Goal: Task Accomplishment & Management: Manage account settings

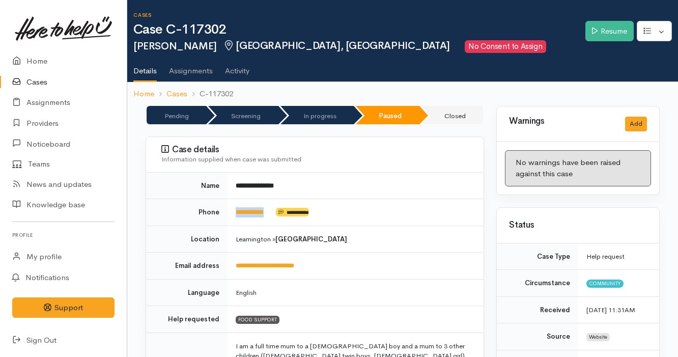
drag, startPoint x: 281, startPoint y: 213, endPoint x: 233, endPoint y: 212, distance: 47.8
click at [233, 212] on td "**********" at bounding box center [355, 212] width 256 height 27
copy td "**********"
click at [414, 210] on td "**********" at bounding box center [355, 212] width 256 height 27
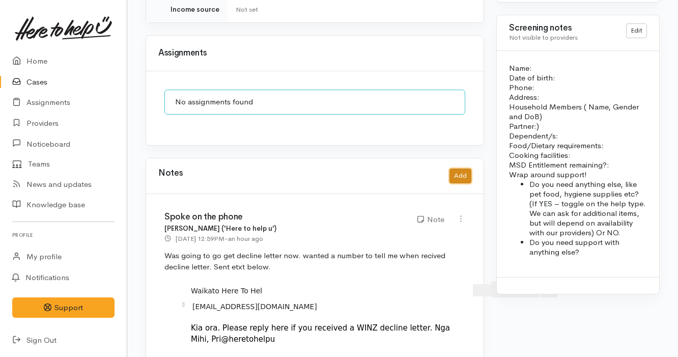
click at [459, 168] on button "Add" at bounding box center [460, 175] width 22 height 15
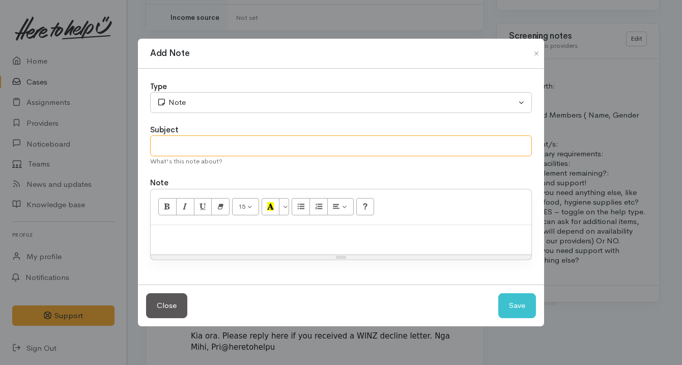
click at [309, 141] on input "text" at bounding box center [341, 145] width 382 height 21
type input "Followed up"
click at [241, 236] on p at bounding box center [341, 236] width 371 height 12
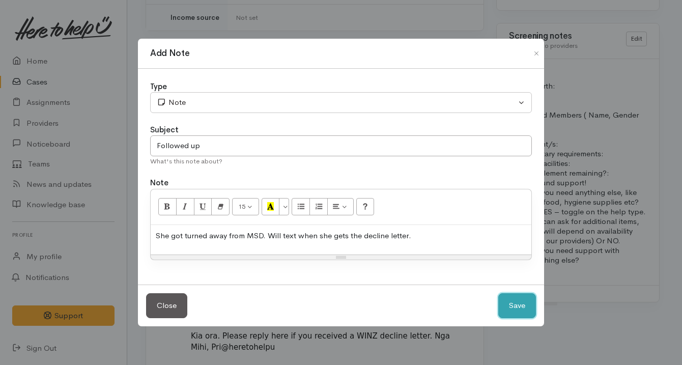
click at [505, 306] on button "Save" at bounding box center [517, 305] width 38 height 25
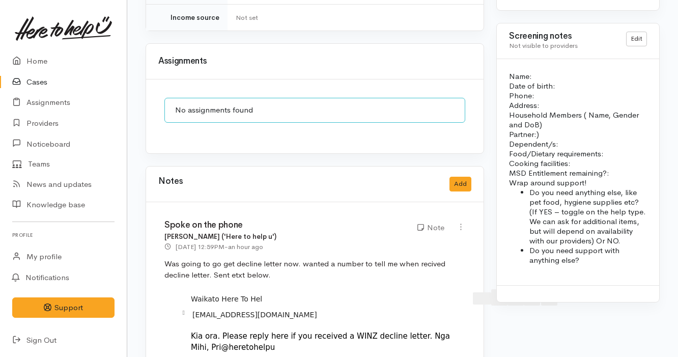
click at [64, 82] on link "Cases" at bounding box center [63, 82] width 127 height 21
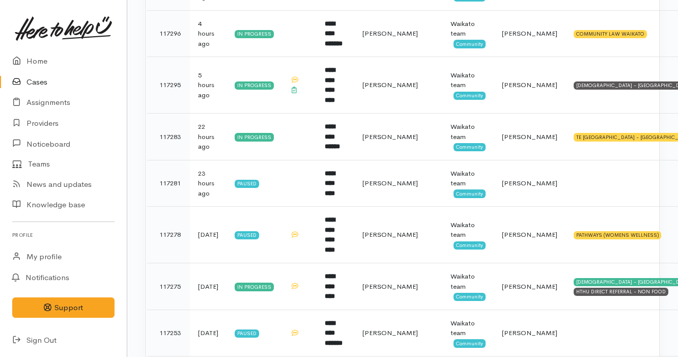
scroll to position [494, 0]
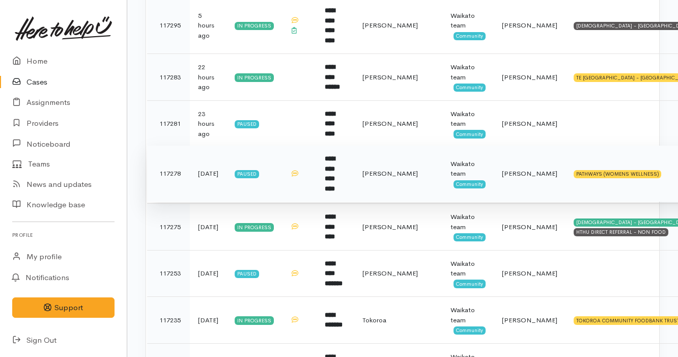
click at [381, 167] on td "[PERSON_NAME]" at bounding box center [398, 174] width 88 height 56
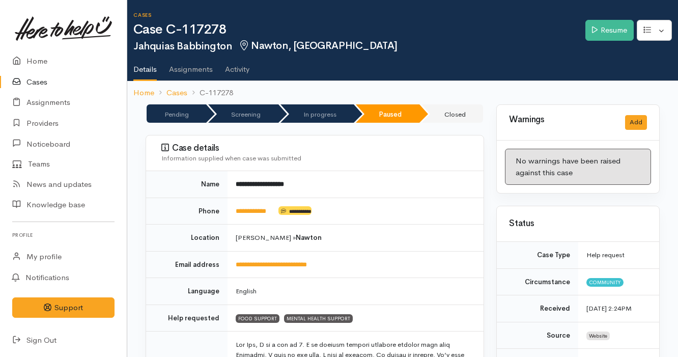
click at [52, 78] on link "Cases" at bounding box center [63, 82] width 127 height 21
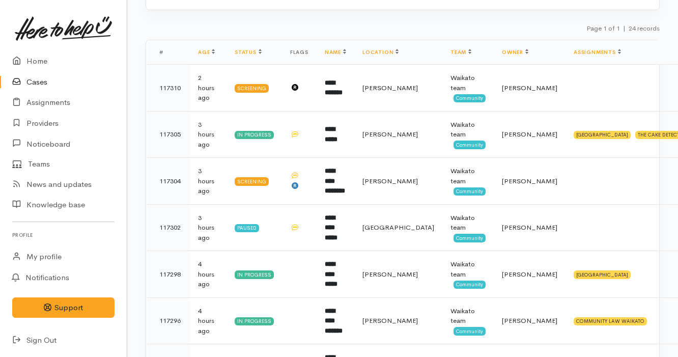
scroll to position [166, 0]
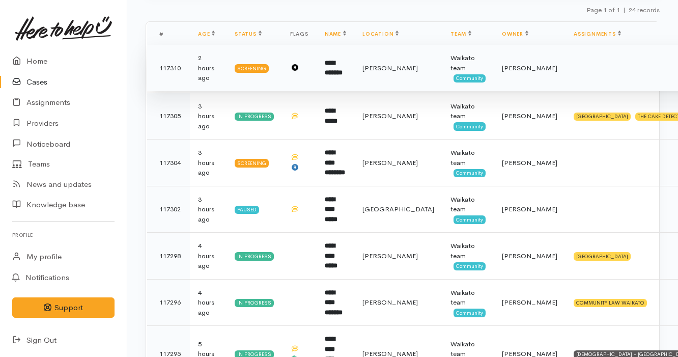
click at [353, 83] on td "**********" at bounding box center [336, 68] width 38 height 47
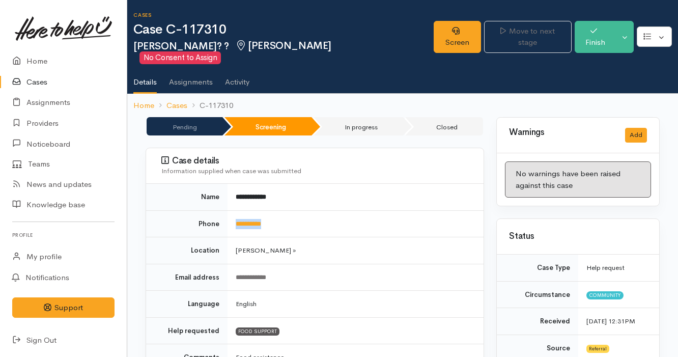
drag, startPoint x: 291, startPoint y: 216, endPoint x: 229, endPoint y: 217, distance: 61.6
click at [229, 217] on td "**********" at bounding box center [355, 223] width 256 height 27
copy link "**********"
click at [57, 56] on link "Home" at bounding box center [63, 61] width 127 height 21
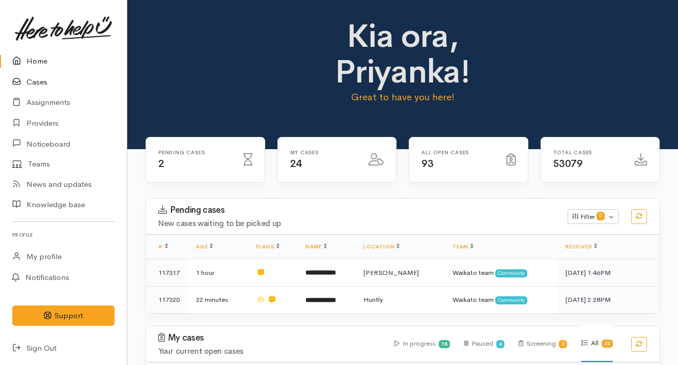
click at [63, 81] on link "Cases" at bounding box center [63, 82] width 127 height 21
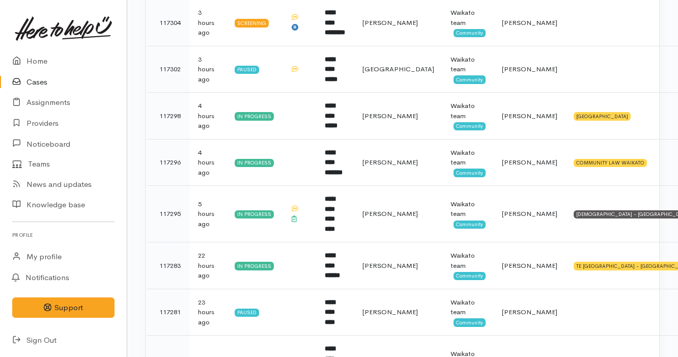
scroll to position [392, 0]
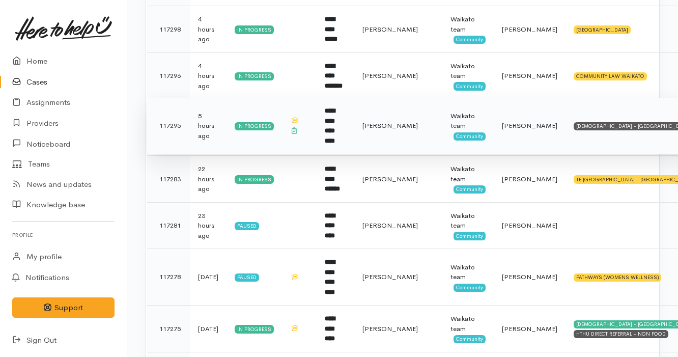
click at [325, 127] on td "**********" at bounding box center [336, 126] width 38 height 56
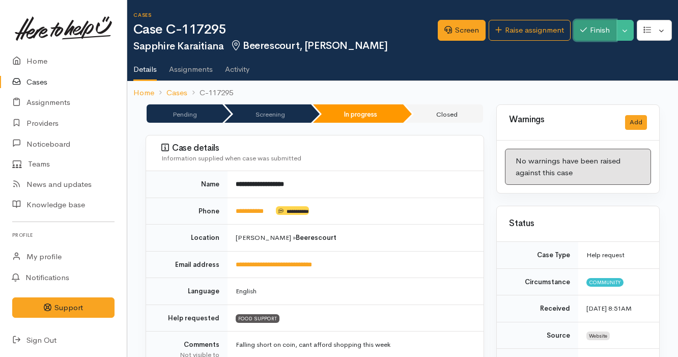
click at [585, 37] on button "Finish" at bounding box center [595, 30] width 43 height 21
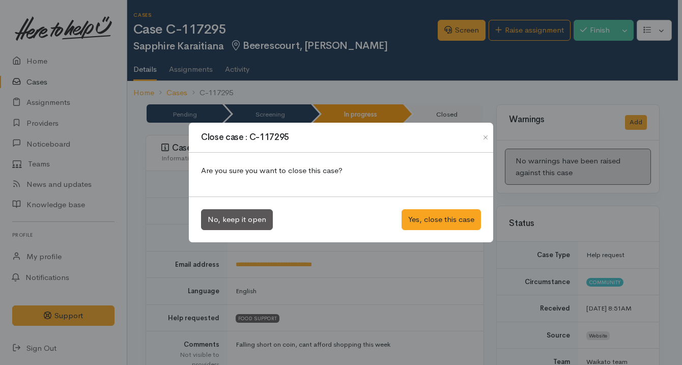
click at [429, 232] on div "No, keep it open Yes, close this case" at bounding box center [341, 219] width 304 height 46
click at [429, 221] on button "Yes, close this case" at bounding box center [441, 219] width 79 height 21
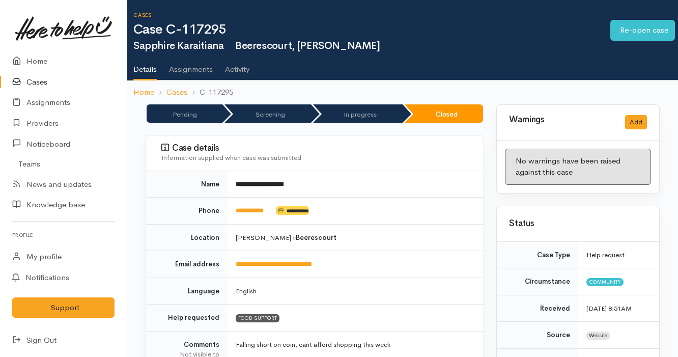
click at [68, 78] on link "Cases" at bounding box center [63, 82] width 127 height 21
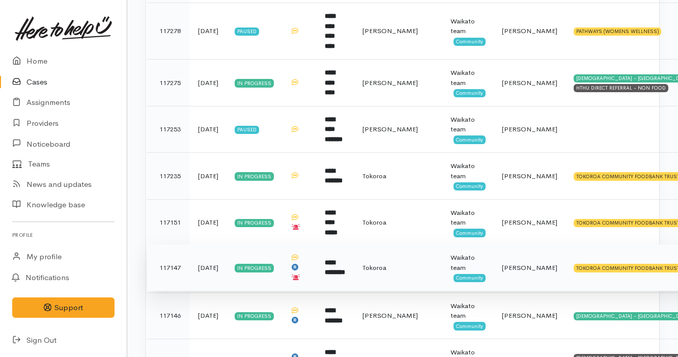
scroll to position [565, 0]
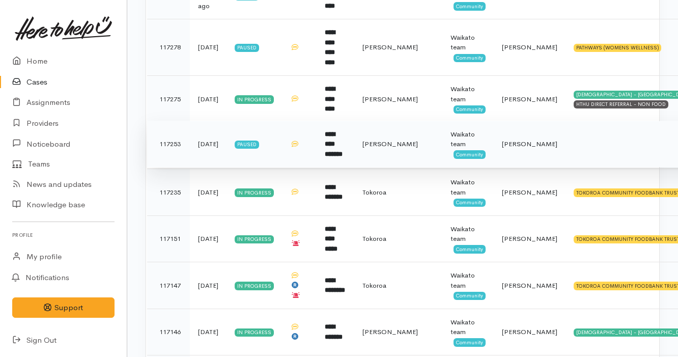
click at [354, 144] on td "**********" at bounding box center [336, 144] width 38 height 47
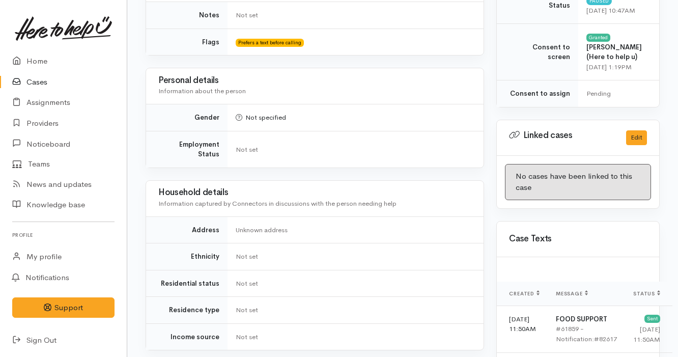
scroll to position [42, 0]
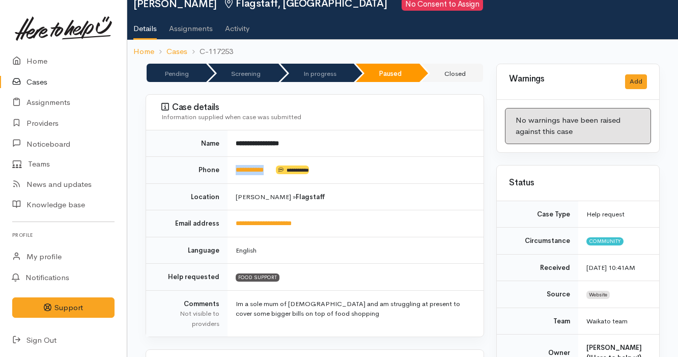
drag, startPoint x: 277, startPoint y: 167, endPoint x: 229, endPoint y: 164, distance: 47.9
click at [229, 165] on td "**********" at bounding box center [355, 170] width 256 height 27
copy td "**********"
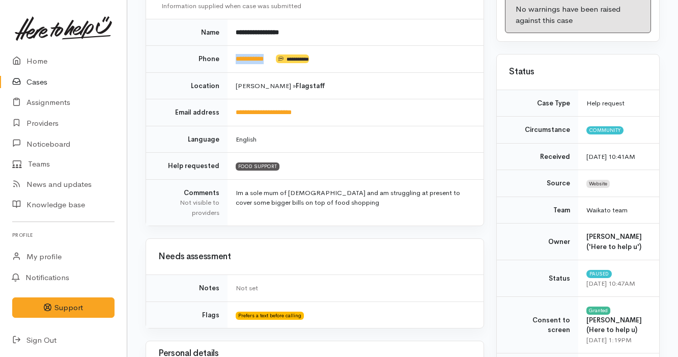
scroll to position [0, 0]
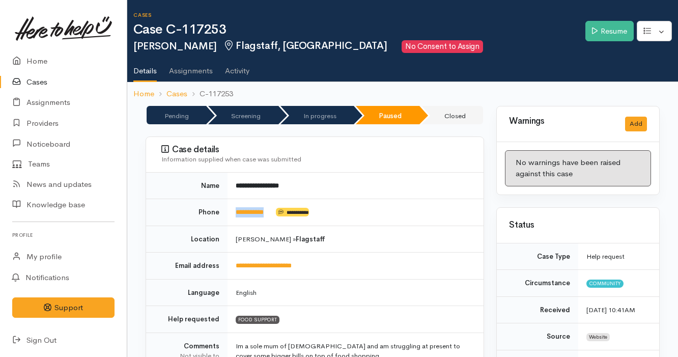
click at [416, 191] on td "**********" at bounding box center [355, 186] width 256 height 26
click at [300, 184] on td "**********" at bounding box center [355, 186] width 256 height 26
drag, startPoint x: 276, startPoint y: 208, endPoint x: 234, endPoint y: 207, distance: 42.3
click at [234, 207] on td "**********" at bounding box center [355, 212] width 256 height 27
copy td "**********"
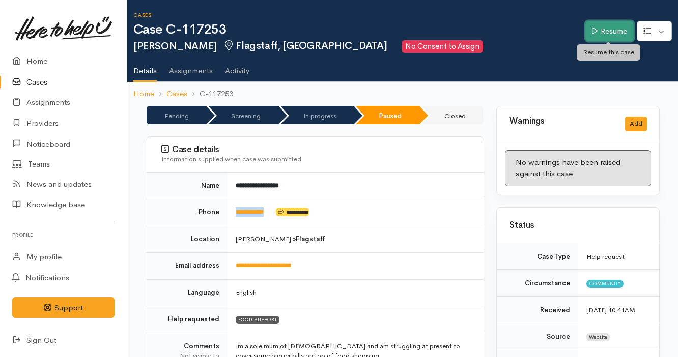
click at [607, 31] on link "Resume" at bounding box center [609, 31] width 48 height 21
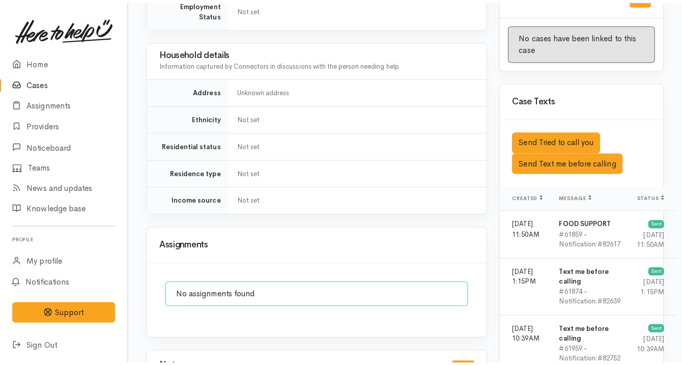
scroll to position [694, 0]
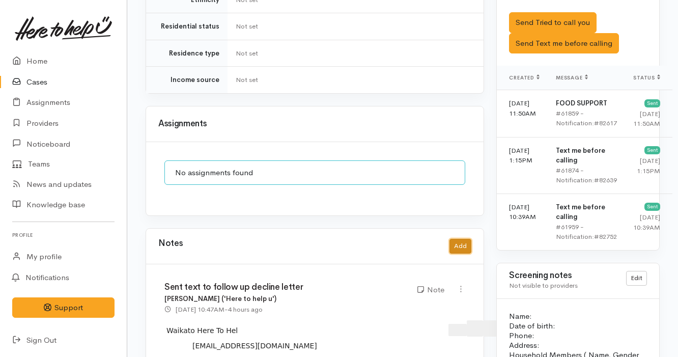
click at [461, 239] on button "Add" at bounding box center [460, 246] width 22 height 15
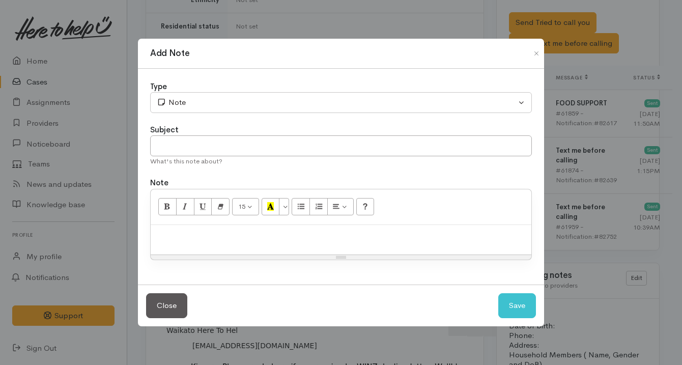
click at [267, 239] on p at bounding box center [341, 236] width 371 height 12
click at [243, 144] on input "text" at bounding box center [341, 145] width 382 height 21
click at [183, 144] on input "Cancek case" at bounding box center [341, 145] width 382 height 21
type input "Cancel case"
click at [203, 232] on p at bounding box center [341, 236] width 371 height 12
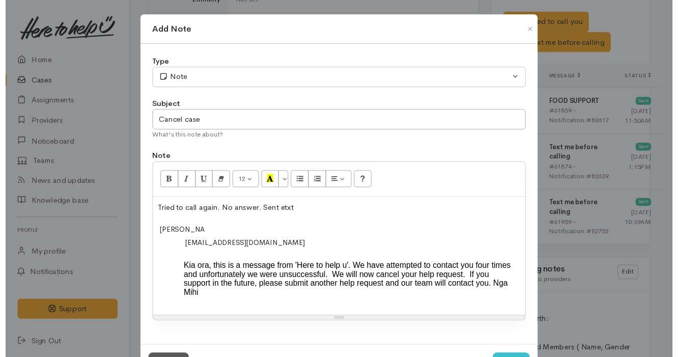
scroll to position [52, 0]
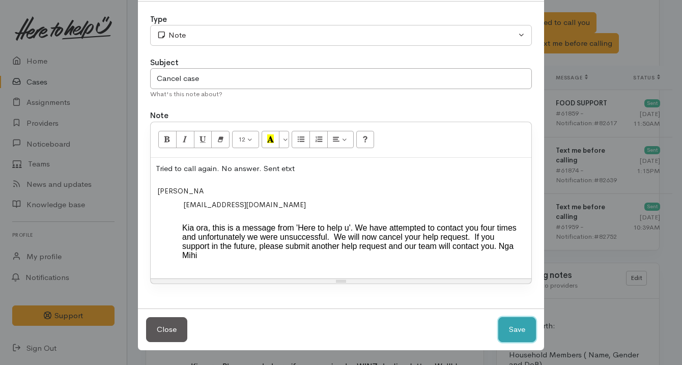
click at [518, 333] on button "Save" at bounding box center [517, 329] width 38 height 25
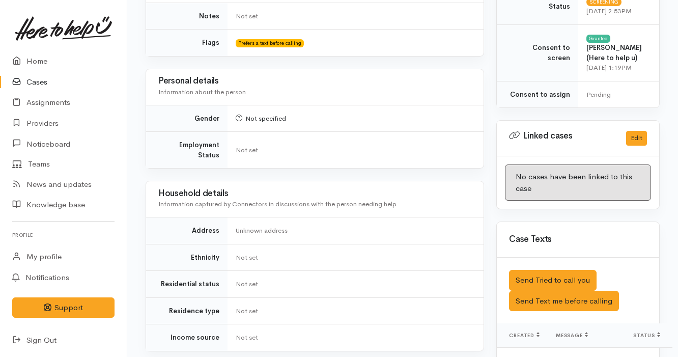
scroll to position [0, 0]
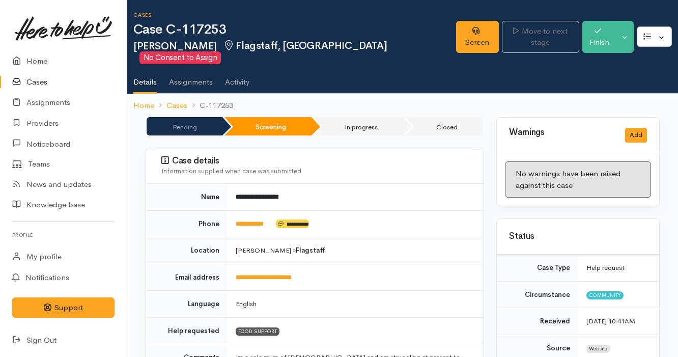
click at [634, 35] on div "Screen Move to next stage Finish Toggle Dropdown Pause" at bounding box center [567, 38] width 222 height 46
click at [623, 33] on button "Toggle Dropdown" at bounding box center [625, 37] width 18 height 32
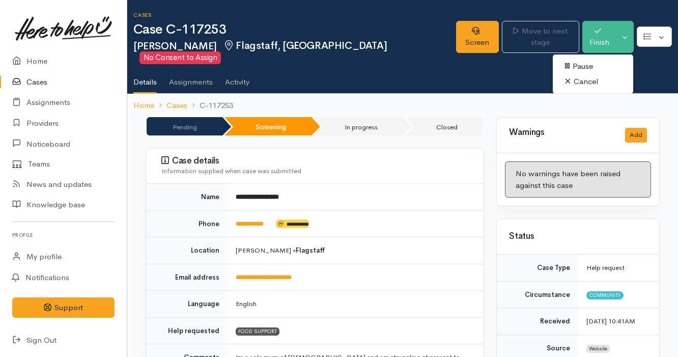
click at [598, 83] on link "Cancel" at bounding box center [593, 82] width 80 height 16
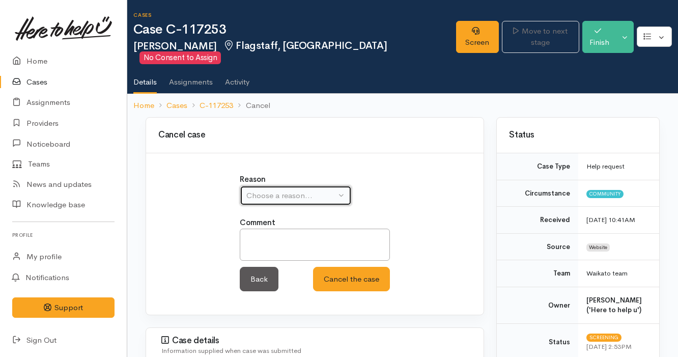
click at [295, 190] on div "Choose a reason..." at bounding box center [291, 196] width 90 height 12
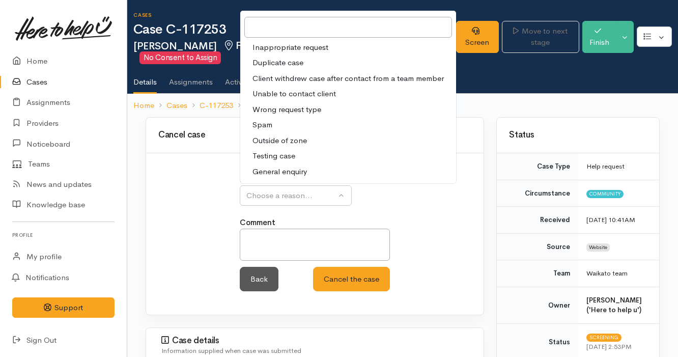
click at [317, 91] on span "Unable to contact client" at bounding box center [293, 94] width 83 height 12
select select "4"
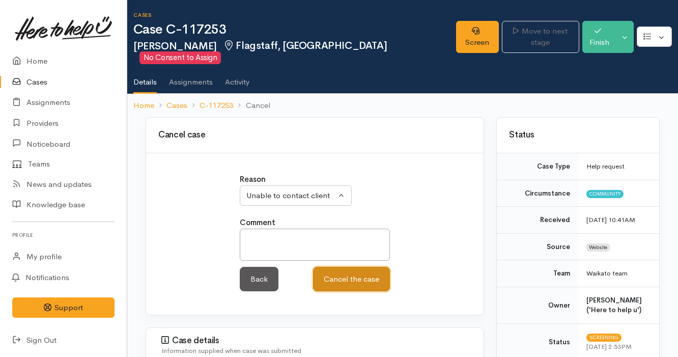
click at [355, 274] on button "Cancel the case" at bounding box center [351, 279] width 77 height 25
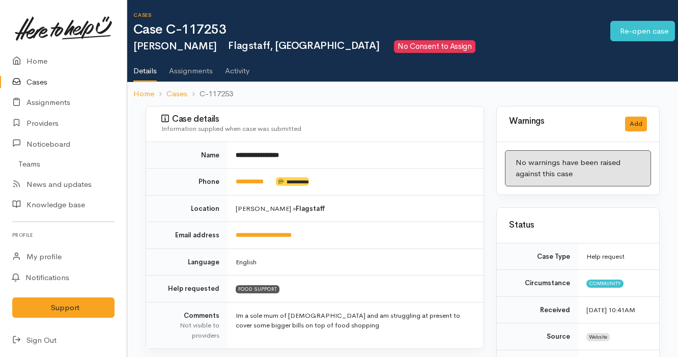
click at [68, 83] on link "Cases" at bounding box center [63, 82] width 127 height 21
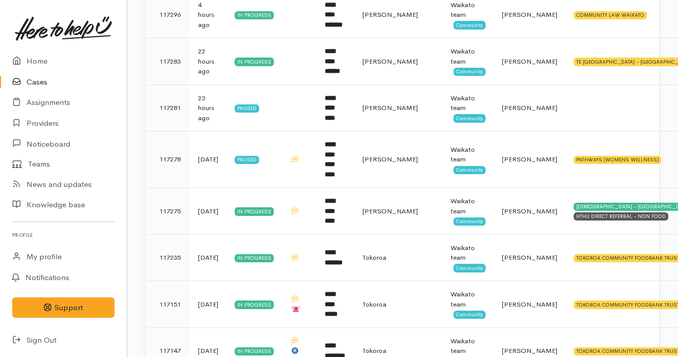
scroll to position [627, 0]
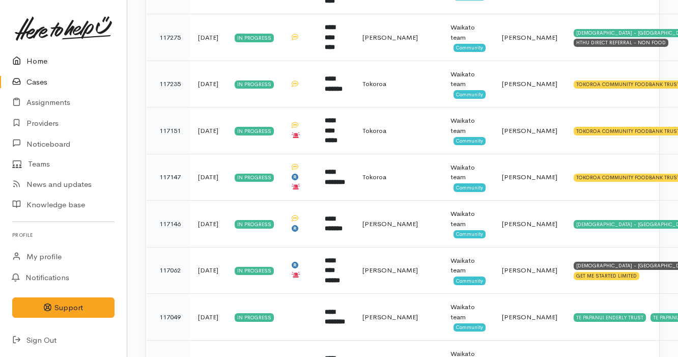
click at [58, 65] on link "Home" at bounding box center [63, 61] width 127 height 21
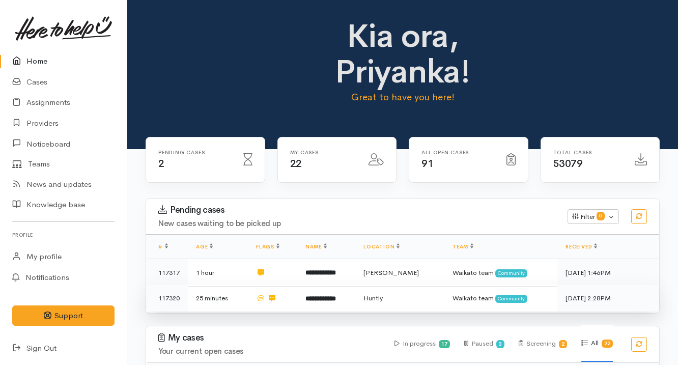
click at [336, 295] on b "**********" at bounding box center [320, 298] width 31 height 7
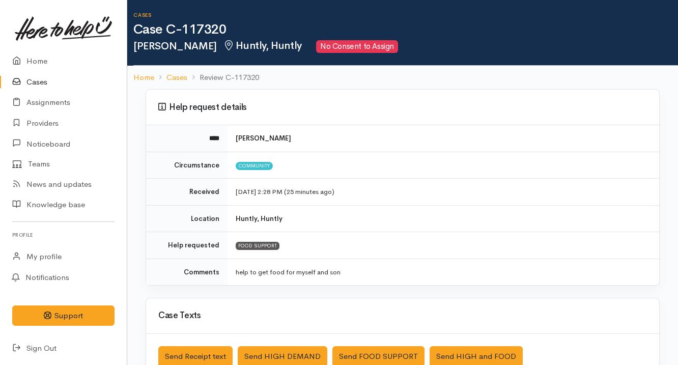
click at [61, 80] on link "Cases" at bounding box center [63, 82] width 127 height 21
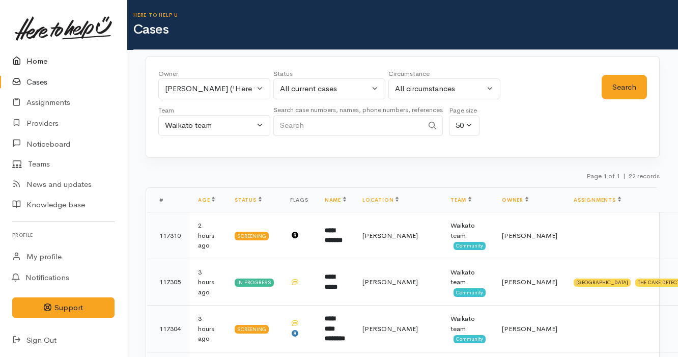
click at [74, 61] on link "Home" at bounding box center [63, 61] width 127 height 21
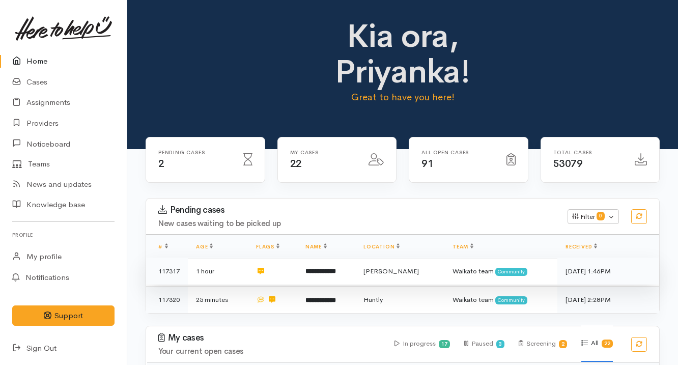
click at [355, 269] on td "**********" at bounding box center [326, 271] width 58 height 27
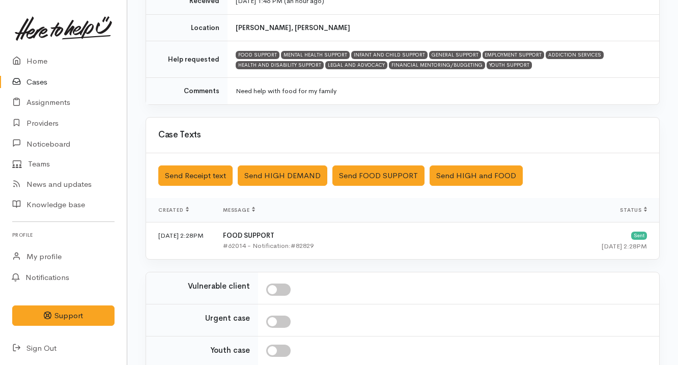
scroll to position [284, 0]
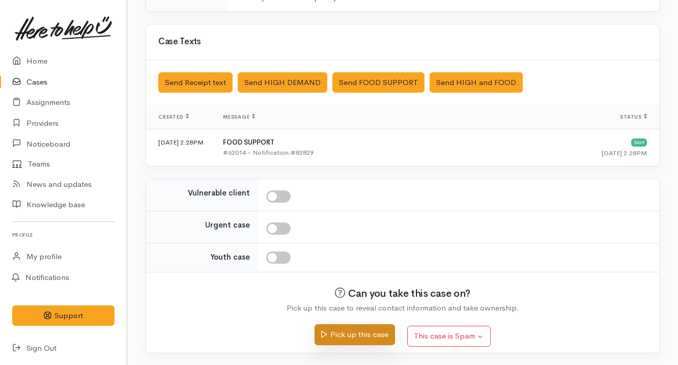
click at [341, 344] on button "Pick up this case" at bounding box center [355, 334] width 80 height 21
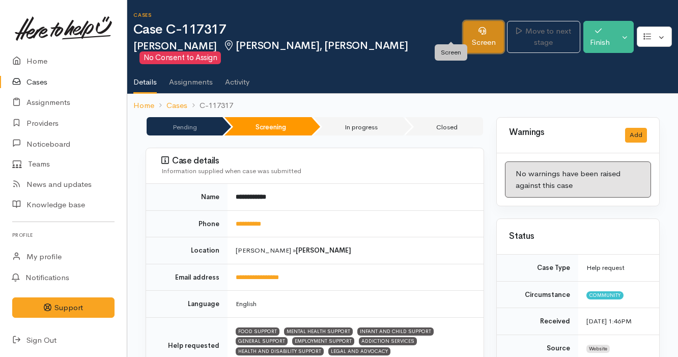
click at [463, 26] on link "Screen" at bounding box center [483, 37] width 41 height 32
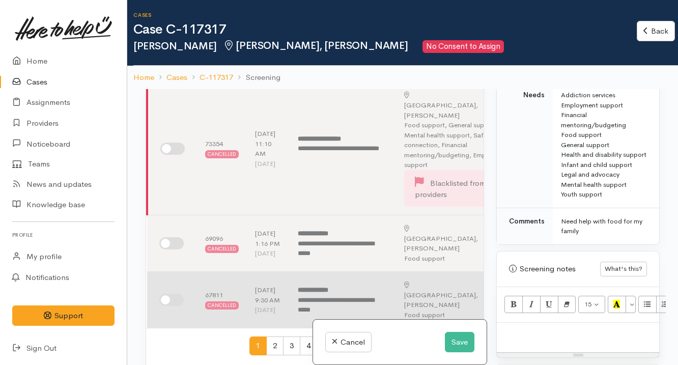
scroll to position [499, 0]
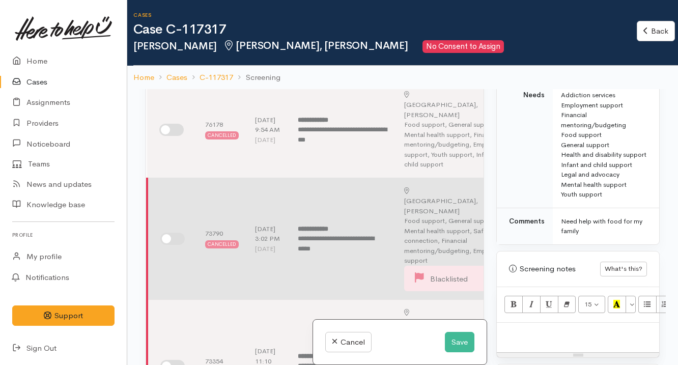
click at [166, 233] on input "checkbox" at bounding box center [172, 239] width 24 height 12
checkbox input "true"
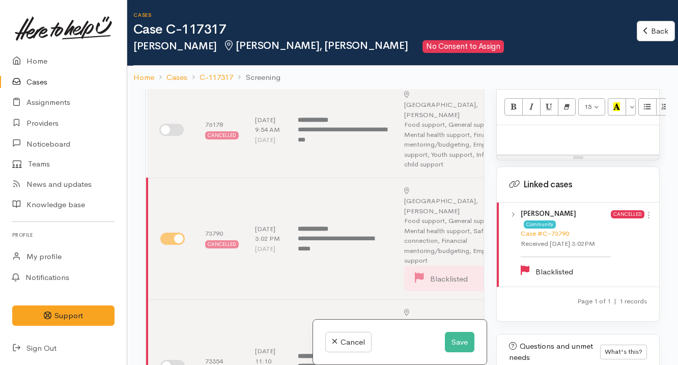
scroll to position [864, 0]
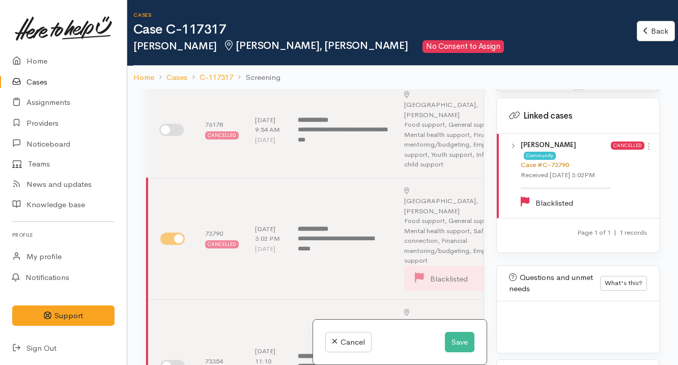
click at [557, 160] on link "Case #C-73790" at bounding box center [545, 164] width 48 height 9
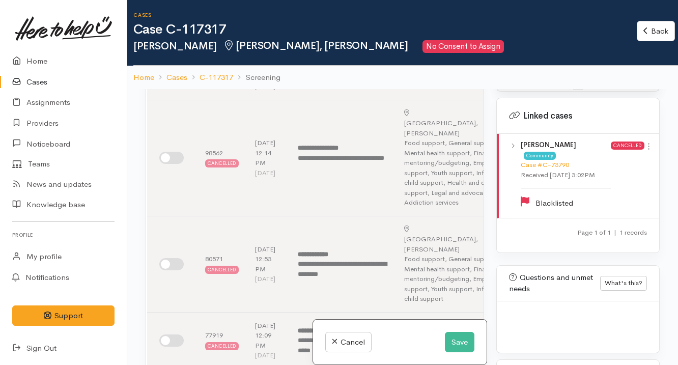
scroll to position [0, 0]
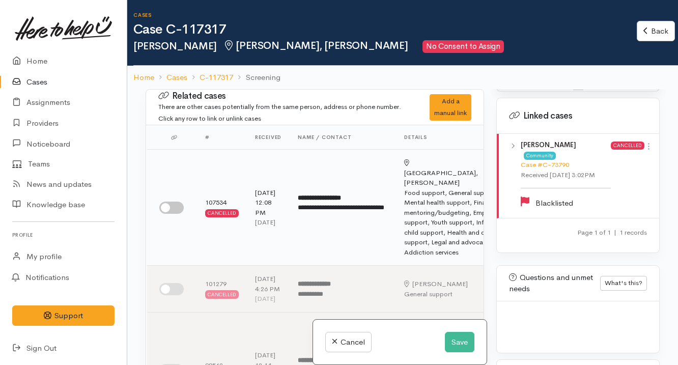
click at [173, 187] on td at bounding box center [172, 208] width 50 height 116
click at [173, 202] on input "checkbox" at bounding box center [171, 208] width 24 height 12
checkbox input "true"
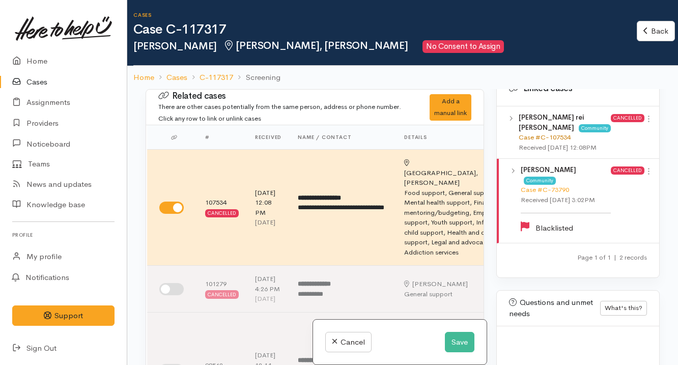
click at [558, 141] on link "Case #C-107534" at bounding box center [545, 137] width 52 height 9
click at [211, 69] on ol "Home Cases C-117317 Screening" at bounding box center [402, 78] width 538 height 24
click at [215, 75] on link "C-117317" at bounding box center [217, 78] width 34 height 12
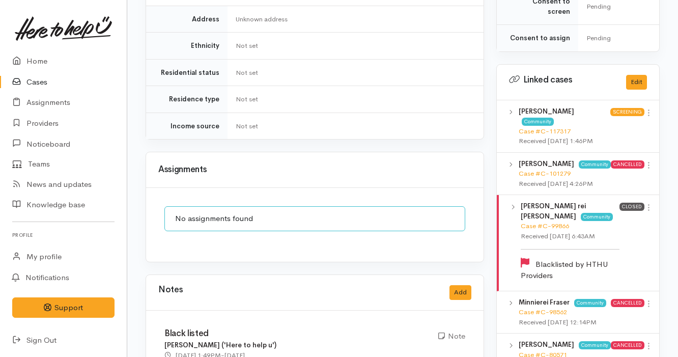
scroll to position [748, 0]
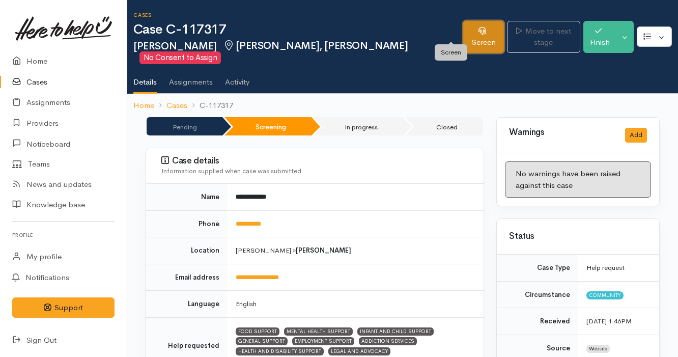
click at [463, 24] on link "Screen" at bounding box center [483, 37] width 41 height 32
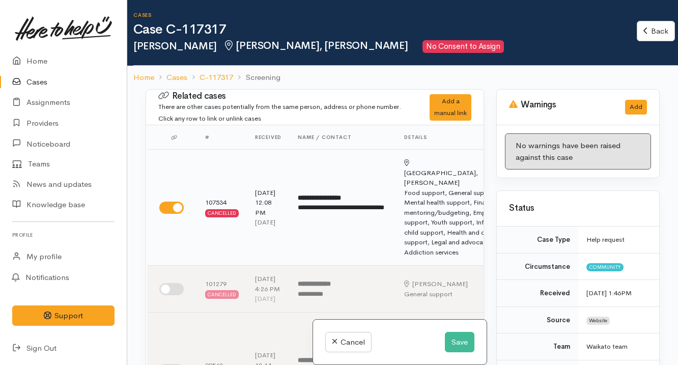
scroll to position [71, 0]
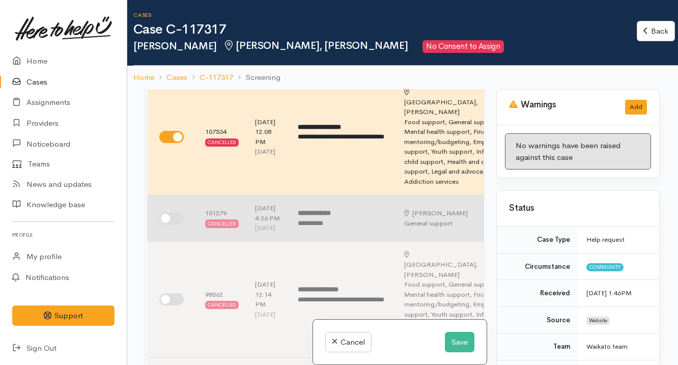
click at [173, 212] on input "checkbox" at bounding box center [171, 218] width 24 height 12
checkbox input "true"
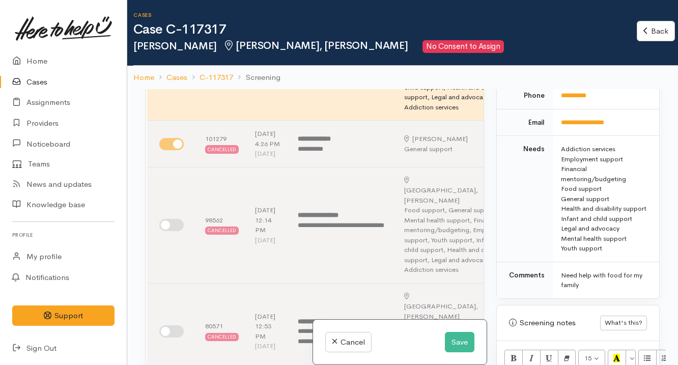
scroll to position [691, 0]
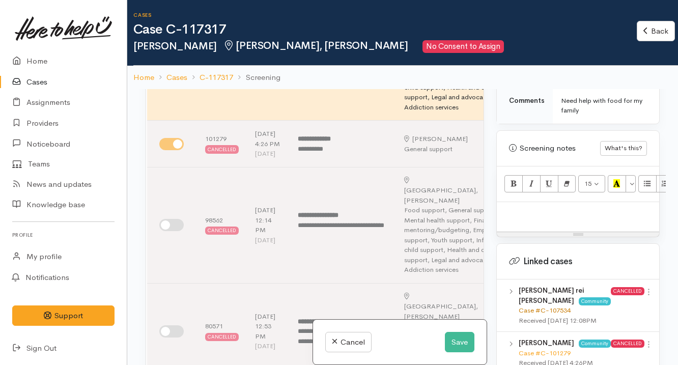
click at [553, 315] on link "Case #C-107534" at bounding box center [545, 310] width 52 height 9
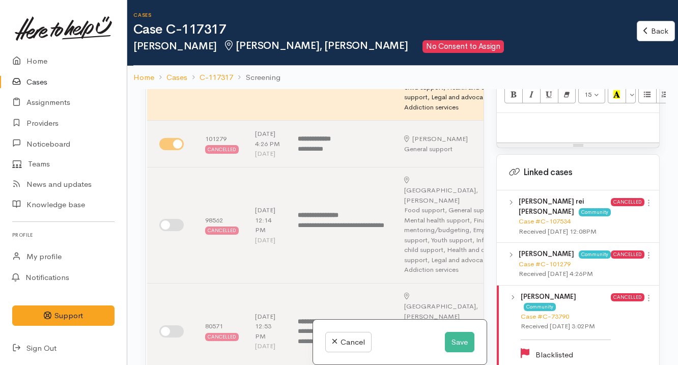
scroll to position [881, 0]
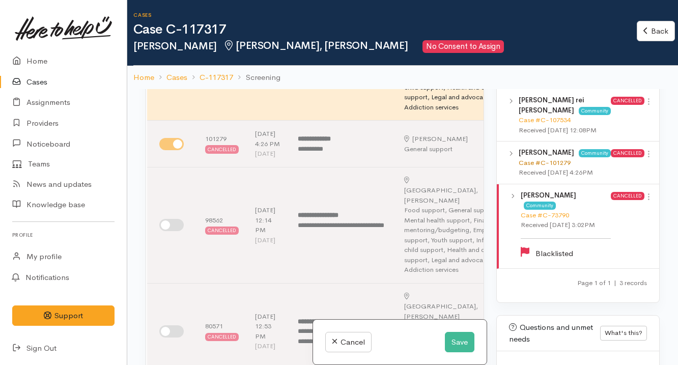
click at [557, 167] on link "Case #C-101279" at bounding box center [545, 162] width 52 height 9
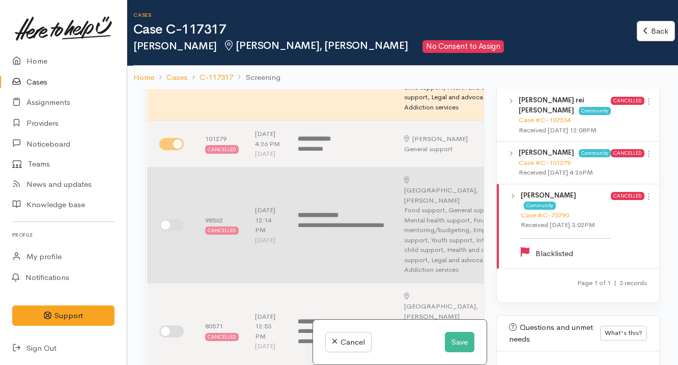
click at [174, 219] on input "checkbox" at bounding box center [171, 225] width 24 height 12
checkbox input "true"
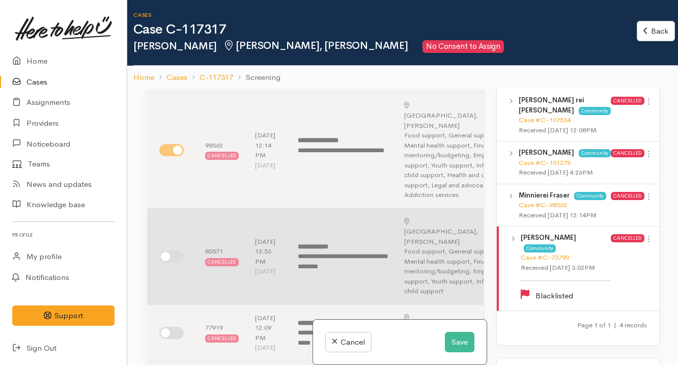
click at [172, 208] on td at bounding box center [172, 256] width 50 height 96
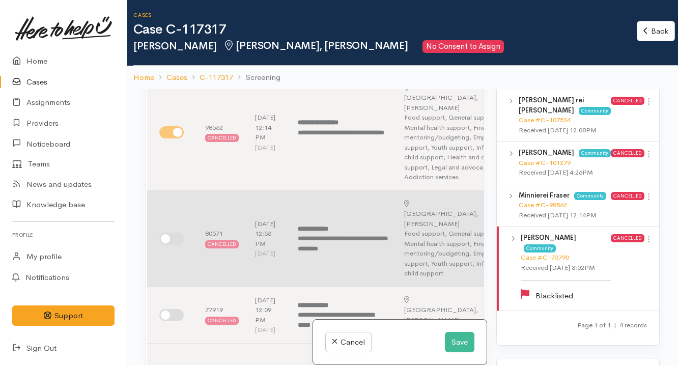
scroll to position [237, 0]
click at [166, 207] on td at bounding box center [172, 239] width 50 height 96
click at [170, 234] on input "checkbox" at bounding box center [171, 240] width 24 height 12
checkbox input "true"
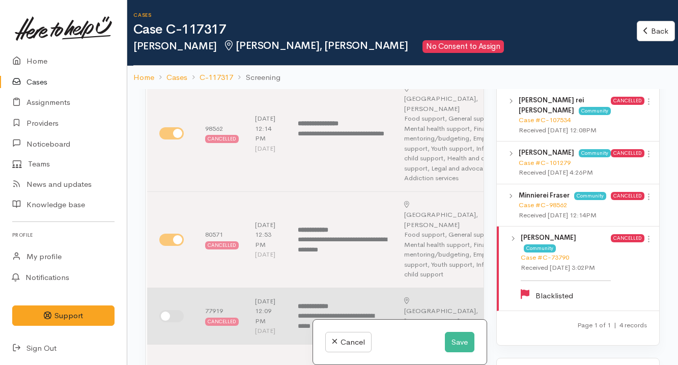
scroll to position [881, 0]
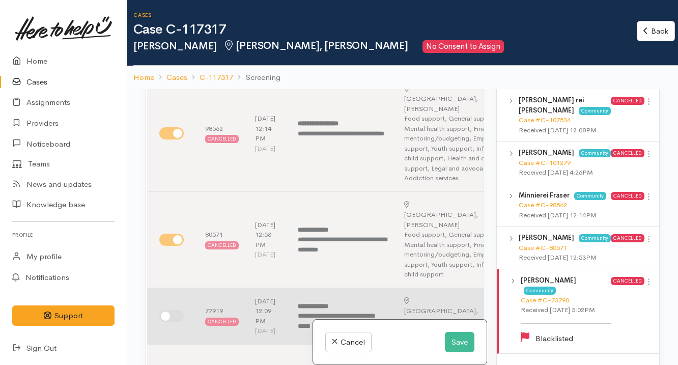
click at [172, 310] on input "checkbox" at bounding box center [171, 316] width 24 height 12
checkbox input "true"
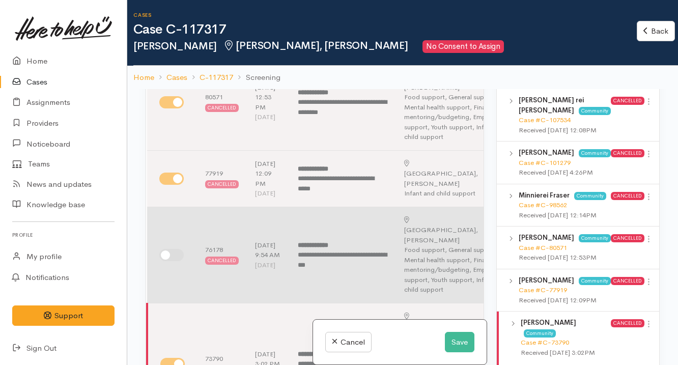
click at [178, 249] on input "checkbox" at bounding box center [171, 255] width 24 height 12
checkbox input "true"
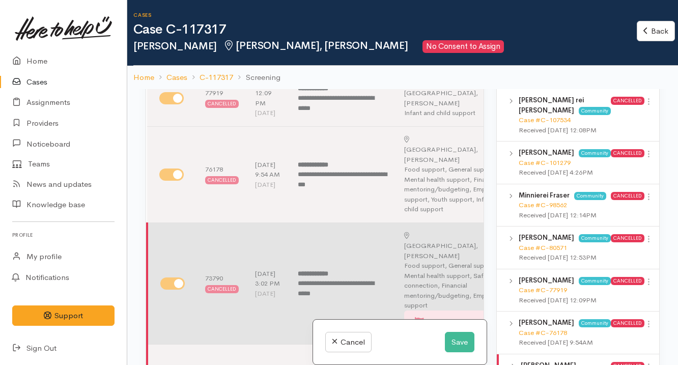
scroll to position [536, 0]
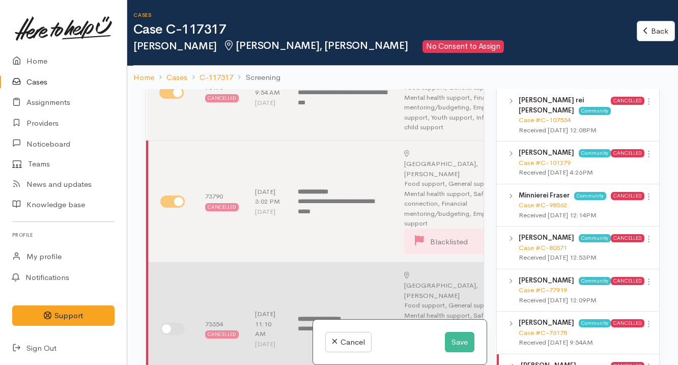
click at [178, 323] on input "checkbox" at bounding box center [172, 329] width 24 height 12
checkbox input "true"
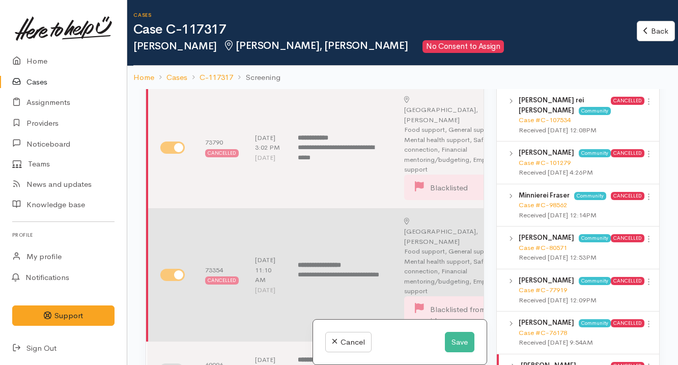
scroll to position [605, 0]
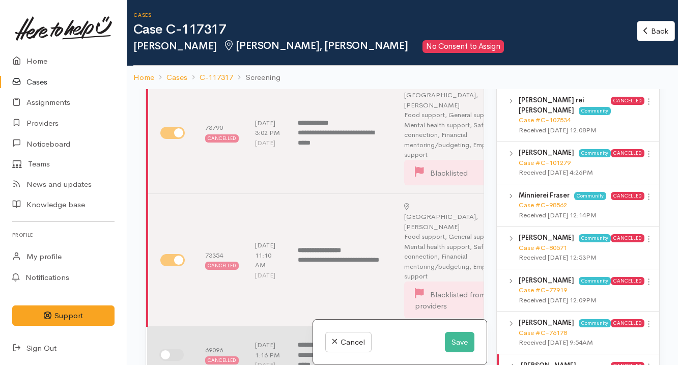
click at [172, 349] on input "checkbox" at bounding box center [171, 355] width 24 height 12
checkbox input "true"
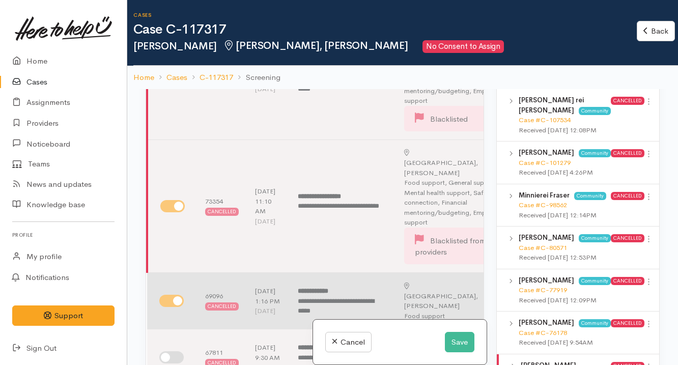
scroll to position [667, 0]
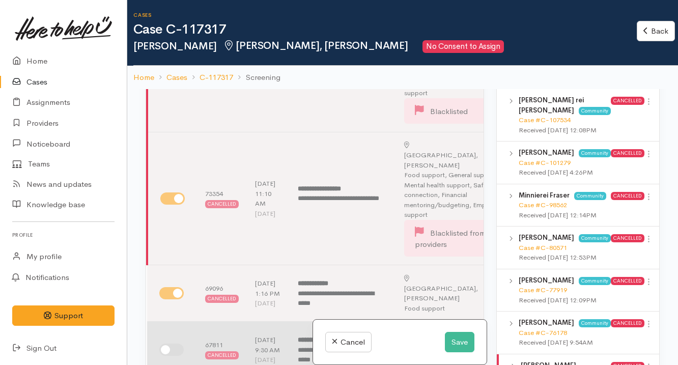
click at [172, 344] on input "checkbox" at bounding box center [171, 350] width 24 height 12
checkbox input "true"
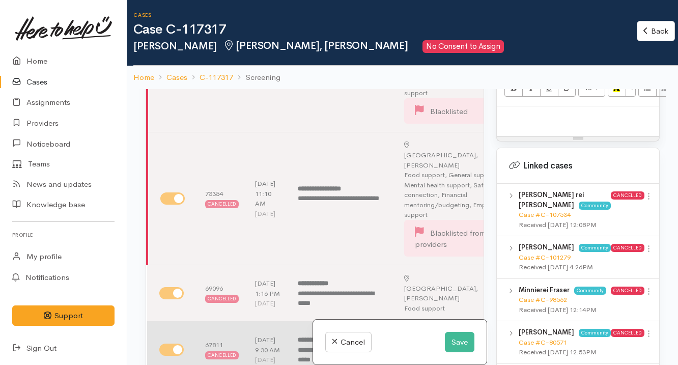
scroll to position [881, 0]
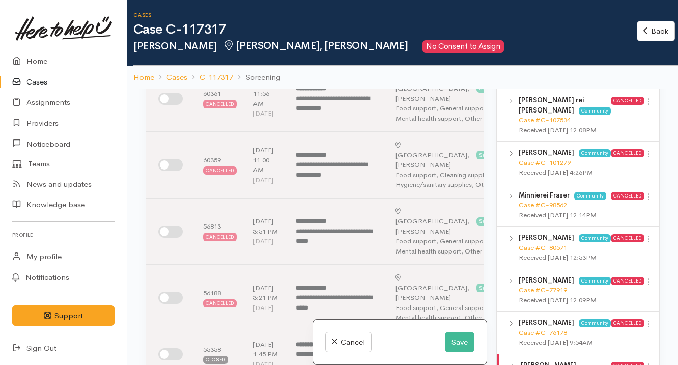
scroll to position [0, 0]
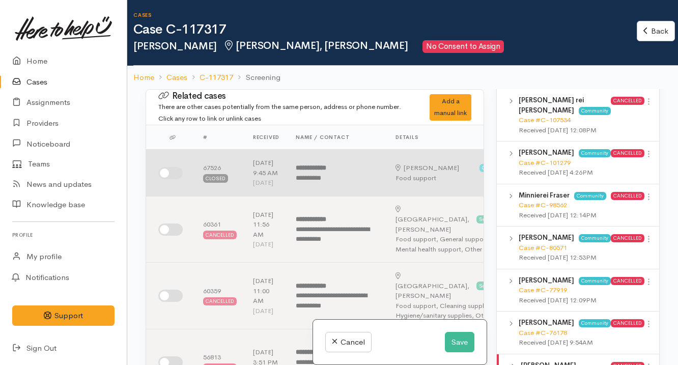
click at [178, 178] on input "checkbox" at bounding box center [170, 173] width 24 height 12
checkbox input "true"
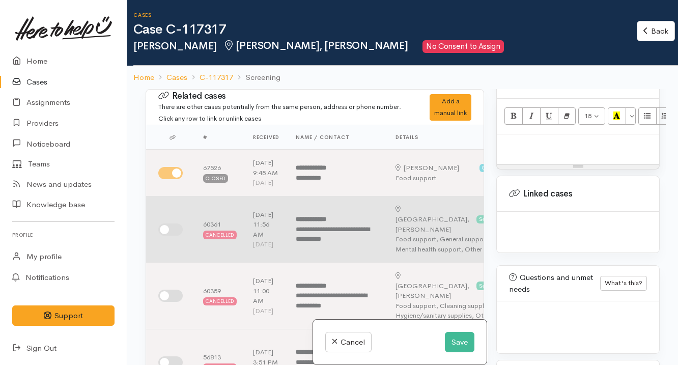
click at [167, 236] on input "checkbox" at bounding box center [170, 229] width 24 height 12
checkbox input "true"
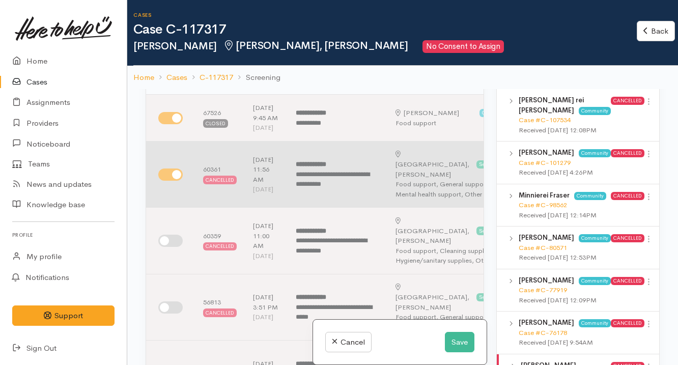
scroll to position [66, 0]
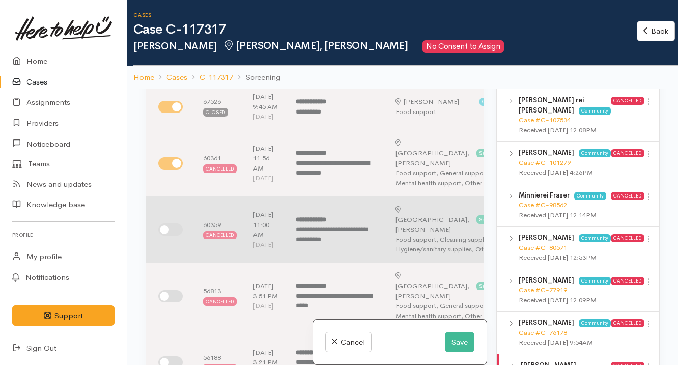
click at [170, 232] on td at bounding box center [170, 229] width 49 height 67
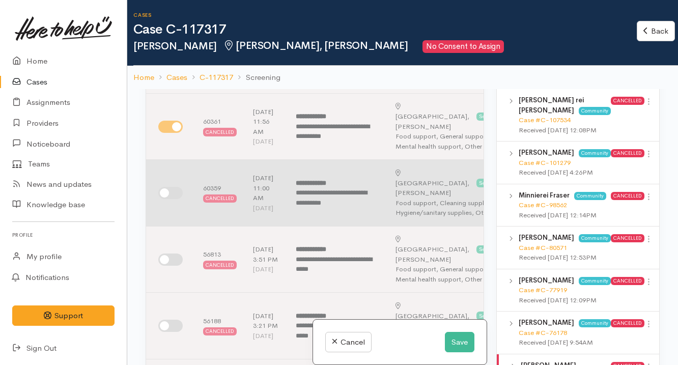
scroll to position [106, 0]
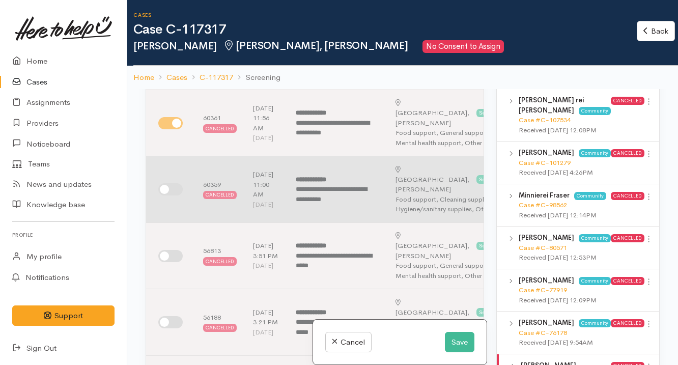
click at [174, 206] on td at bounding box center [170, 189] width 49 height 67
click at [172, 195] on input "checkbox" at bounding box center [170, 189] width 24 height 12
checkbox input "true"
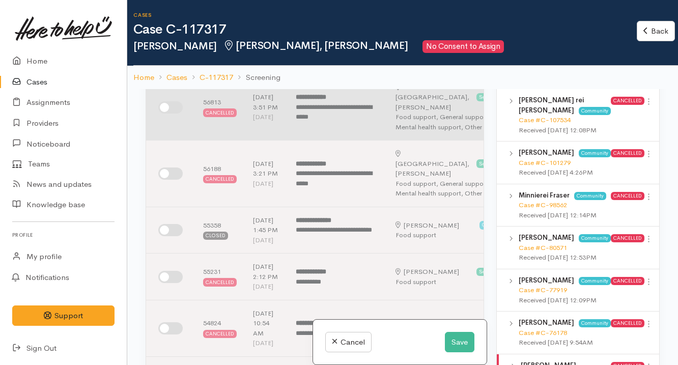
scroll to position [283, 0]
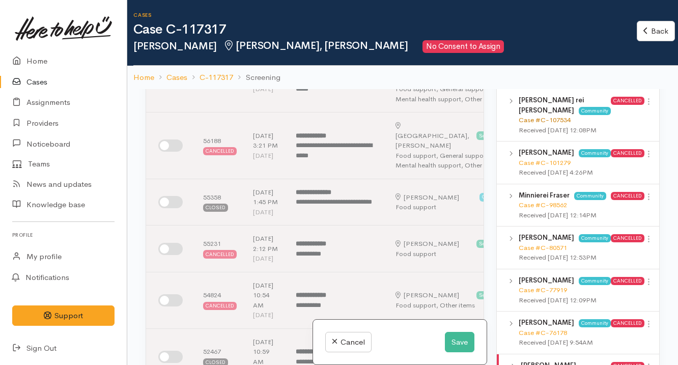
click at [552, 124] on link "Case #C-107534" at bounding box center [545, 120] width 52 height 9
click at [555, 209] on link "Case #C-98562" at bounding box center [543, 205] width 48 height 9
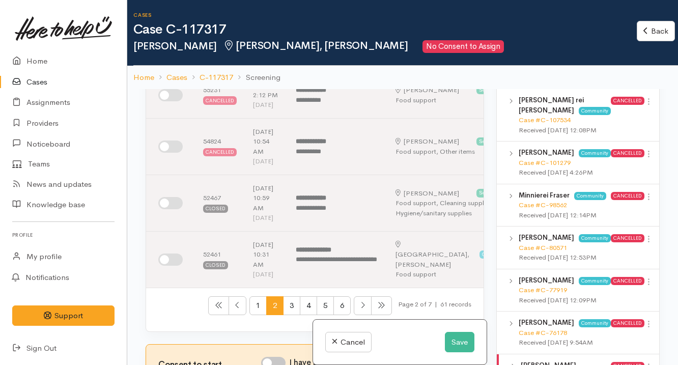
scroll to position [605, 0]
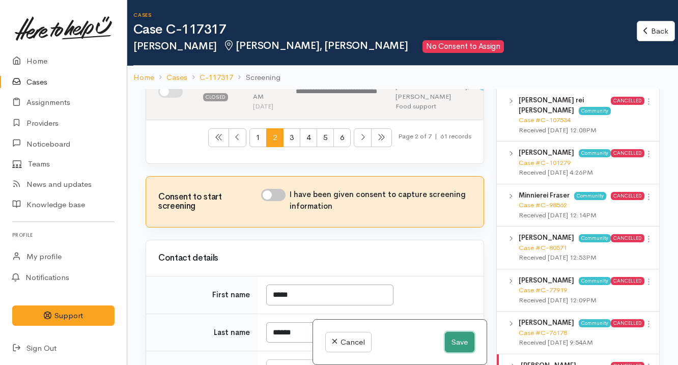
click at [456, 347] on button "Save" at bounding box center [460, 342] width 30 height 21
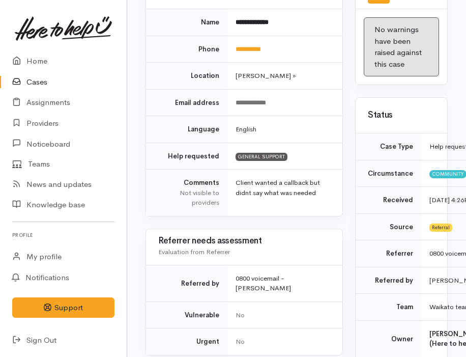
scroll to position [41, 0]
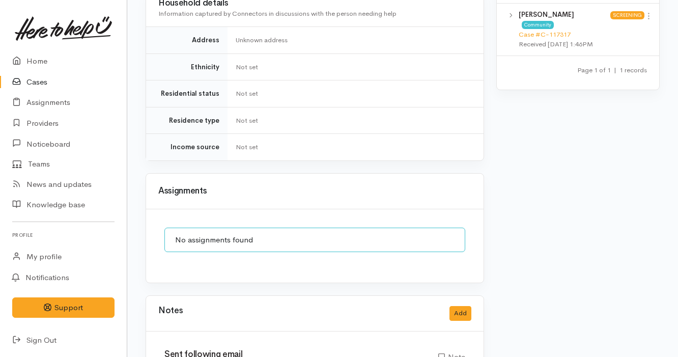
scroll to position [783, 0]
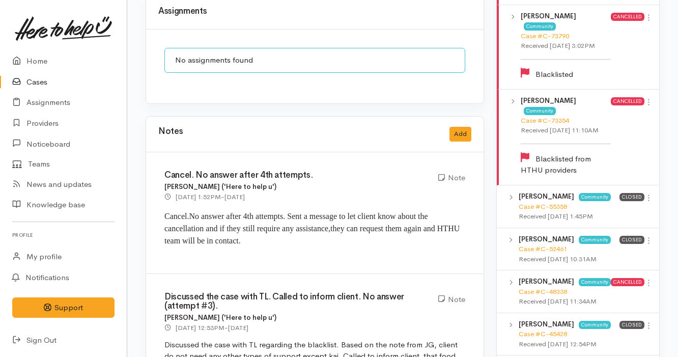
scroll to position [772, 0]
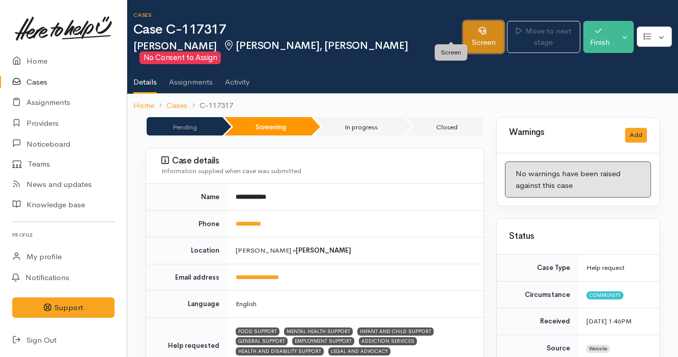
click at [463, 25] on link "Screen" at bounding box center [483, 37] width 41 height 32
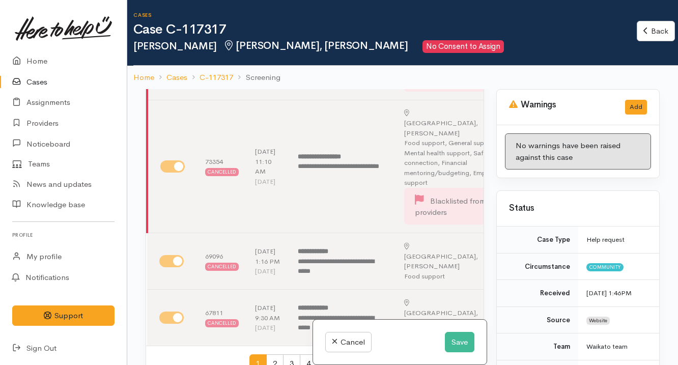
scroll to position [728, 0]
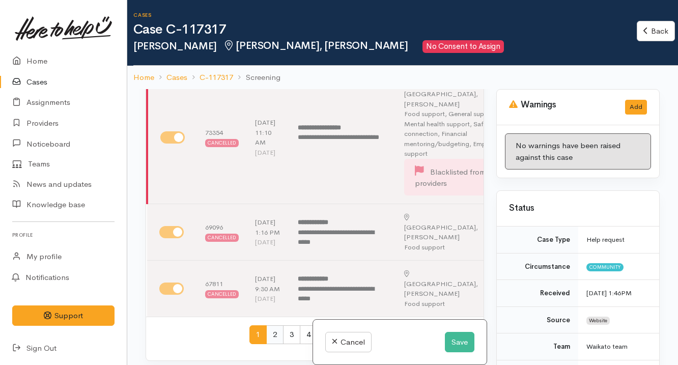
click at [266, 325] on span "2" at bounding box center [274, 334] width 17 height 19
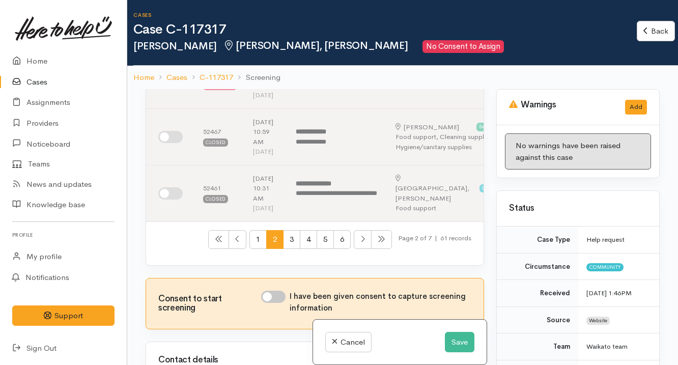
scroll to position [504, 0]
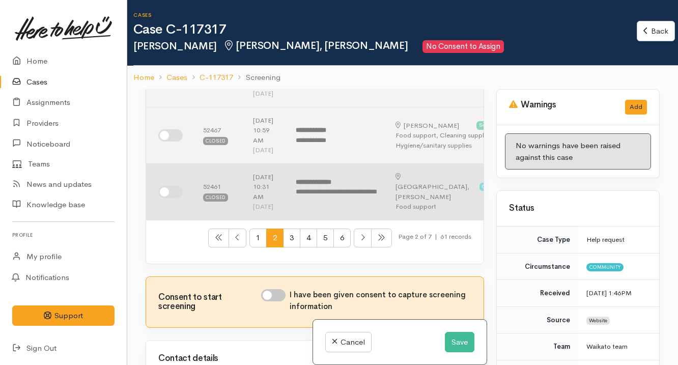
click at [173, 198] on input "checkbox" at bounding box center [170, 192] width 24 height 12
checkbox input "true"
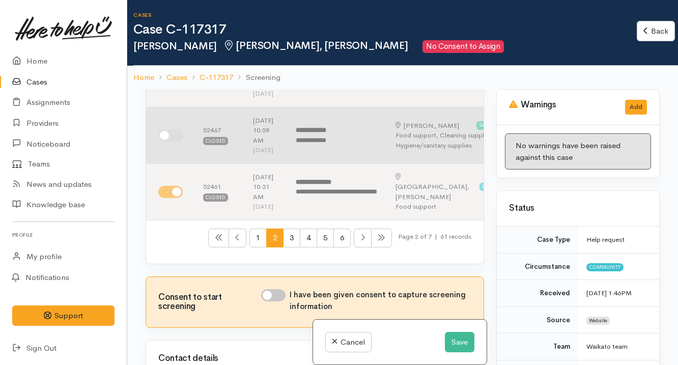
click at [178, 141] on input "checkbox" at bounding box center [170, 135] width 24 height 12
checkbox input "true"
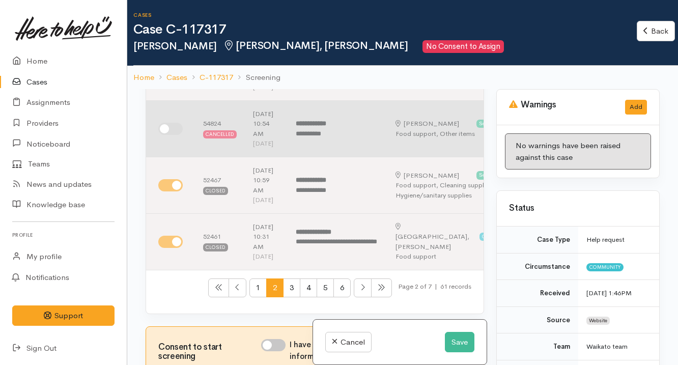
click at [172, 135] on input "checkbox" at bounding box center [170, 129] width 24 height 12
checkbox input "true"
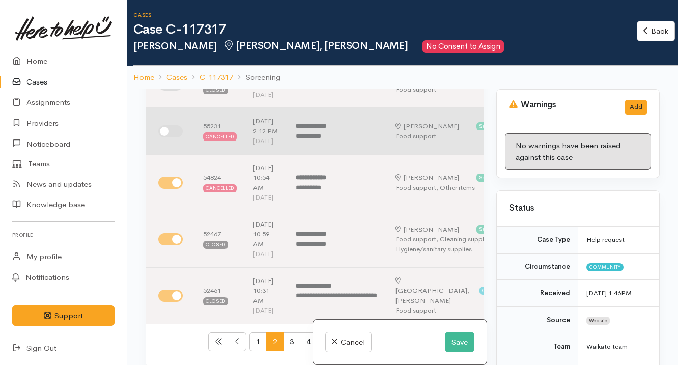
click at [173, 137] on input "checkbox" at bounding box center [170, 131] width 24 height 12
checkbox input "true"
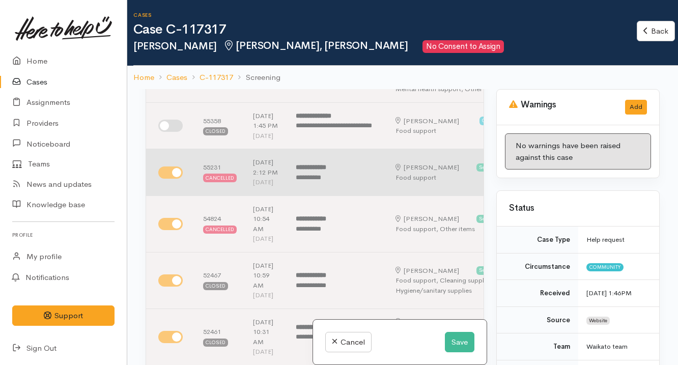
scroll to position [352, 0]
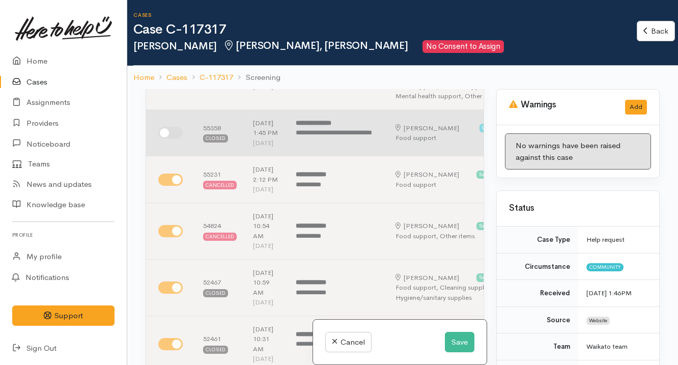
click at [173, 139] on input "checkbox" at bounding box center [170, 133] width 24 height 12
checkbox input "true"
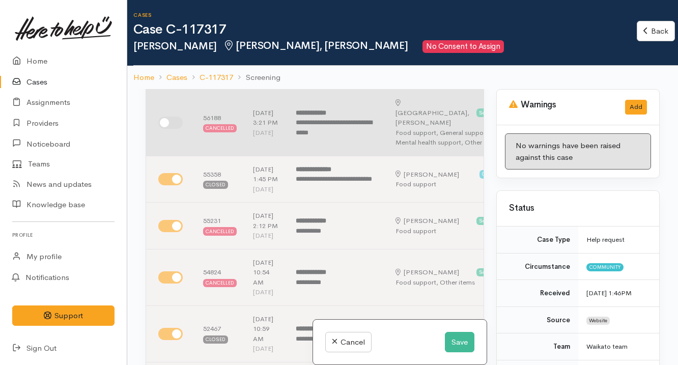
click at [171, 129] on input "checkbox" at bounding box center [170, 123] width 24 height 12
checkbox input "true"
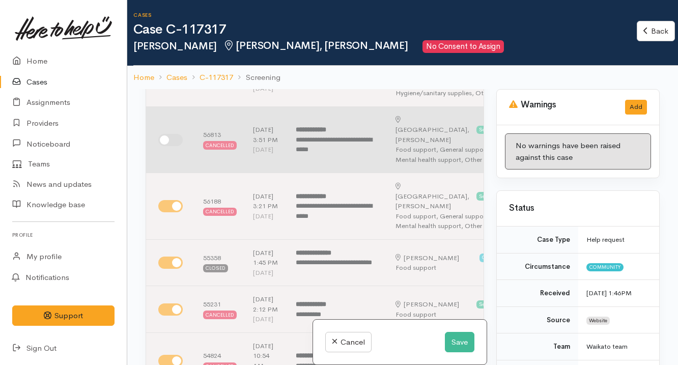
click at [175, 146] on input "checkbox" at bounding box center [170, 140] width 24 height 12
checkbox input "true"
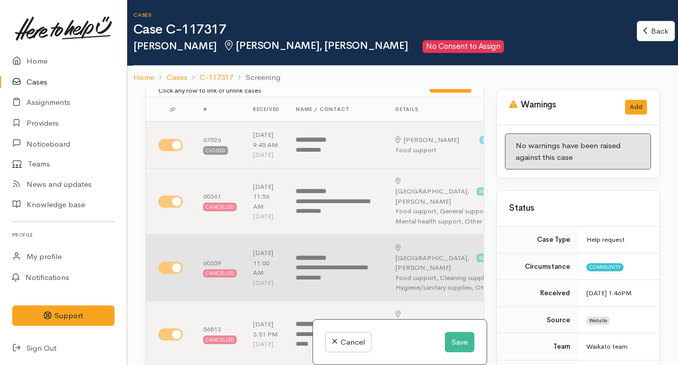
scroll to position [0, 0]
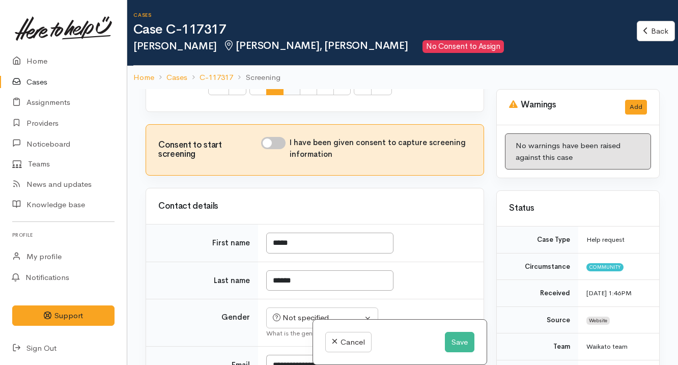
click at [283, 95] on span "3" at bounding box center [291, 85] width 17 height 19
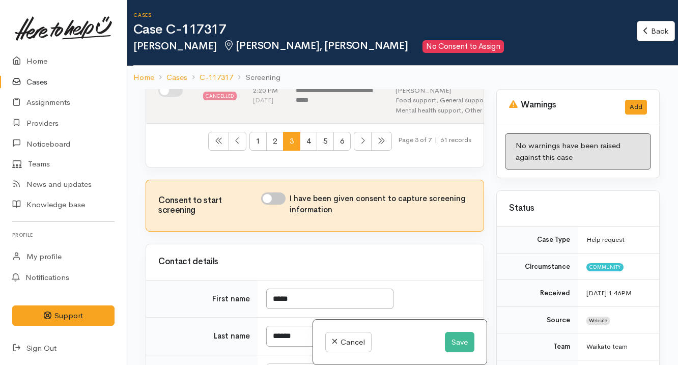
scroll to position [564, 0]
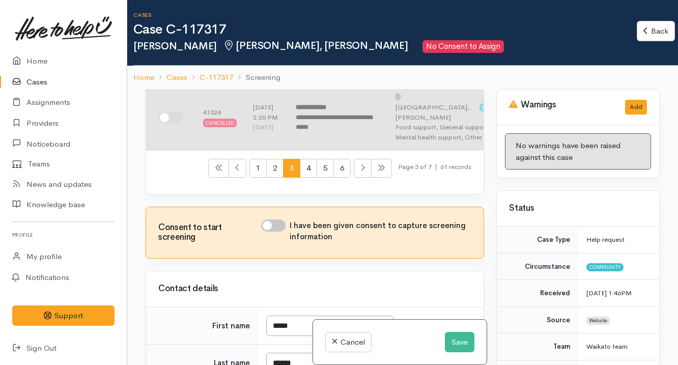
click at [175, 124] on input "checkbox" at bounding box center [170, 117] width 24 height 12
checkbox input "true"
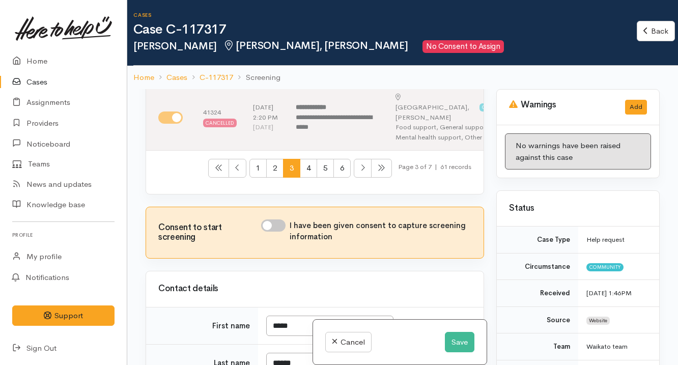
click at [178, 62] on input "checkbox" at bounding box center [170, 56] width 24 height 12
checkbox input "true"
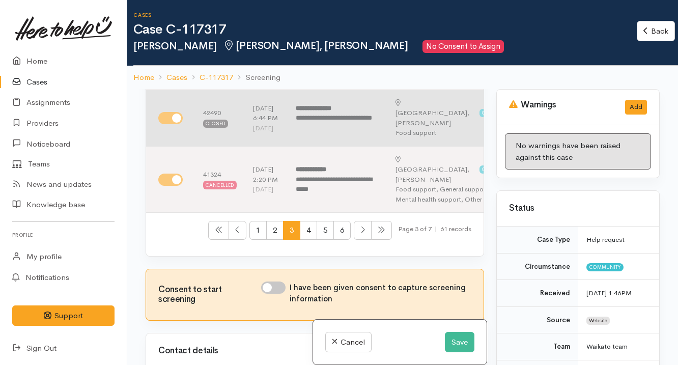
scroll to position [497, 0]
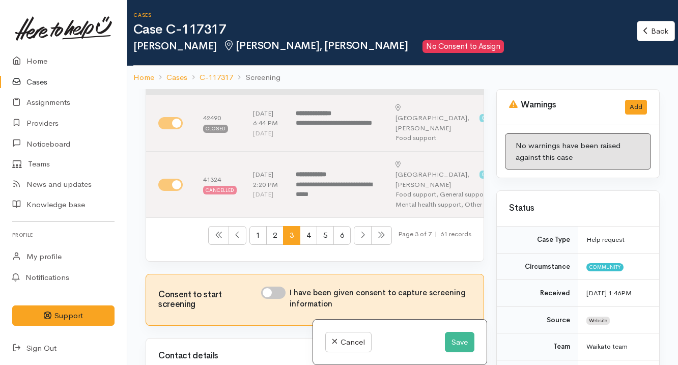
click at [176, 68] on input "checkbox" at bounding box center [170, 61] width 24 height 12
checkbox input "true"
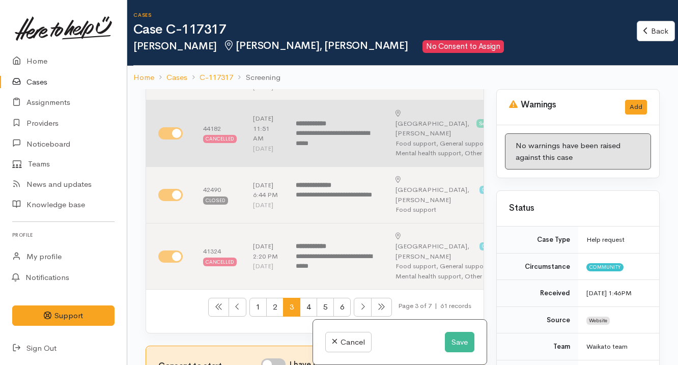
scroll to position [384, 0]
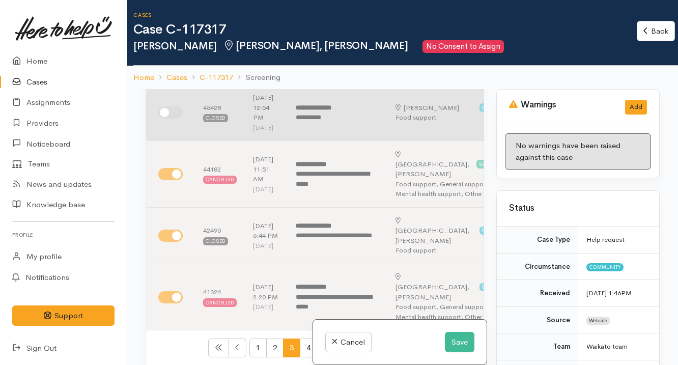
click at [175, 119] on input "checkbox" at bounding box center [170, 112] width 24 height 12
checkbox input "true"
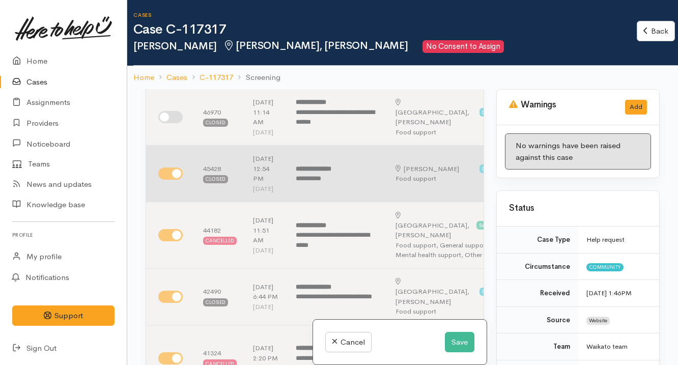
scroll to position [323, 0]
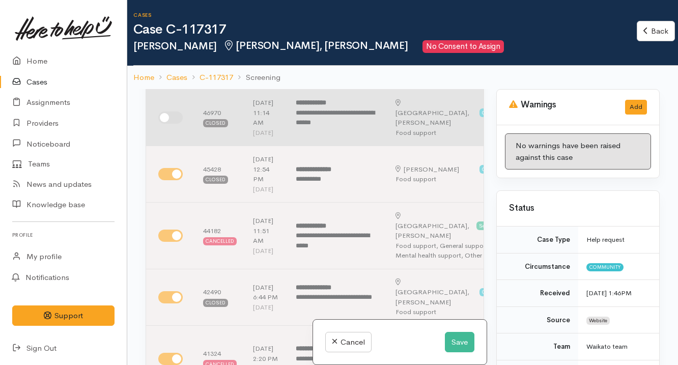
click at [175, 124] on input "checkbox" at bounding box center [170, 117] width 24 height 12
checkbox input "true"
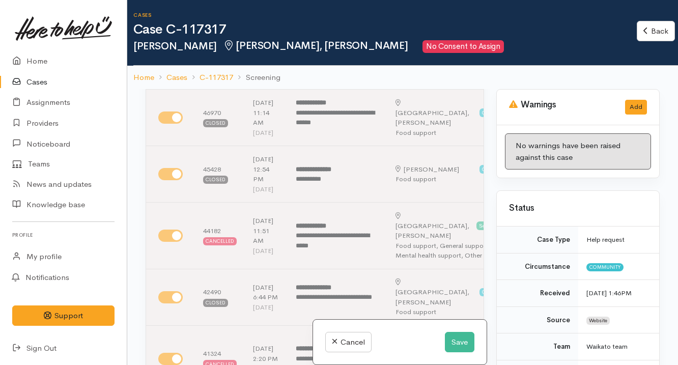
click at [175, 72] on input "checkbox" at bounding box center [170, 66] width 24 height 12
checkbox input "true"
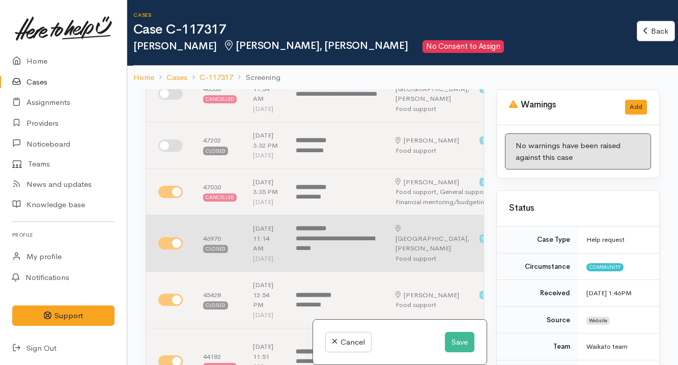
scroll to position [157, 0]
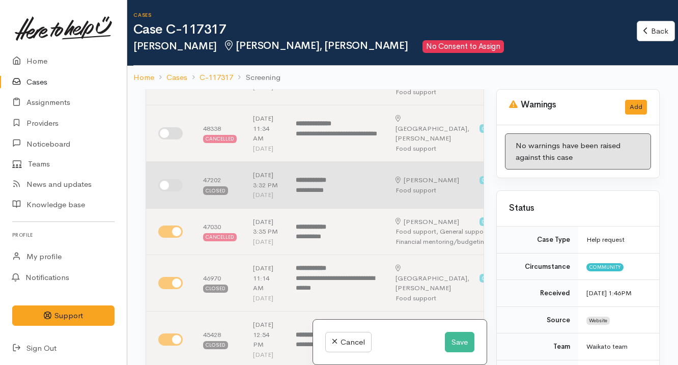
click at [175, 191] on input "checkbox" at bounding box center [170, 185] width 24 height 12
checkbox input "true"
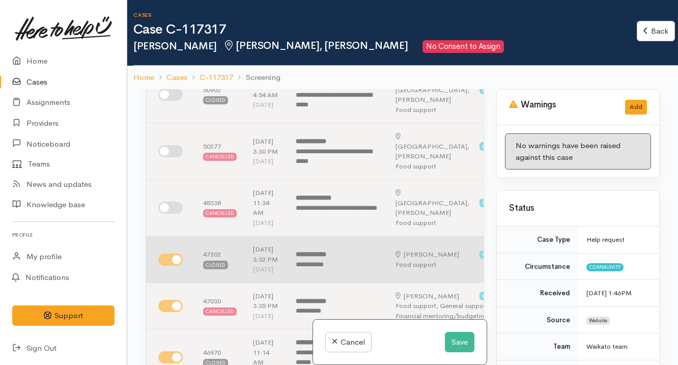
scroll to position [82, 0]
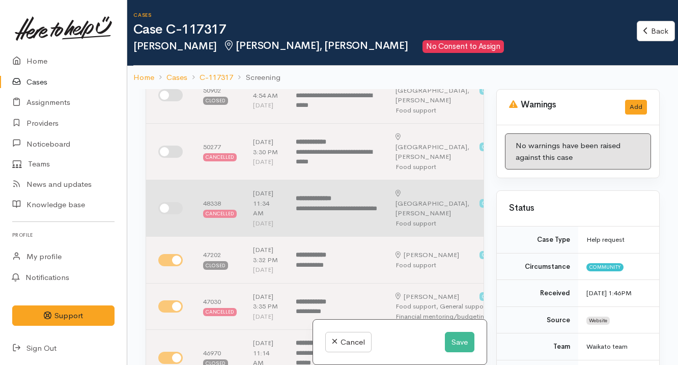
click at [173, 214] on input "checkbox" at bounding box center [170, 208] width 24 height 12
checkbox input "true"
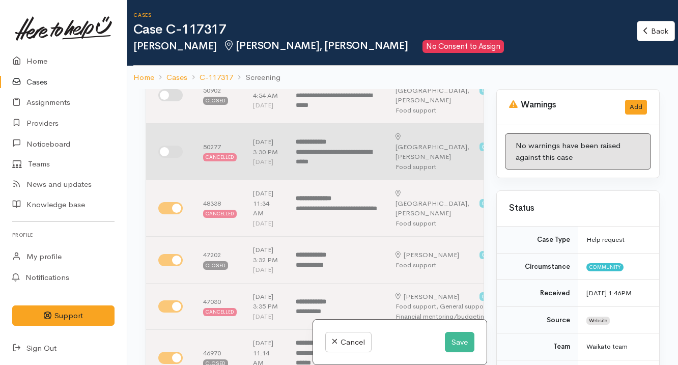
click at [173, 158] on input "checkbox" at bounding box center [170, 152] width 24 height 12
checkbox input "true"
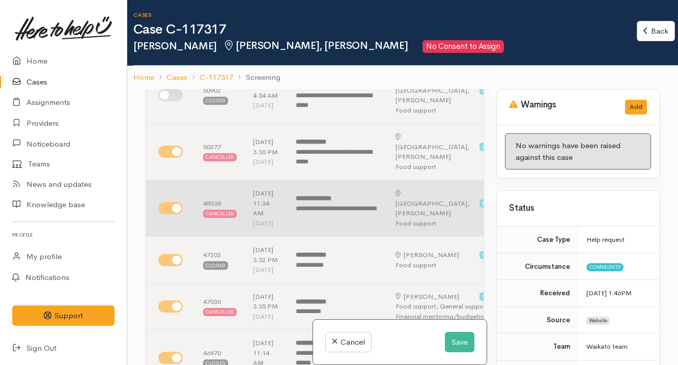
scroll to position [0, 0]
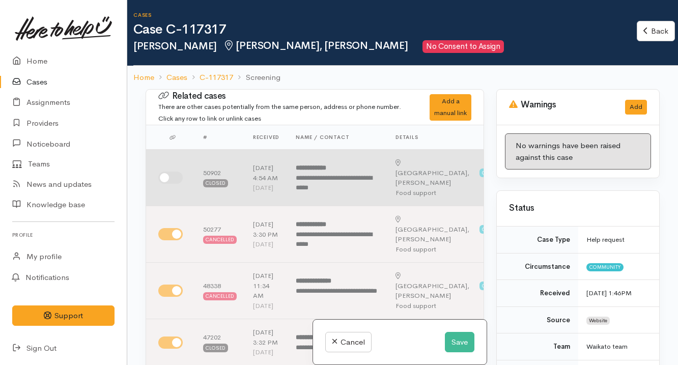
click at [168, 184] on input "checkbox" at bounding box center [170, 178] width 24 height 12
checkbox input "true"
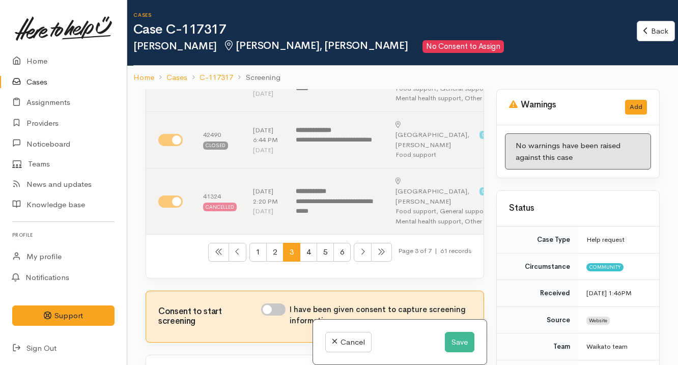
scroll to position [634, 0]
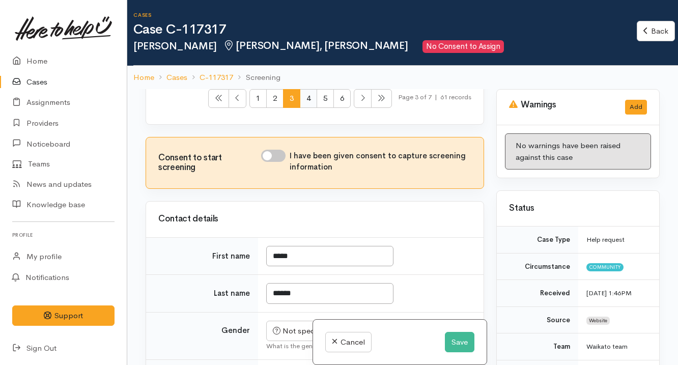
click at [302, 108] on span "4" at bounding box center [308, 98] width 17 height 19
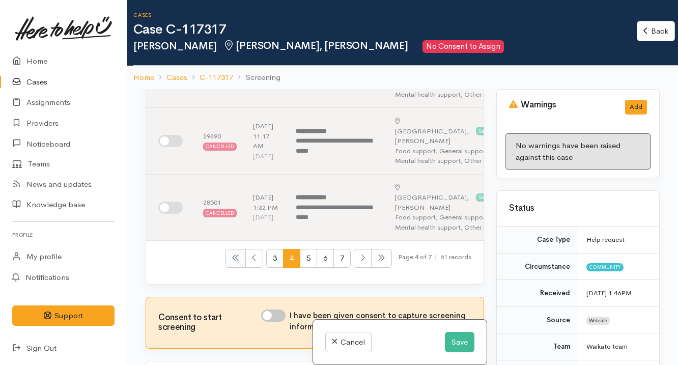
scroll to position [592, 0]
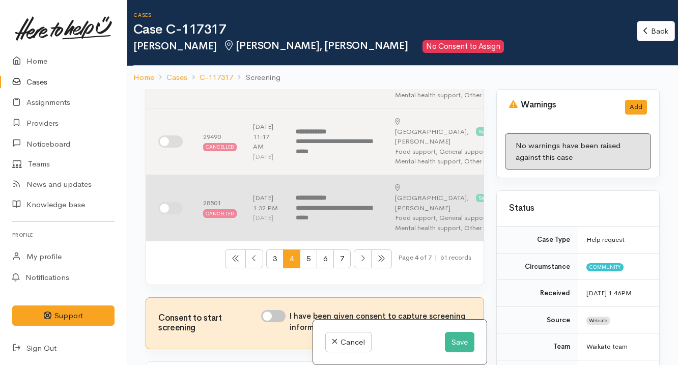
click at [181, 202] on input "checkbox" at bounding box center [170, 208] width 24 height 12
checkbox input "true"
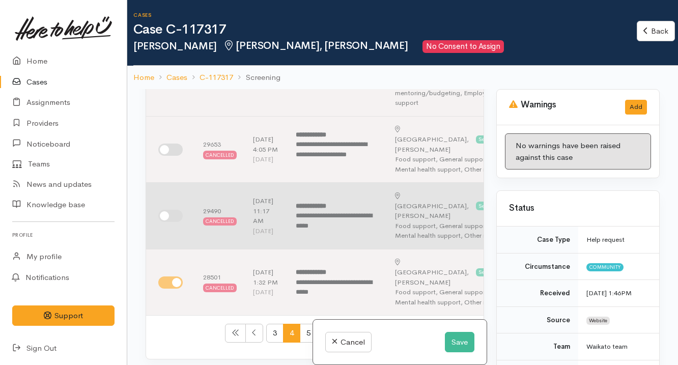
click at [175, 210] on input "checkbox" at bounding box center [170, 216] width 24 height 12
checkbox input "true"
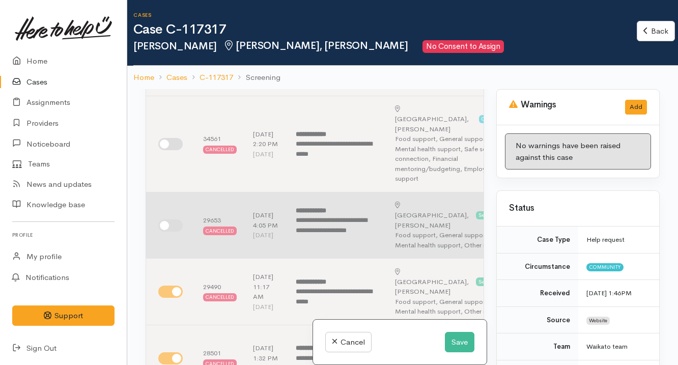
click at [173, 219] on input "checkbox" at bounding box center [170, 225] width 24 height 12
checkbox input "true"
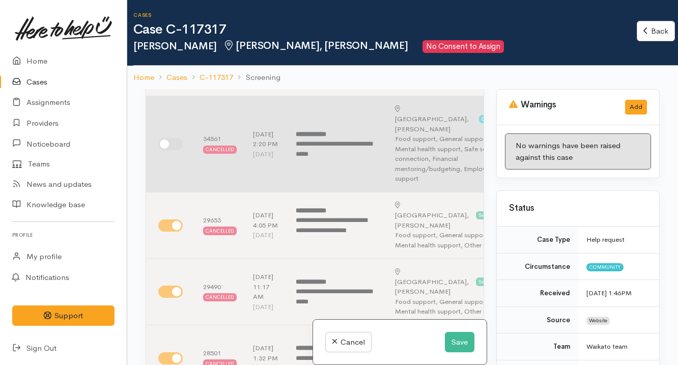
click at [174, 138] on input "checkbox" at bounding box center [170, 144] width 24 height 12
checkbox input "true"
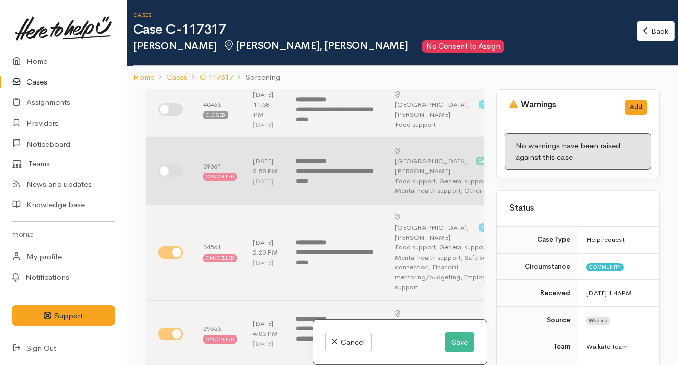
click at [172, 172] on input "checkbox" at bounding box center [170, 171] width 24 height 12
checkbox input "true"
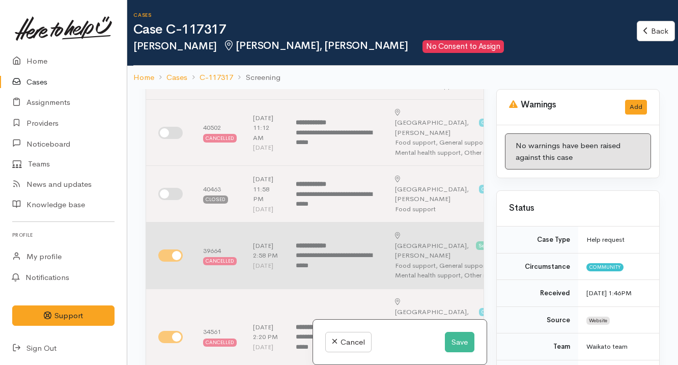
scroll to position [218, 0]
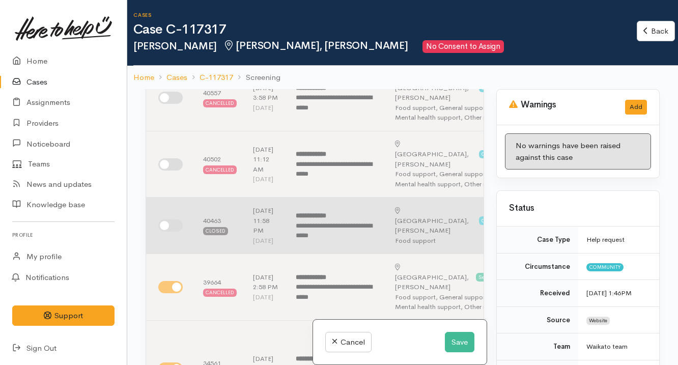
click at [173, 219] on input "checkbox" at bounding box center [170, 225] width 24 height 12
checkbox input "true"
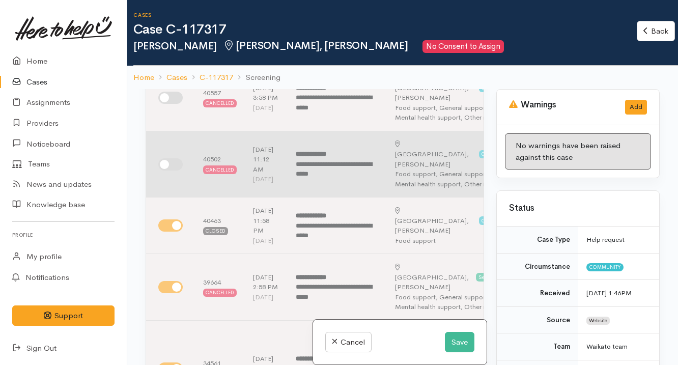
click at [170, 158] on input "checkbox" at bounding box center [170, 164] width 24 height 12
checkbox input "true"
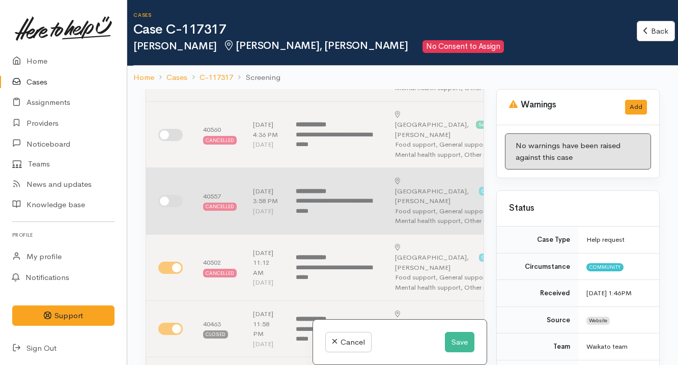
click at [173, 195] on input "checkbox" at bounding box center [170, 201] width 24 height 12
checkbox input "true"
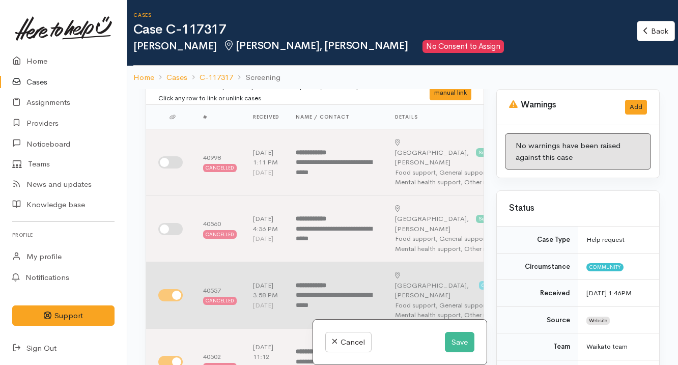
scroll to position [0, 0]
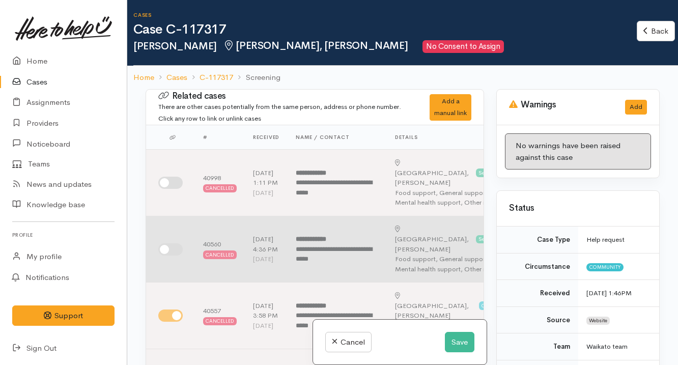
click at [174, 233] on td at bounding box center [170, 249] width 49 height 67
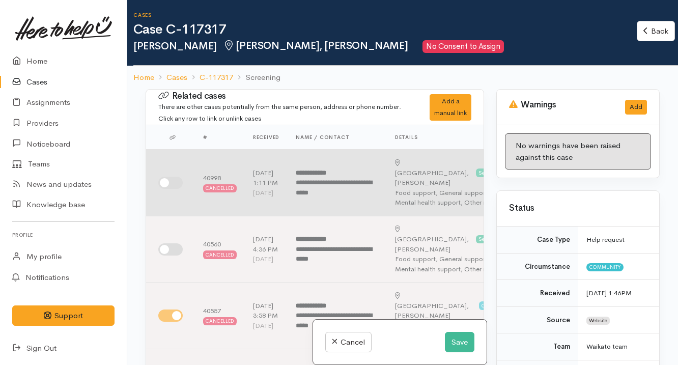
click at [172, 178] on input "checkbox" at bounding box center [170, 183] width 24 height 12
checkbox input "true"
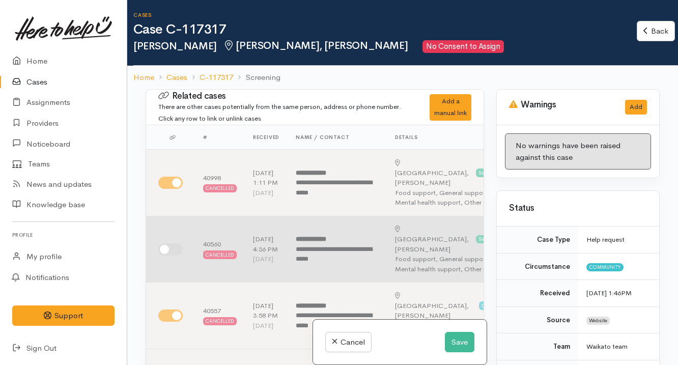
click at [173, 243] on input "checkbox" at bounding box center [170, 249] width 24 height 12
checkbox input "true"
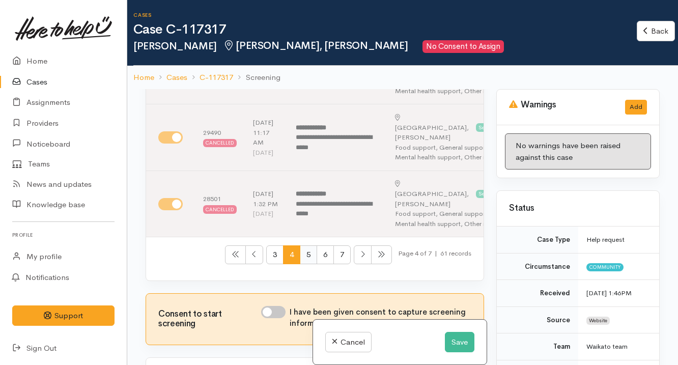
click at [302, 245] on span "5" at bounding box center [308, 254] width 17 height 19
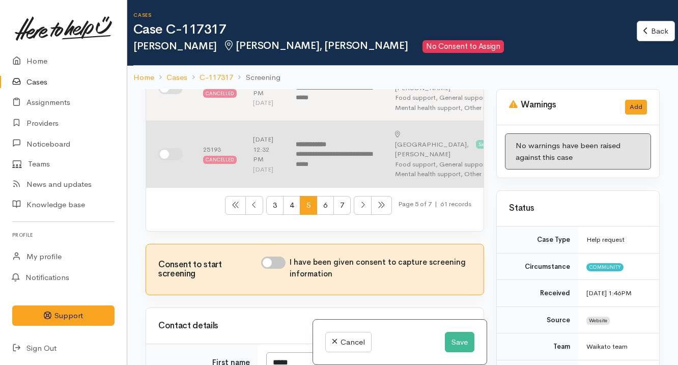
scroll to position [578, 0]
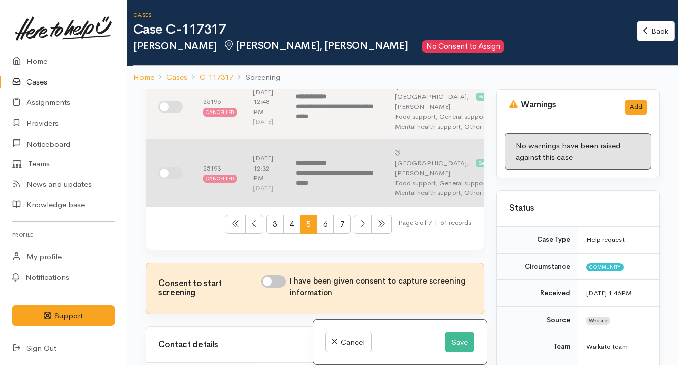
click at [167, 179] on input "checkbox" at bounding box center [170, 173] width 24 height 12
checkbox input "true"
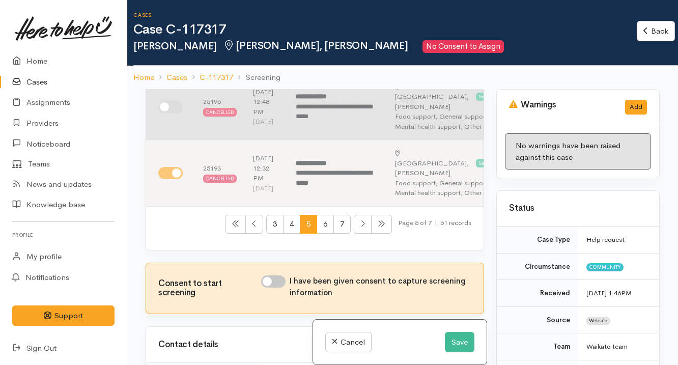
click at [175, 113] on input "checkbox" at bounding box center [170, 107] width 24 height 12
checkbox input "true"
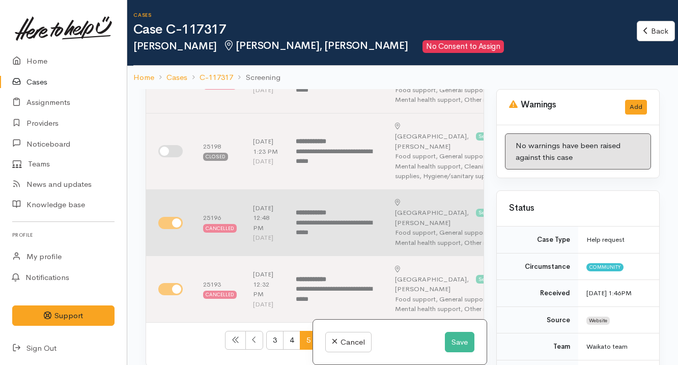
scroll to position [400, 0]
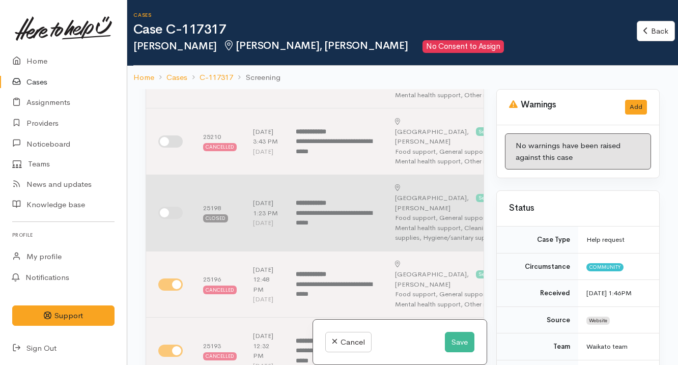
click at [166, 219] on input "checkbox" at bounding box center [170, 213] width 24 height 12
checkbox input "true"
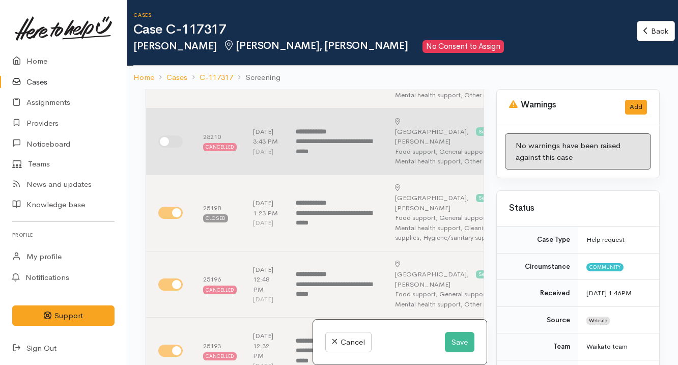
click at [172, 164] on td at bounding box center [170, 141] width 49 height 67
click at [172, 148] on input "checkbox" at bounding box center [170, 141] width 24 height 12
checkbox input "true"
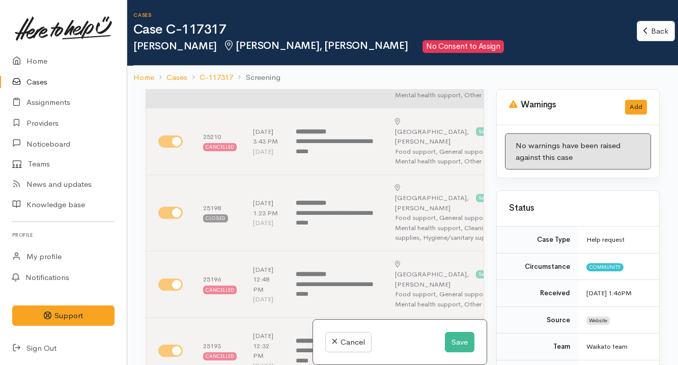
click at [172, 81] on input "checkbox" at bounding box center [170, 75] width 24 height 12
checkbox input "true"
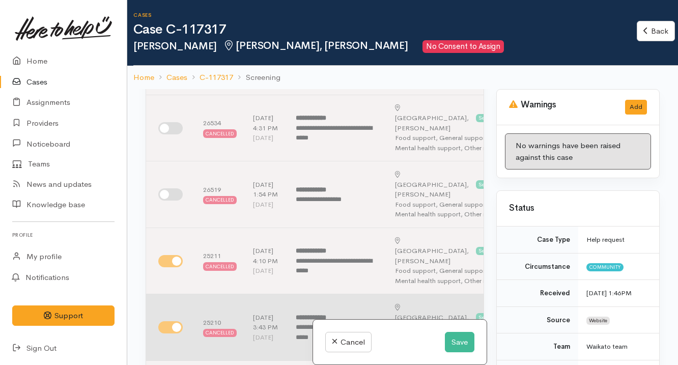
scroll to position [225, 0]
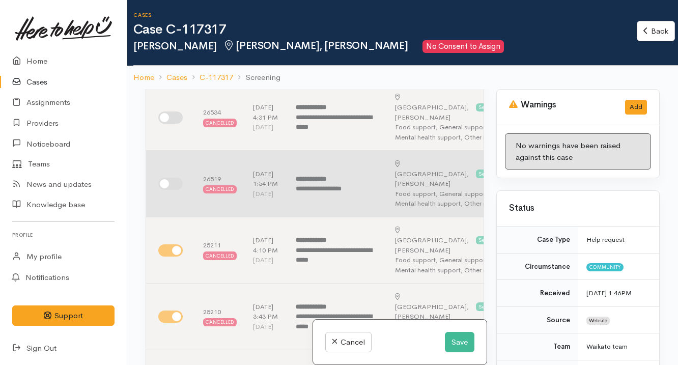
click at [161, 190] on input "checkbox" at bounding box center [170, 184] width 24 height 12
checkbox input "true"
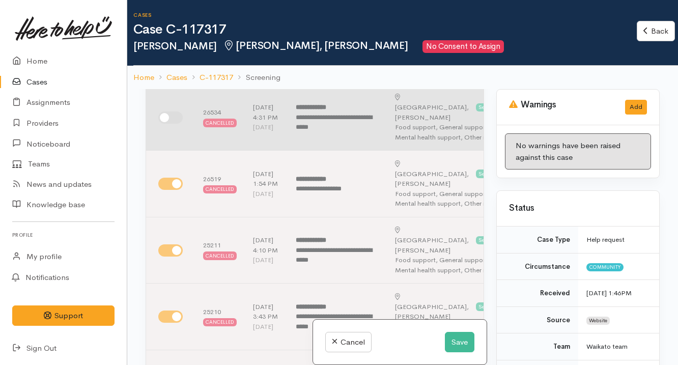
click at [169, 124] on input "checkbox" at bounding box center [170, 117] width 24 height 12
checkbox input "true"
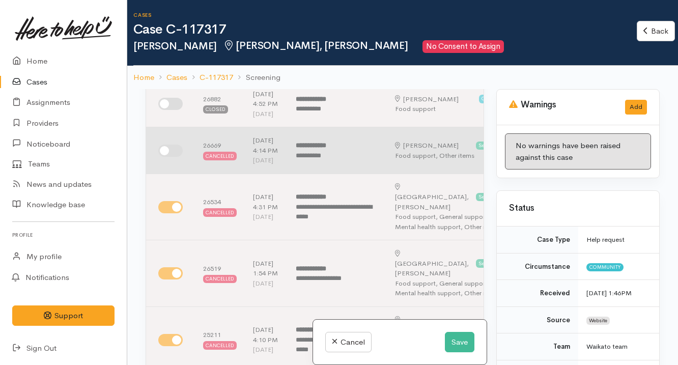
scroll to position [133, 0]
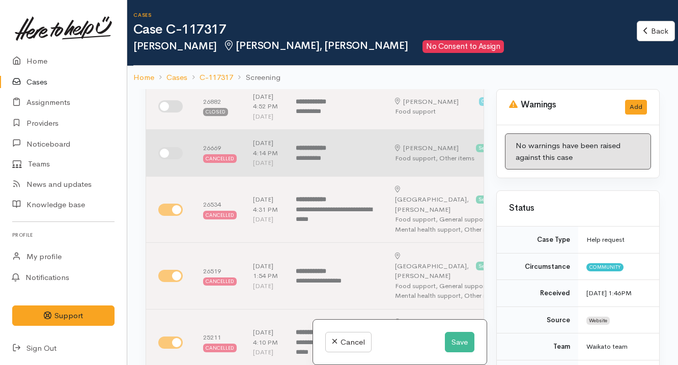
click at [178, 159] on input "checkbox" at bounding box center [170, 153] width 24 height 12
checkbox input "true"
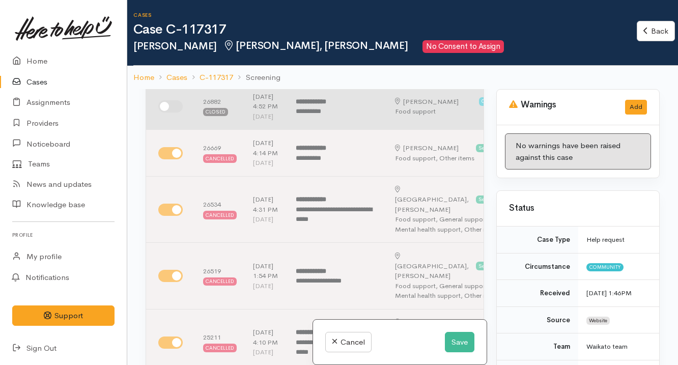
click at [170, 112] on input "checkbox" at bounding box center [170, 106] width 24 height 12
checkbox input "true"
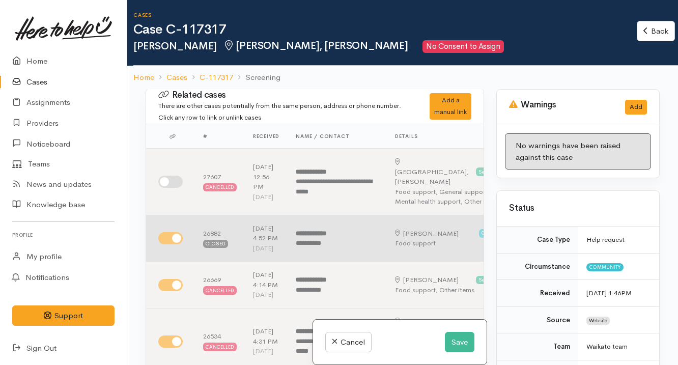
scroll to position [0, 0]
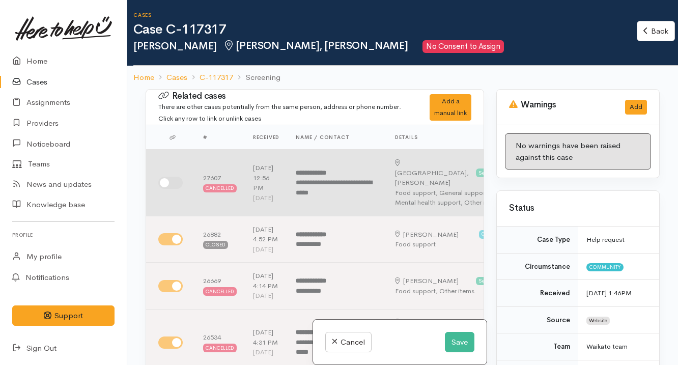
click at [176, 183] on input "checkbox" at bounding box center [170, 183] width 24 height 12
checkbox input "true"
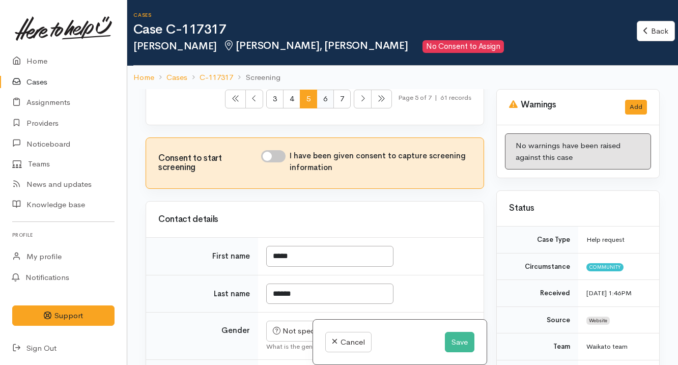
click at [317, 108] on span "6" at bounding box center [325, 99] width 17 height 19
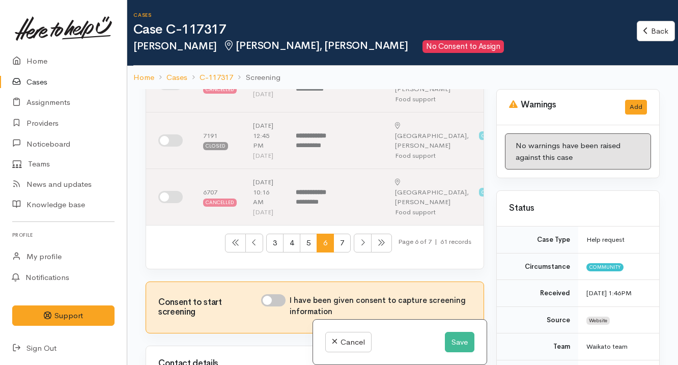
scroll to position [548, 0]
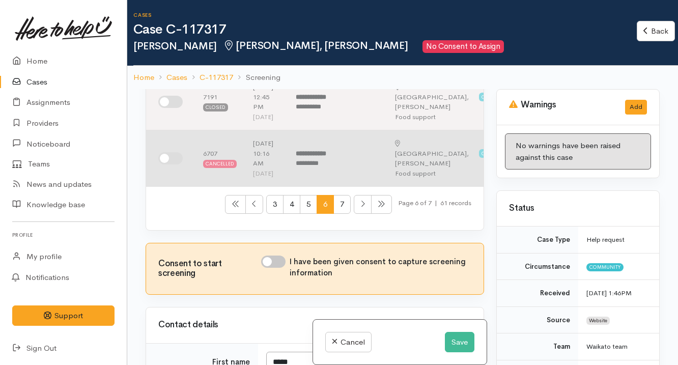
click at [153, 187] on td at bounding box center [170, 158] width 49 height 56
click at [170, 164] on input "checkbox" at bounding box center [170, 158] width 24 height 12
checkbox input "true"
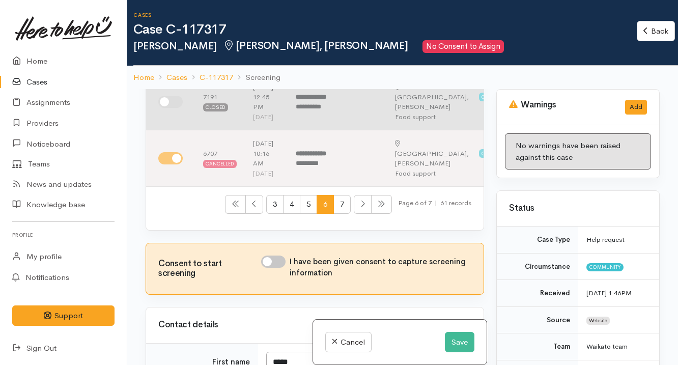
click at [172, 108] on input "checkbox" at bounding box center [170, 102] width 24 height 12
checkbox input "true"
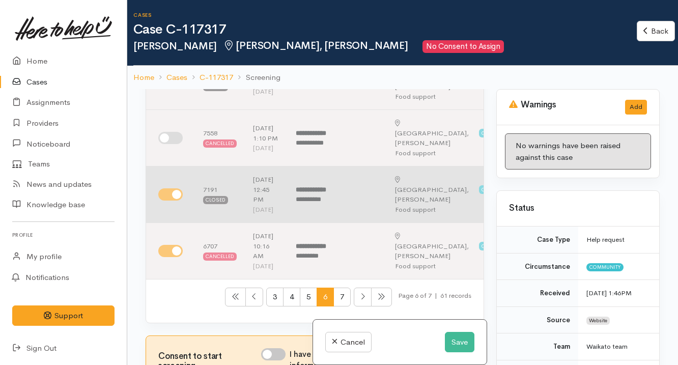
scroll to position [404, 0]
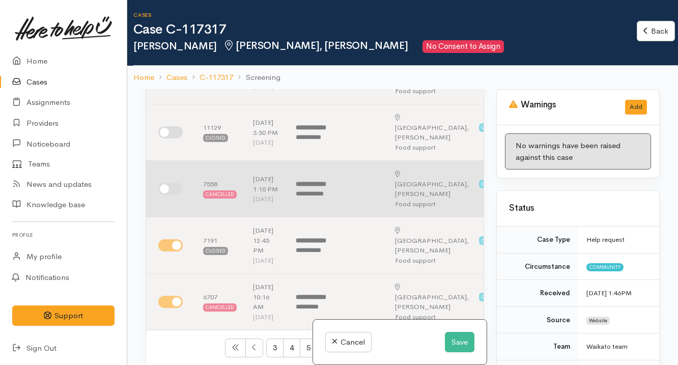
click at [178, 195] on input "checkbox" at bounding box center [170, 189] width 24 height 12
checkbox input "true"
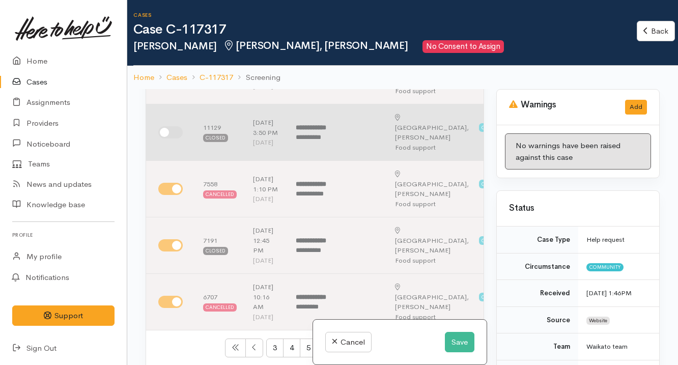
click at [174, 138] on input "checkbox" at bounding box center [170, 132] width 24 height 12
checkbox input "true"
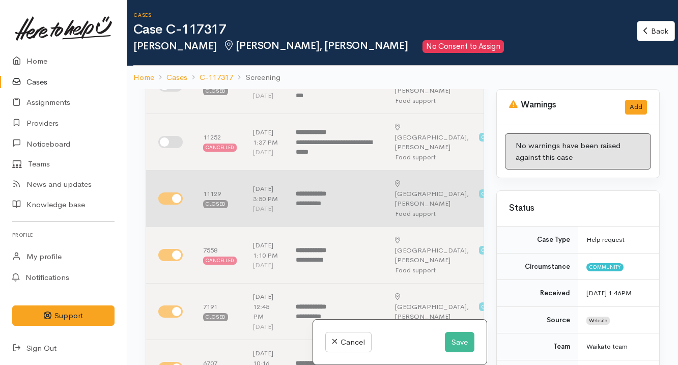
click at [174, 148] on input "checkbox" at bounding box center [170, 142] width 24 height 12
checkbox input "false"
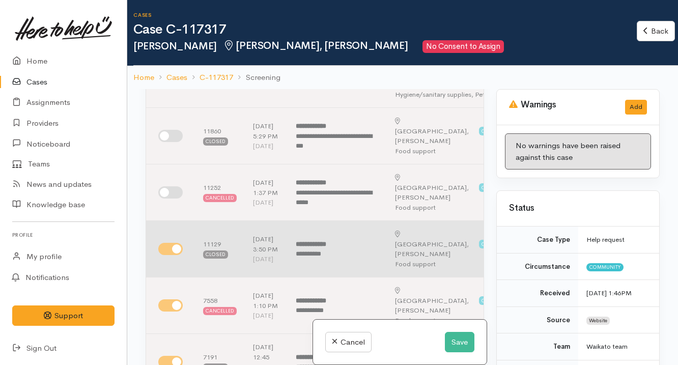
scroll to position [284, 0]
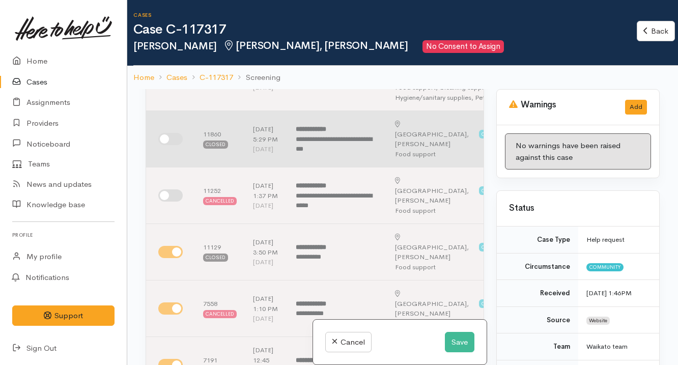
click at [172, 143] on input "checkbox" at bounding box center [170, 139] width 24 height 12
checkbox input "true"
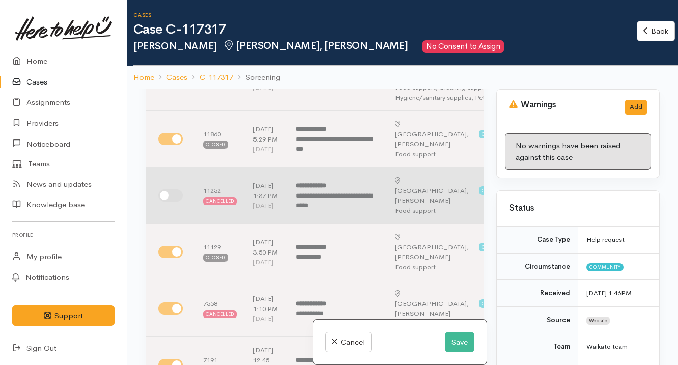
click at [174, 202] on input "checkbox" at bounding box center [170, 195] width 24 height 12
checkbox input "true"
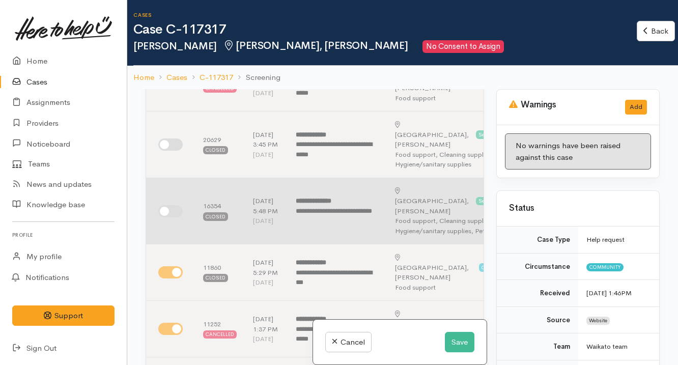
click at [174, 215] on input "checkbox" at bounding box center [170, 211] width 24 height 12
checkbox input "true"
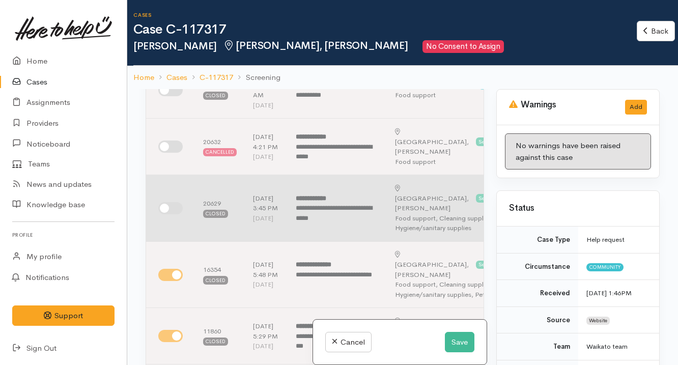
click at [172, 205] on td at bounding box center [170, 208] width 49 height 67
click at [173, 209] on input "checkbox" at bounding box center [170, 208] width 24 height 12
checkbox input "true"
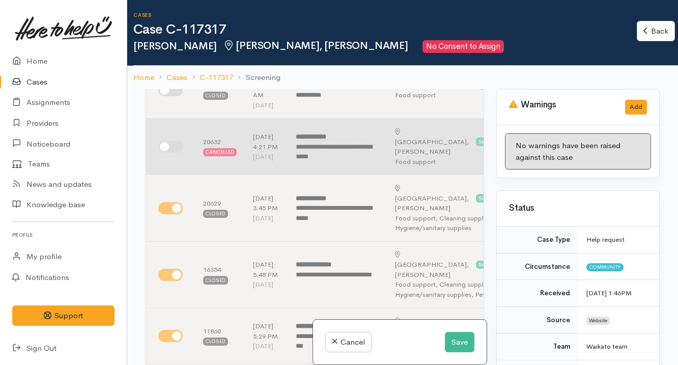
click at [173, 144] on td at bounding box center [170, 147] width 49 height 56
click at [173, 153] on input "checkbox" at bounding box center [170, 146] width 24 height 12
checkbox input "true"
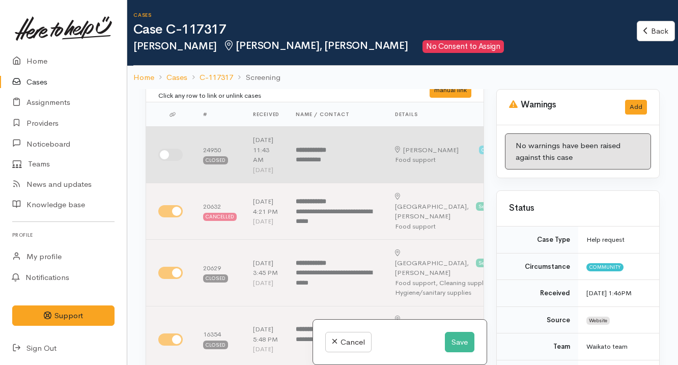
click at [172, 158] on input "checkbox" at bounding box center [170, 155] width 24 height 12
checkbox input "true"
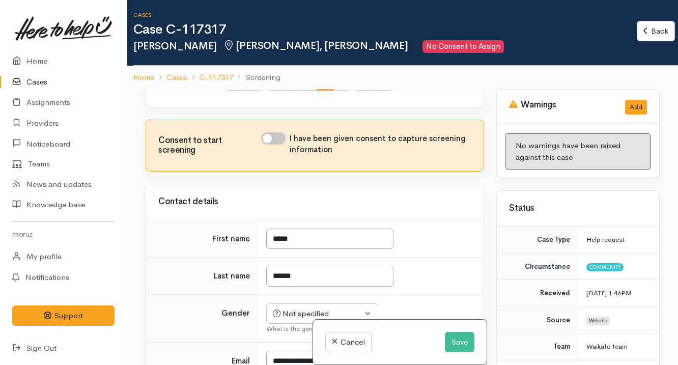
click at [335, 91] on span "7" at bounding box center [341, 81] width 17 height 19
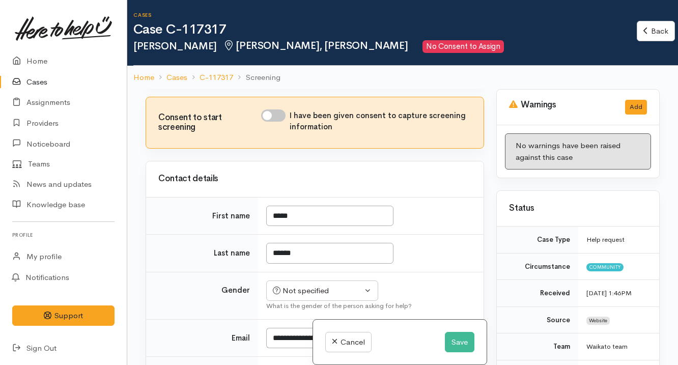
scroll to position [0, 0]
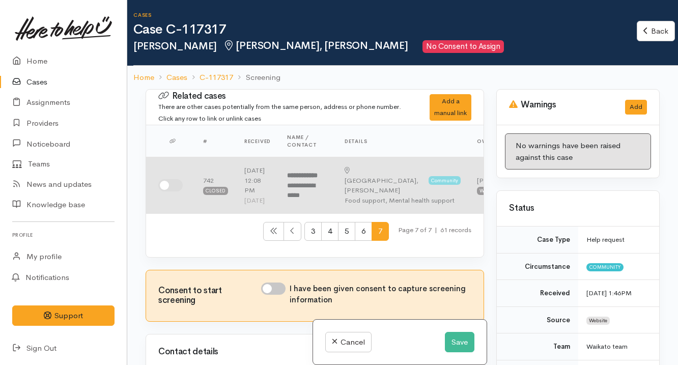
click at [170, 186] on input "checkbox" at bounding box center [170, 185] width 24 height 12
checkbox input "true"
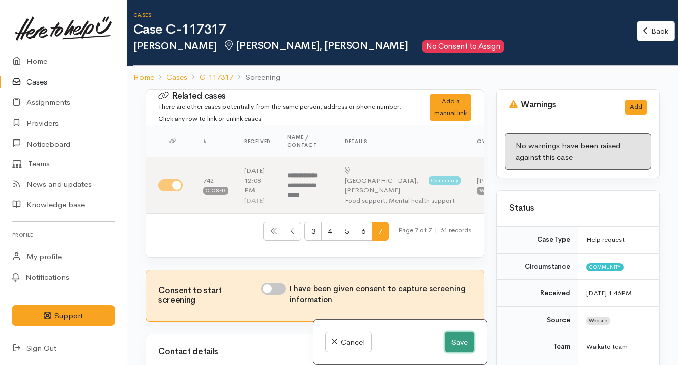
click at [469, 338] on button "Save" at bounding box center [460, 342] width 30 height 21
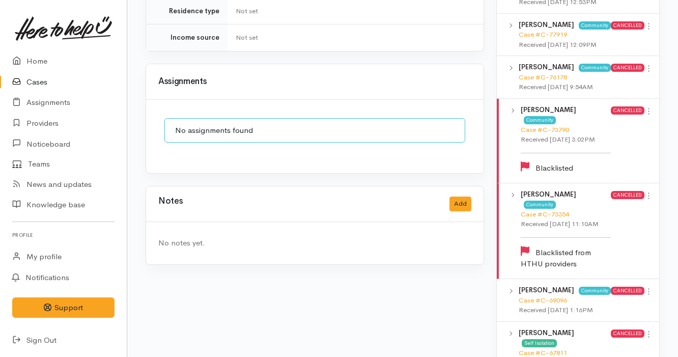
scroll to position [751, 0]
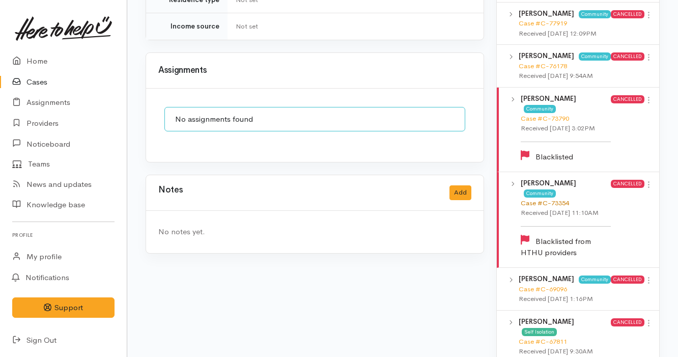
click at [566, 199] on link "Case #C-73354" at bounding box center [545, 202] width 48 height 9
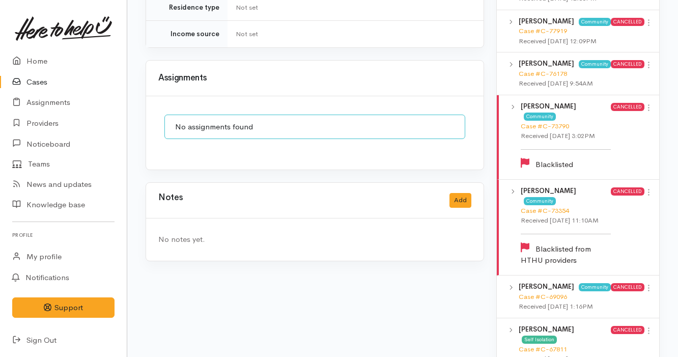
scroll to position [743, 0]
click at [559, 122] on link "Case #C-73790" at bounding box center [545, 126] width 48 height 9
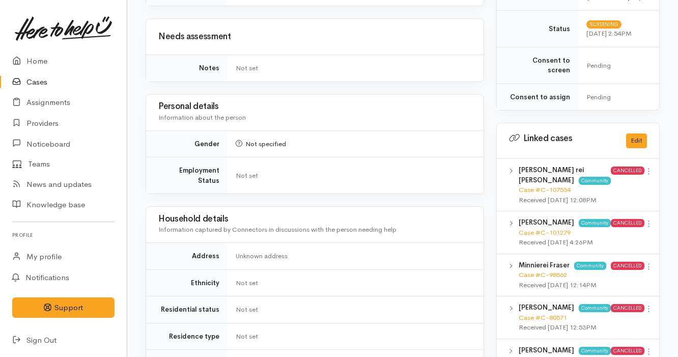
scroll to position [0, 0]
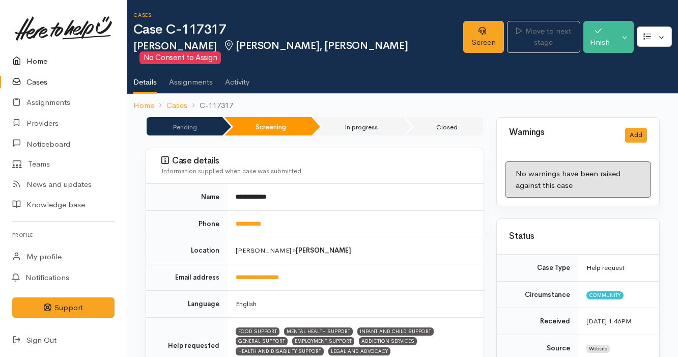
click at [76, 68] on link "Home" at bounding box center [63, 61] width 127 height 21
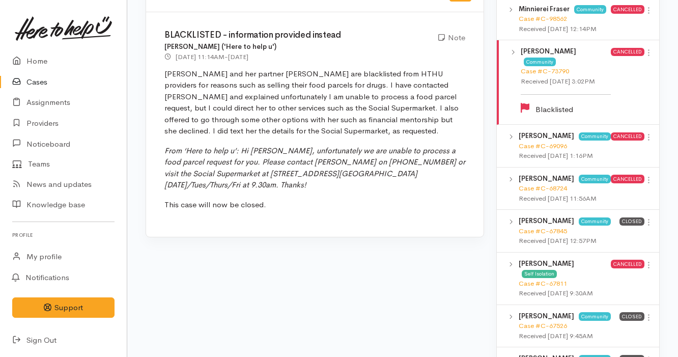
scroll to position [900, 0]
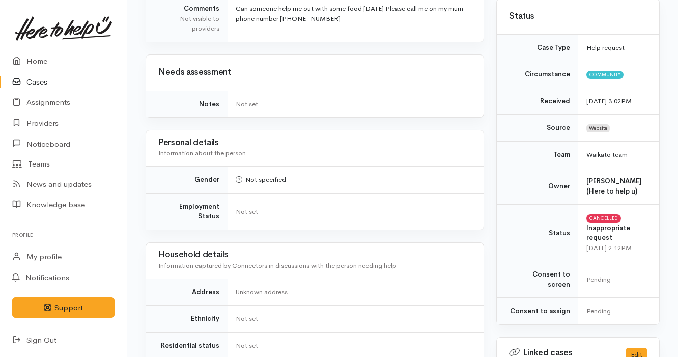
scroll to position [245, 0]
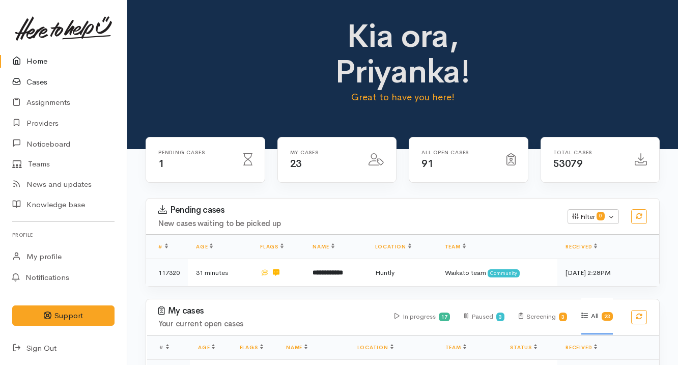
click at [59, 81] on link "Cases" at bounding box center [63, 82] width 127 height 21
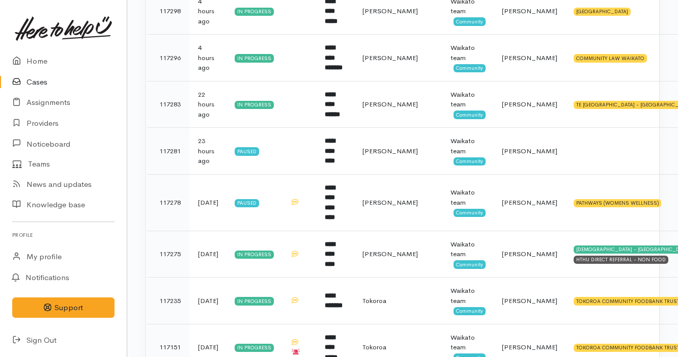
scroll to position [457, 0]
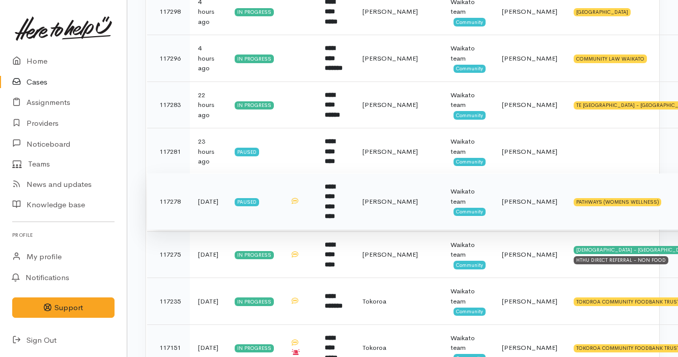
click at [335, 207] on td "**********" at bounding box center [336, 201] width 38 height 56
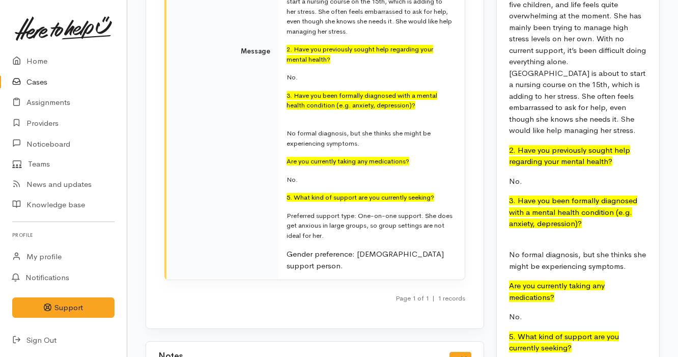
scroll to position [1527, 0]
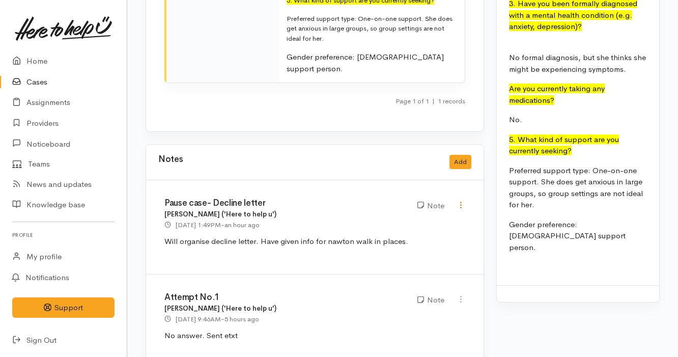
click at [464, 201] on icon at bounding box center [461, 205] width 9 height 9
click at [431, 217] on link "Edit" at bounding box center [424, 225] width 80 height 16
type input "Pause case- Decline letter"
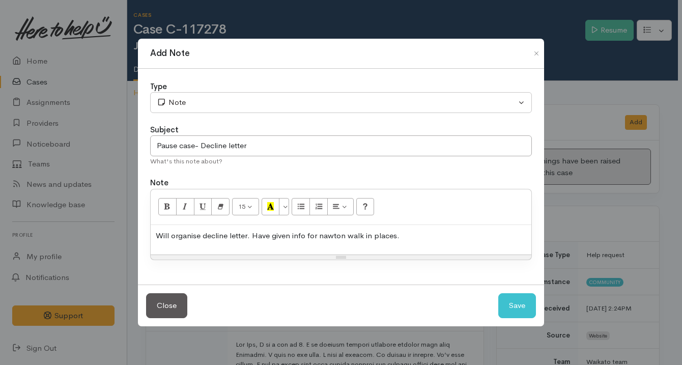
click at [405, 233] on p "Will organise decline letter. Have given info for nawton walk in places." at bounding box center [341, 236] width 371 height 12
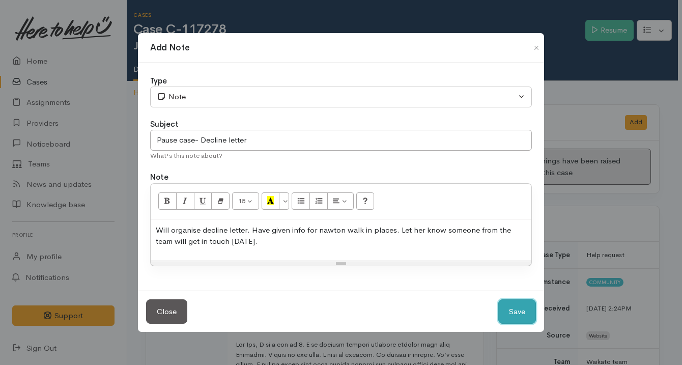
click at [523, 311] on button "Save" at bounding box center [517, 311] width 38 height 25
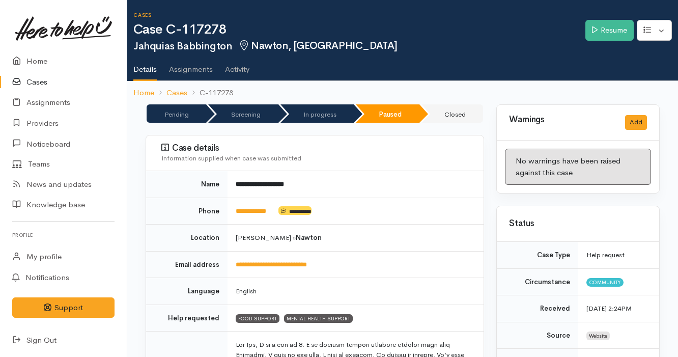
scroll to position [1509, 0]
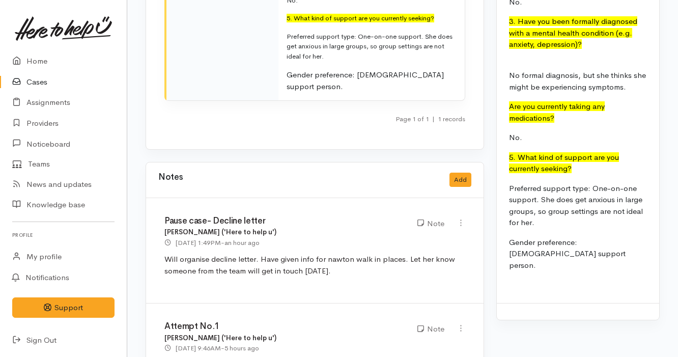
click at [55, 84] on link "Cases" at bounding box center [63, 82] width 127 height 21
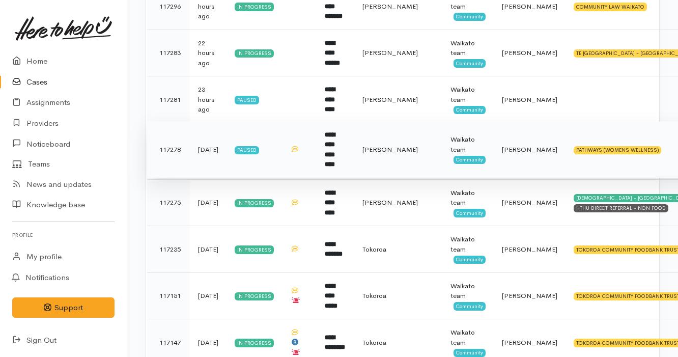
scroll to position [502, 0]
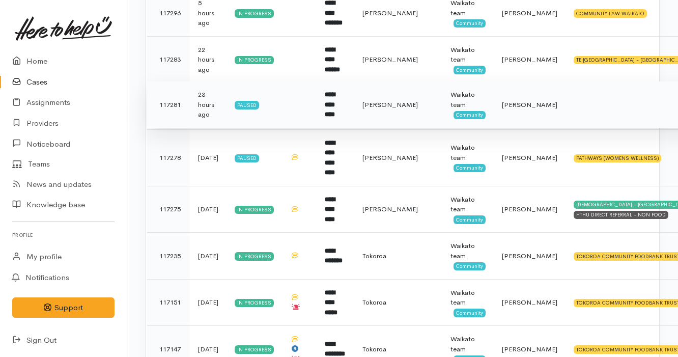
click at [354, 109] on td "**********" at bounding box center [336, 104] width 38 height 47
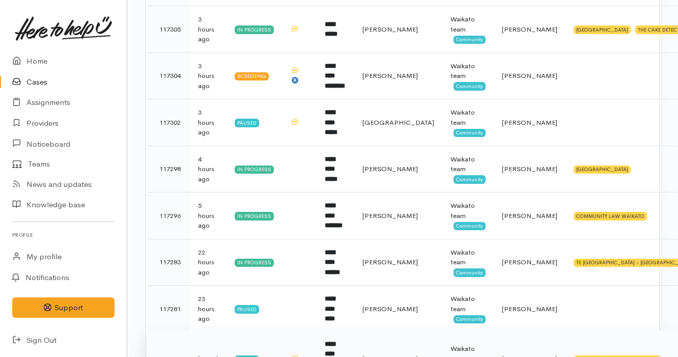
scroll to position [284, 0]
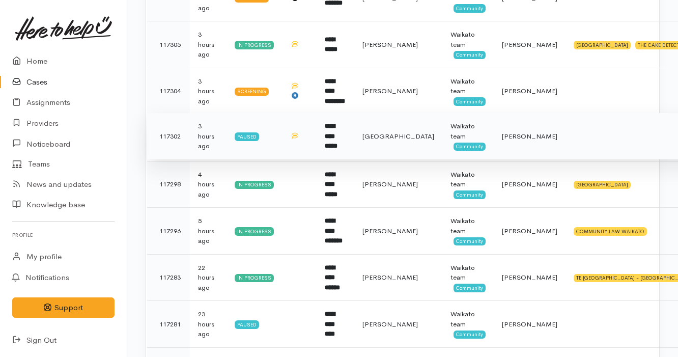
click at [377, 148] on td "[GEOGRAPHIC_DATA]" at bounding box center [398, 136] width 88 height 47
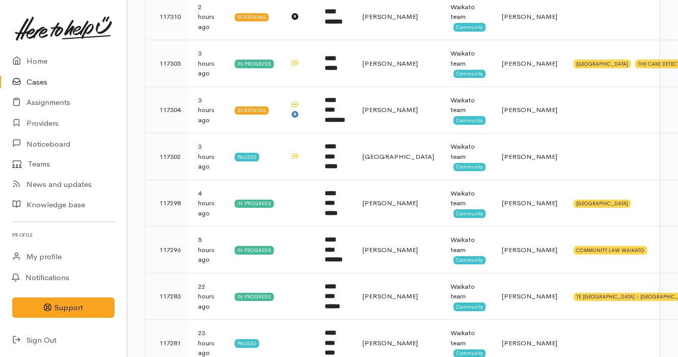
scroll to position [233, 0]
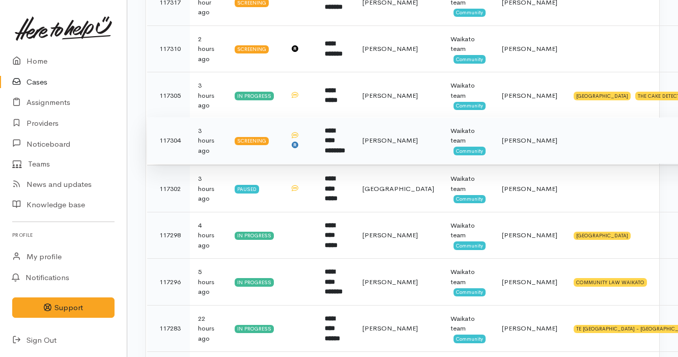
click at [334, 155] on td "**********" at bounding box center [336, 140] width 38 height 47
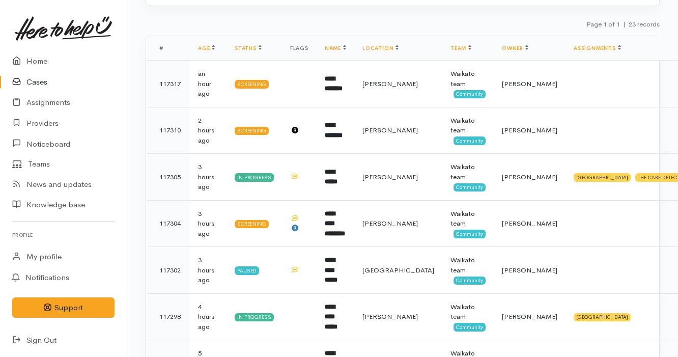
scroll to position [151, 0]
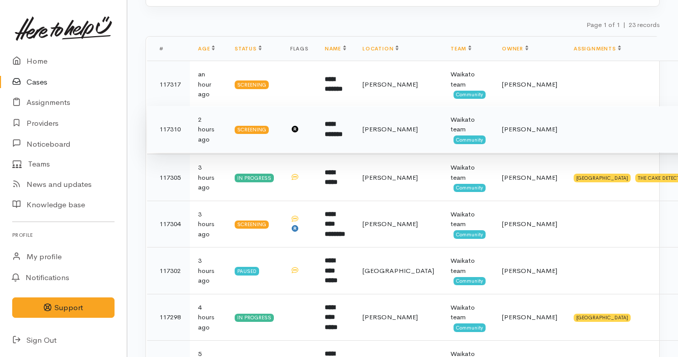
click at [354, 130] on td "**********" at bounding box center [336, 129] width 38 height 47
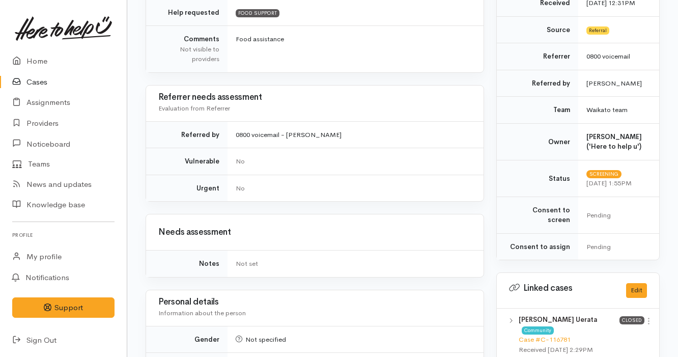
scroll to position [847, 0]
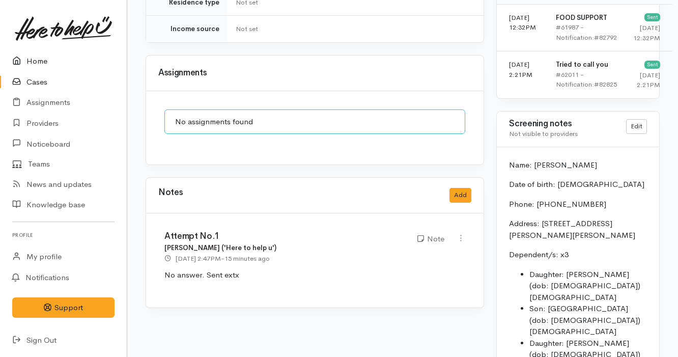
click at [31, 58] on link "Home" at bounding box center [63, 61] width 127 height 21
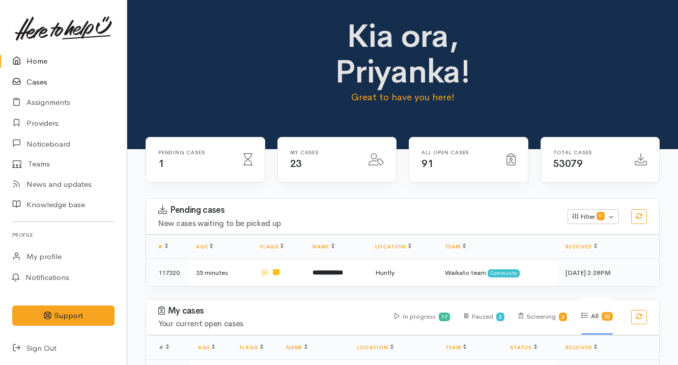
click at [37, 74] on link "Cases" at bounding box center [63, 82] width 127 height 21
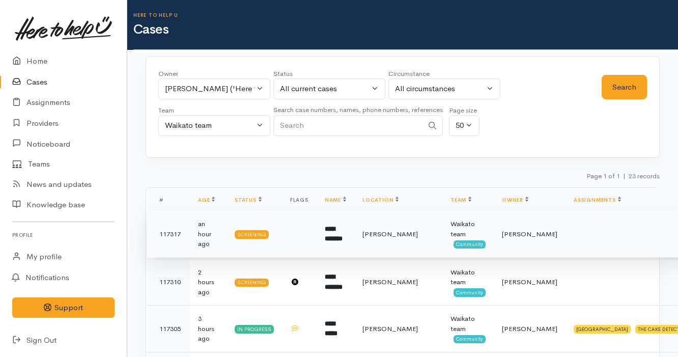
click at [354, 238] on td "**********" at bounding box center [336, 234] width 38 height 47
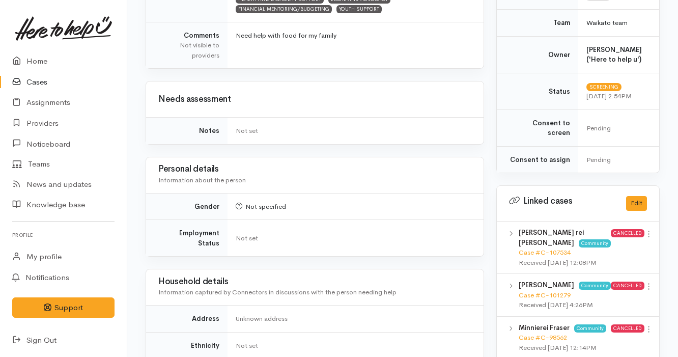
scroll to position [511, 0]
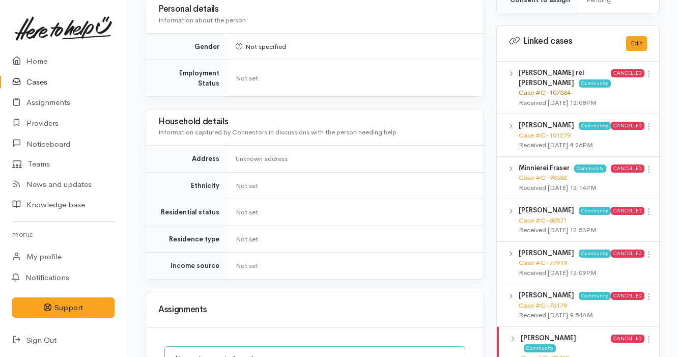
click at [557, 88] on link "Case #C-107534" at bounding box center [545, 92] width 52 height 9
click at [557, 131] on link "Case #C-101279" at bounding box center [545, 135] width 52 height 9
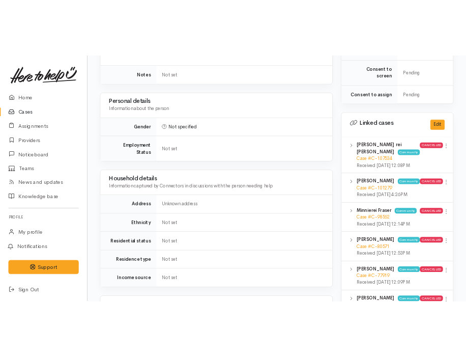
scroll to position [0, 0]
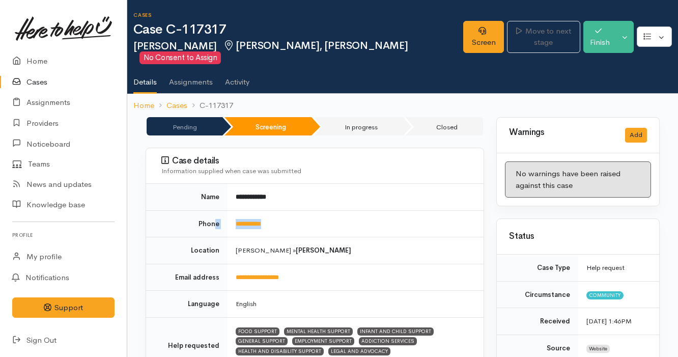
drag, startPoint x: 297, startPoint y: 214, endPoint x: 218, endPoint y: 213, distance: 79.4
click at [217, 214] on tr "**********" at bounding box center [314, 223] width 337 height 27
click at [343, 210] on td "**********" at bounding box center [355, 223] width 256 height 27
drag, startPoint x: 285, startPoint y: 211, endPoint x: 226, endPoint y: 211, distance: 59.0
click at [226, 211] on tr "**********" at bounding box center [314, 223] width 337 height 27
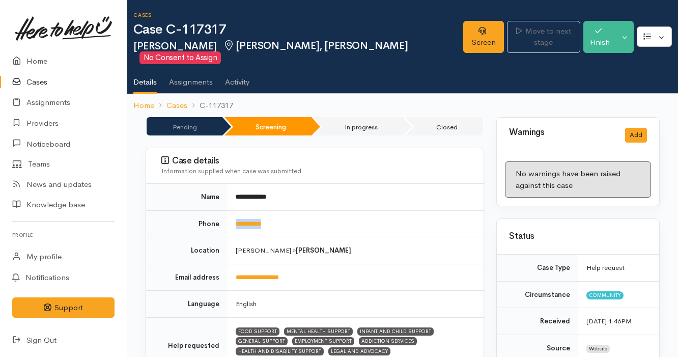
copy tr "**********"
click at [455, 166] on div "Information supplied when case was submitted" at bounding box center [316, 171] width 310 height 10
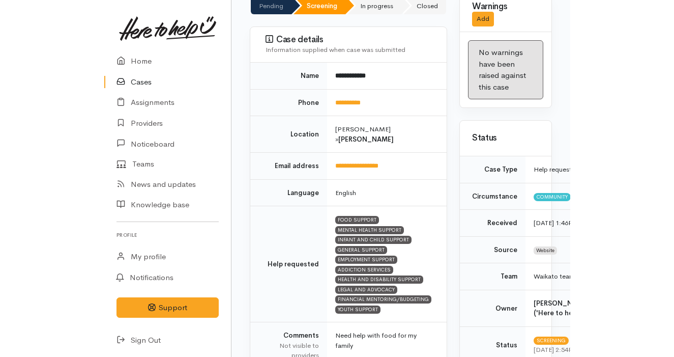
scroll to position [122, 0]
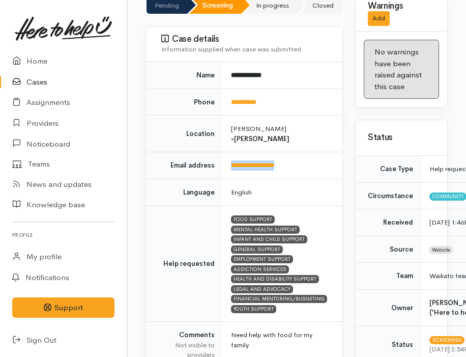
drag, startPoint x: 308, startPoint y: 147, endPoint x: 220, endPoint y: 146, distance: 88.1
click at [220, 152] on tr "**********" at bounding box center [244, 165] width 196 height 27
copy tr "**********"
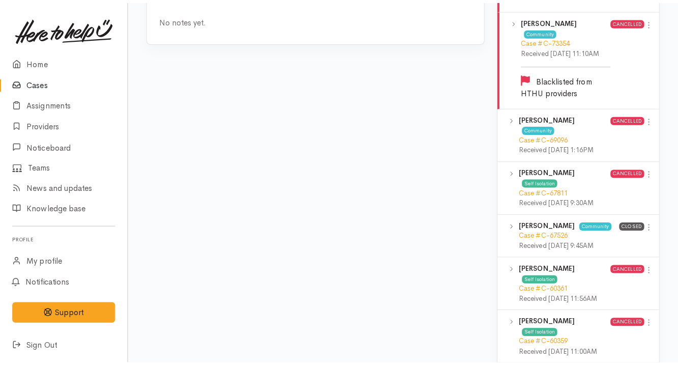
scroll to position [767, 0]
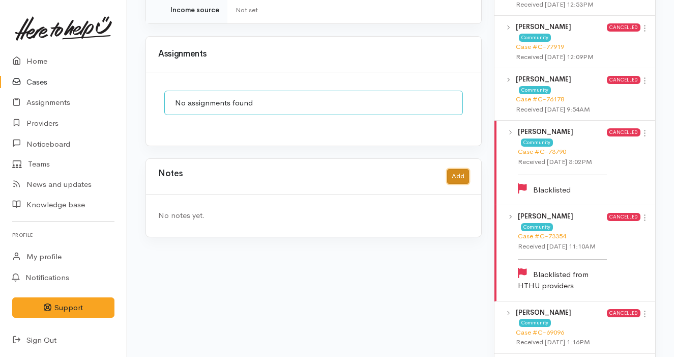
click at [464, 169] on button "Add" at bounding box center [458, 176] width 22 height 15
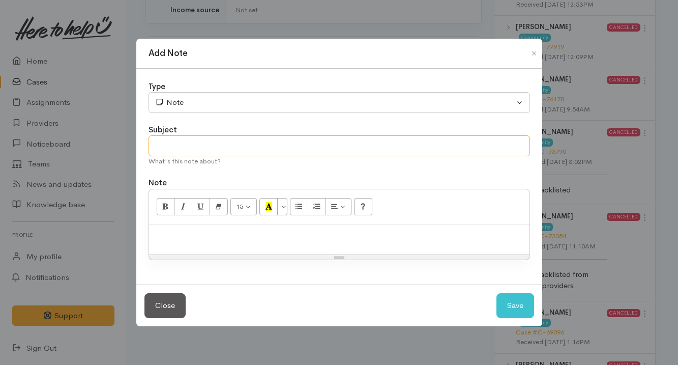
click at [264, 141] on input "text" at bounding box center [340, 145] width 382 height 21
type input "Spoke on the phone"
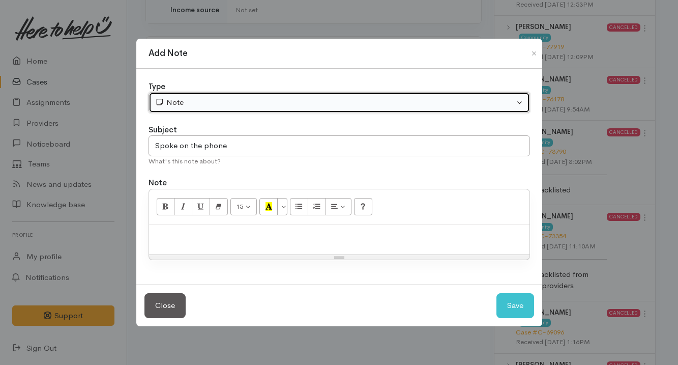
click at [301, 99] on div "Note" at bounding box center [334, 103] width 359 height 12
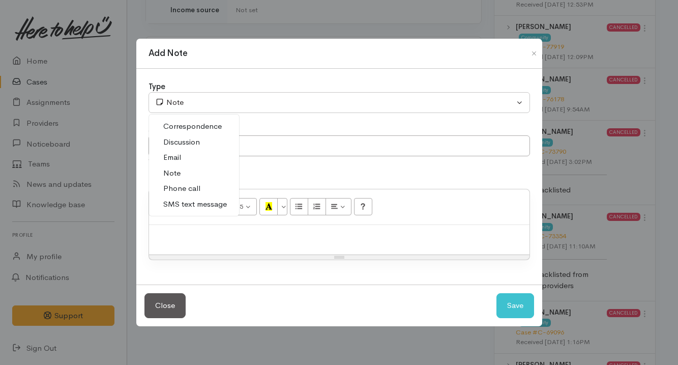
click at [195, 157] on link "Email" at bounding box center [194, 158] width 90 height 16
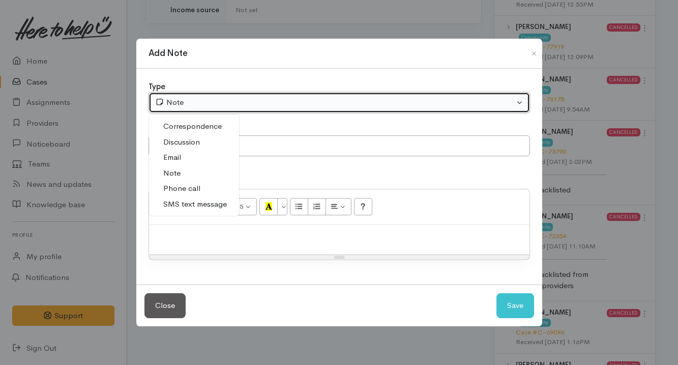
select select "2"
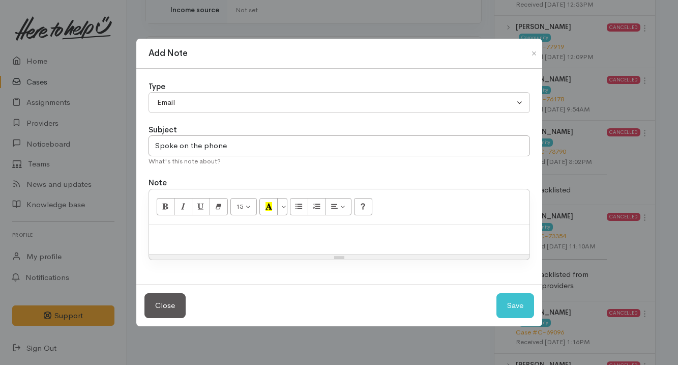
click at [181, 233] on p at bounding box center [339, 236] width 371 height 12
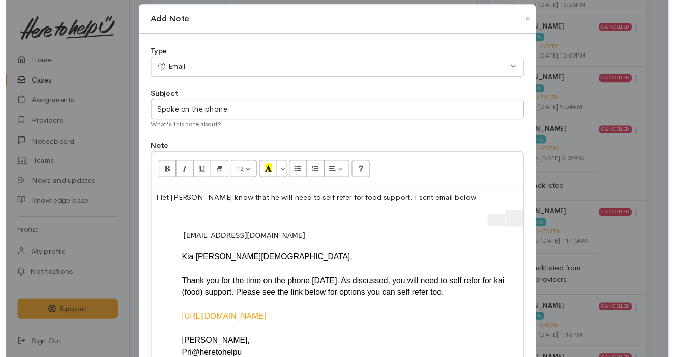
scroll to position [112, 0]
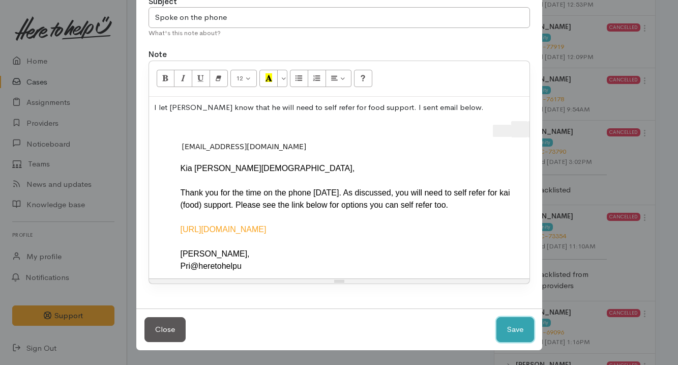
click at [512, 329] on button "Save" at bounding box center [516, 329] width 38 height 25
select select "1"
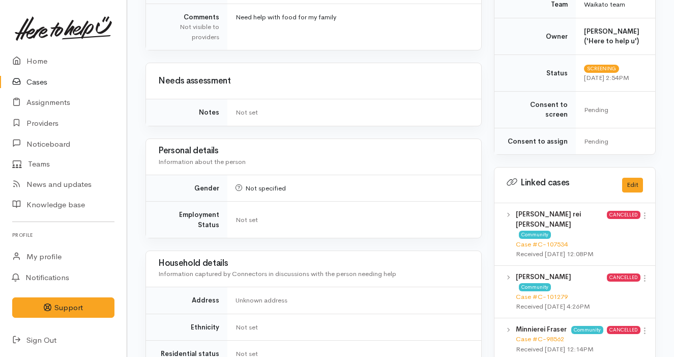
scroll to position [0, 0]
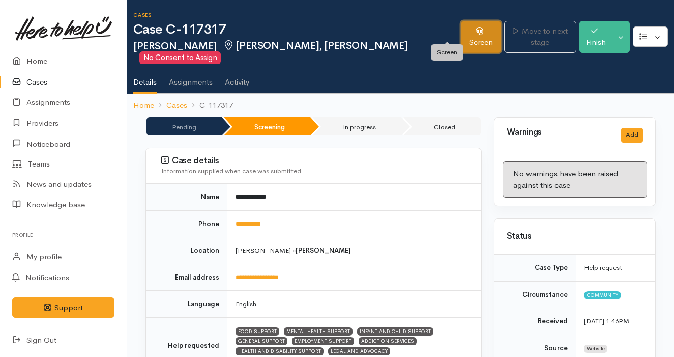
click at [461, 28] on link "Screen" at bounding box center [481, 37] width 40 height 32
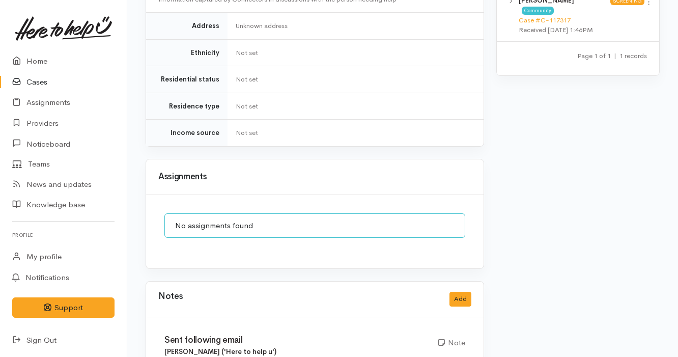
scroll to position [783, 0]
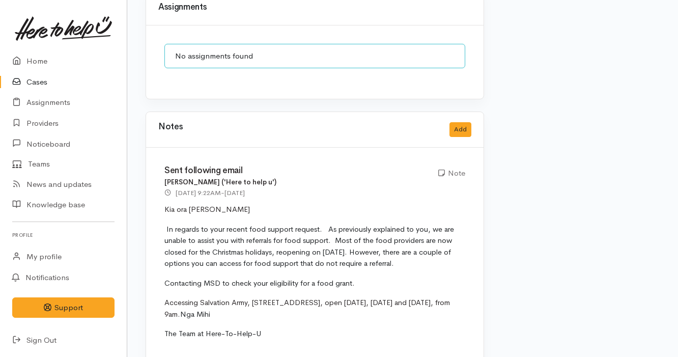
click at [337, 298] on span "Accessing Salvation Army, [STREET_ADDRESS], open [DATE], [DATE] and [DATE], fro…" at bounding box center [307, 308] width 286 height 21
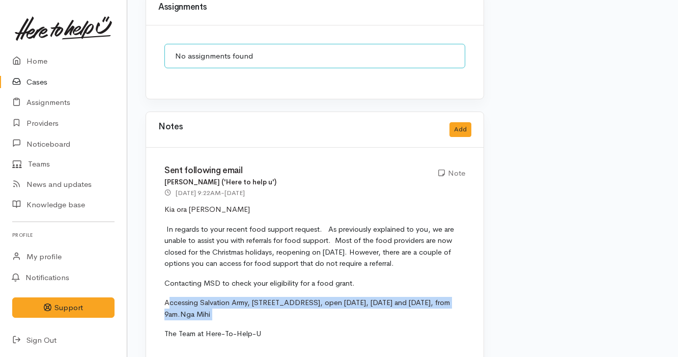
click at [179, 240] on span "In regards to your recent food support request. As previously explained to you,…" at bounding box center [309, 246] width 290 height 44
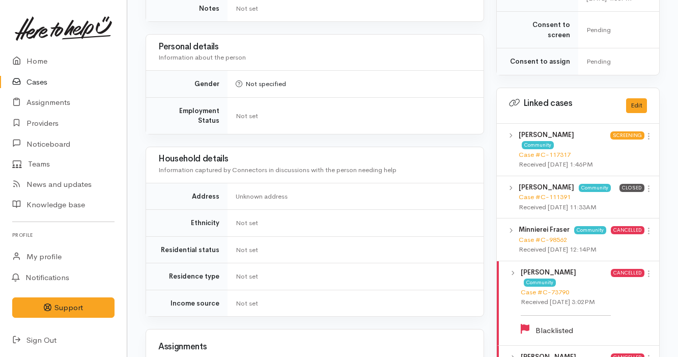
scroll to position [419, 0]
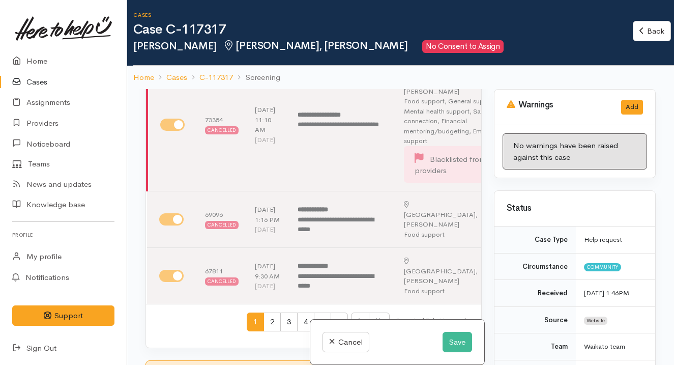
scroll to position [776, 0]
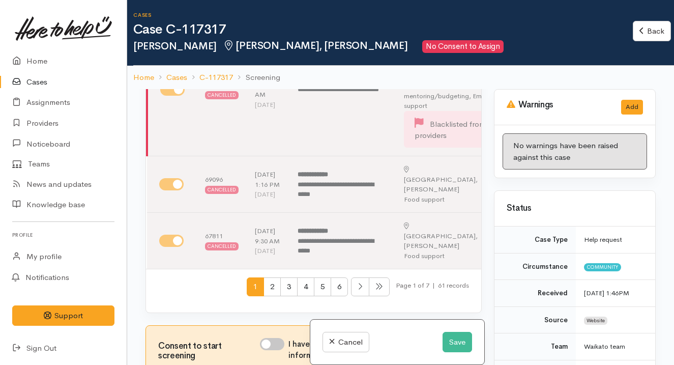
click at [275, 338] on input "I have been given consent to capture screening information" at bounding box center [272, 344] width 24 height 12
checkbox input "true"
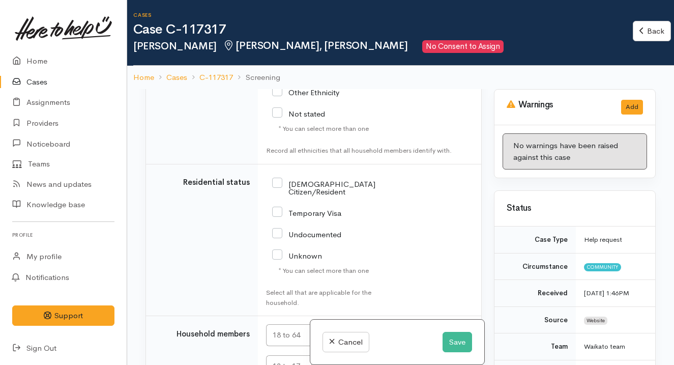
scroll to position [89, 0]
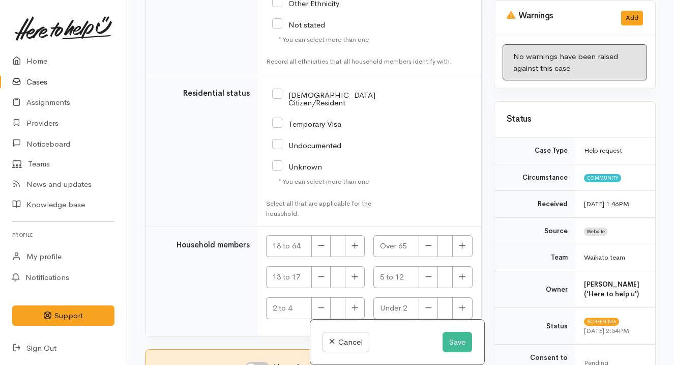
click at [261, 362] on input "I have been given consent to get help and share this information with appropria…" at bounding box center [257, 368] width 24 height 12
checkbox input "true"
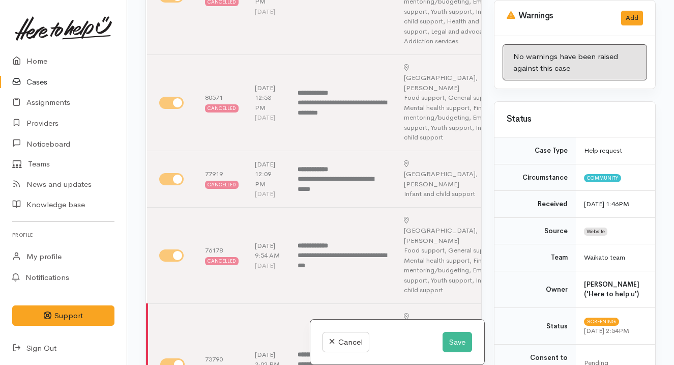
scroll to position [0, 0]
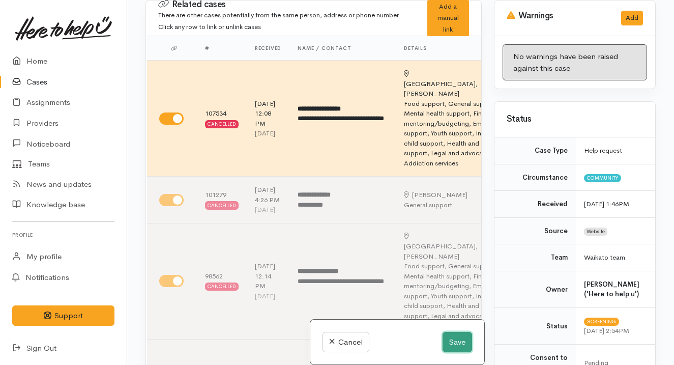
click at [447, 346] on button "Save" at bounding box center [458, 342] width 30 height 21
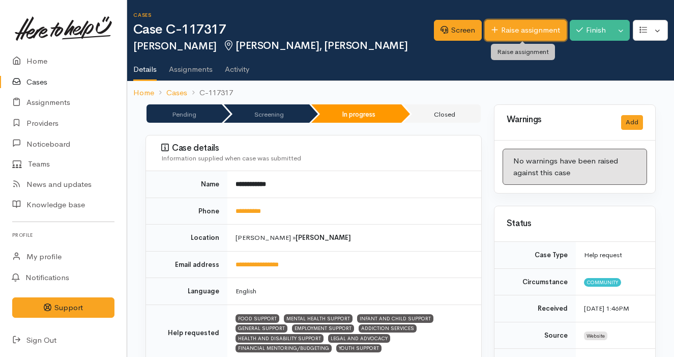
click at [499, 28] on link "Raise assignment" at bounding box center [526, 30] width 82 height 21
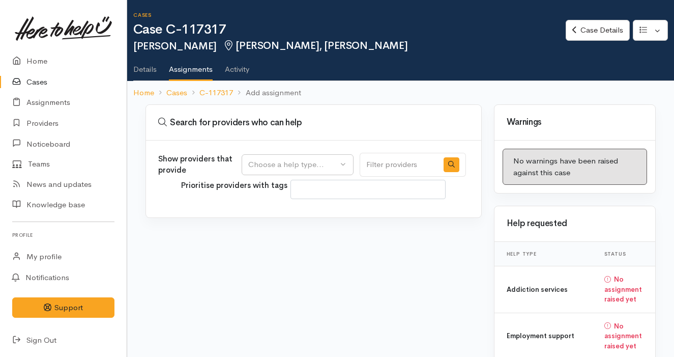
select select
click at [301, 161] on div "Choose a help type..." at bounding box center [293, 165] width 90 height 12
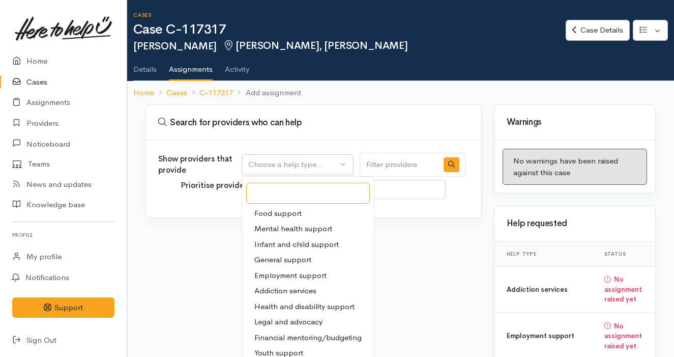
scroll to position [102, 0]
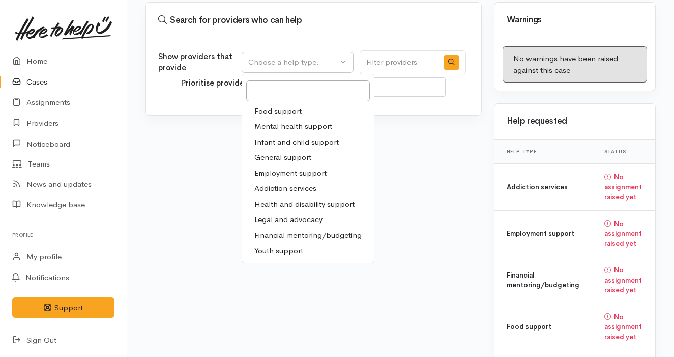
click at [315, 109] on link "Food support" at bounding box center [308, 111] width 132 height 16
select select "3"
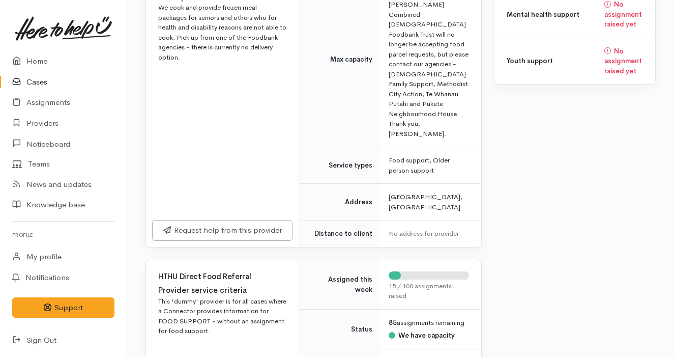
scroll to position [872, 0]
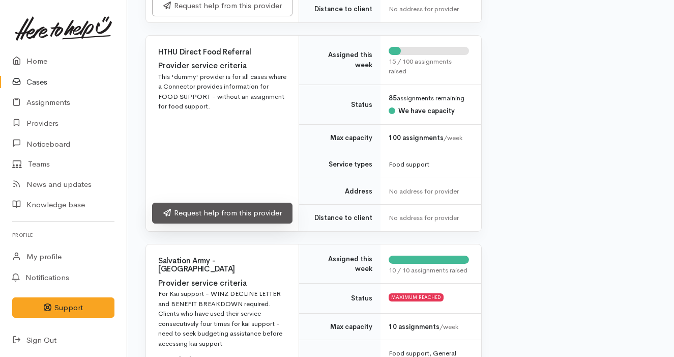
click at [270, 213] on link "Request help from this provider" at bounding box center [222, 213] width 140 height 21
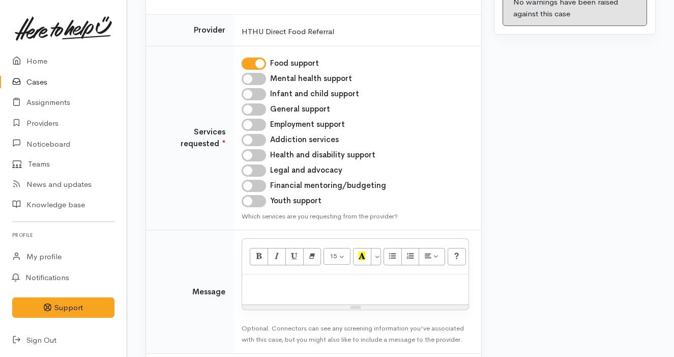
scroll to position [209, 0]
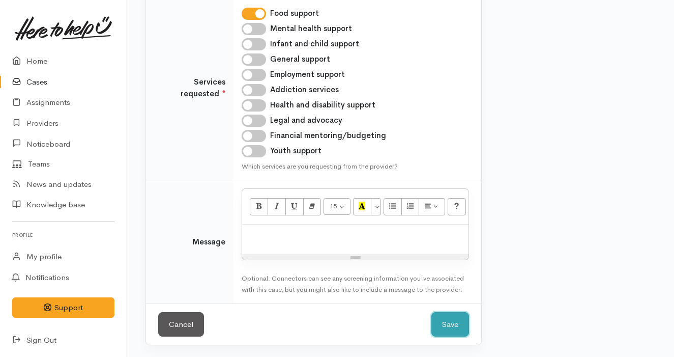
click at [457, 315] on button "Save" at bounding box center [451, 324] width 38 height 25
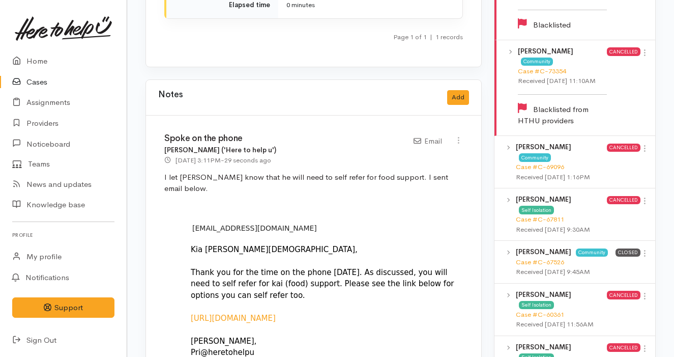
scroll to position [953, 0]
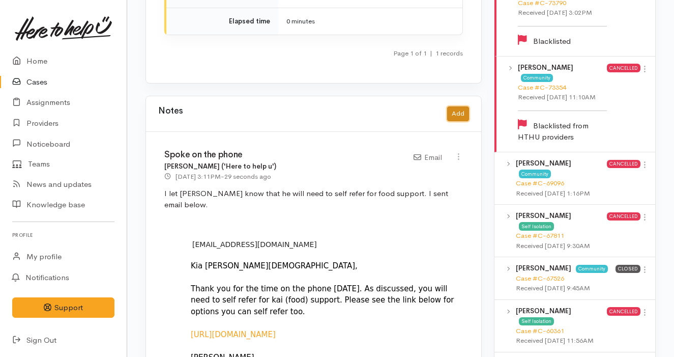
click at [457, 106] on button "Add" at bounding box center [458, 113] width 22 height 15
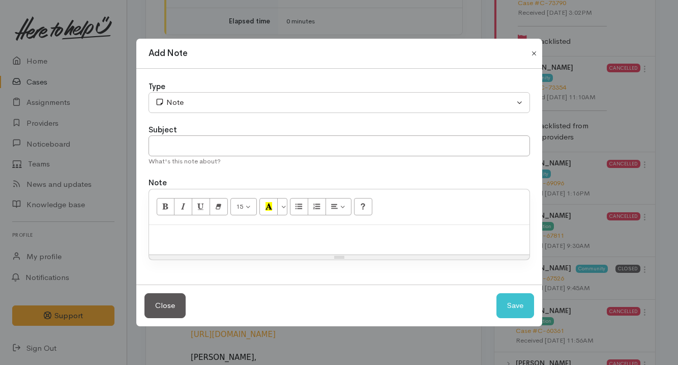
click at [533, 48] on button "Close" at bounding box center [534, 53] width 16 height 12
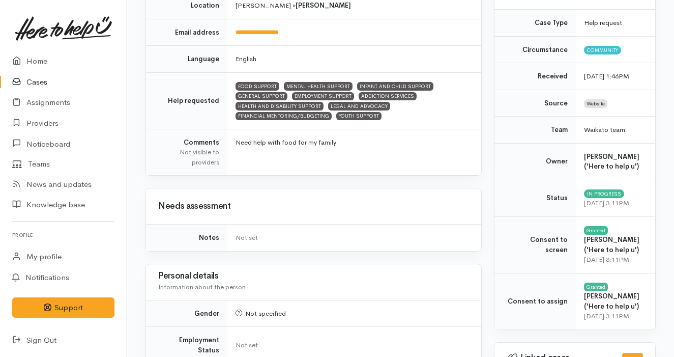
scroll to position [0, 0]
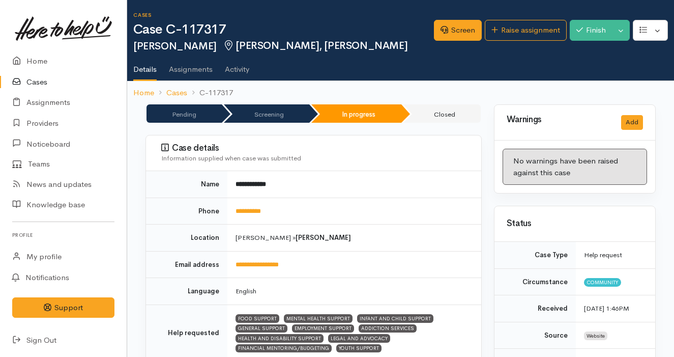
click at [450, 16] on div "Screen Raise assignment Finish Toggle Dropdown Pause" at bounding box center [554, 31] width 240 height 33
click at [452, 29] on link "Screen" at bounding box center [458, 30] width 48 height 21
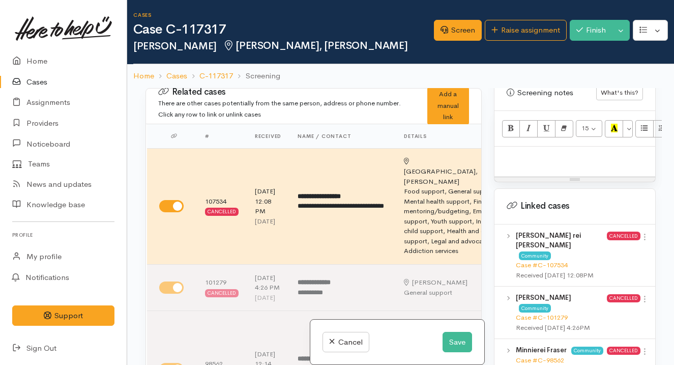
scroll to position [827, 0]
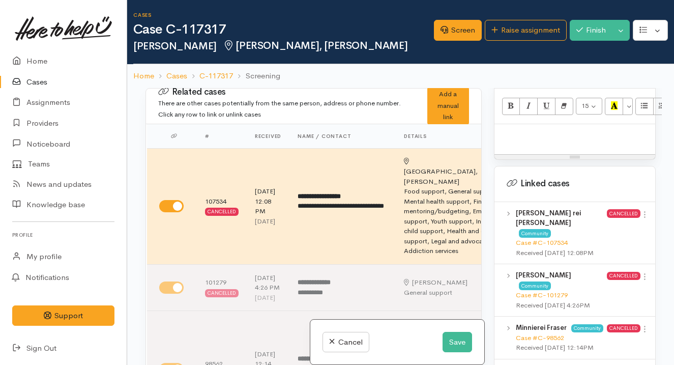
click at [525, 154] on div at bounding box center [575, 139] width 161 height 30
click at [589, 141] on p "- Did not want support for other helps." at bounding box center [575, 135] width 151 height 12
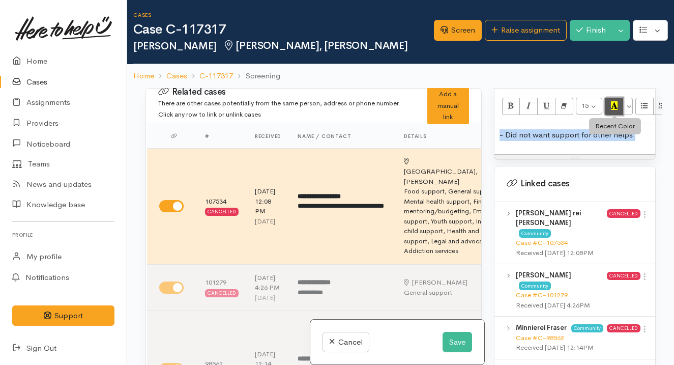
click at [615, 115] on button "Recent Color" at bounding box center [614, 106] width 18 height 17
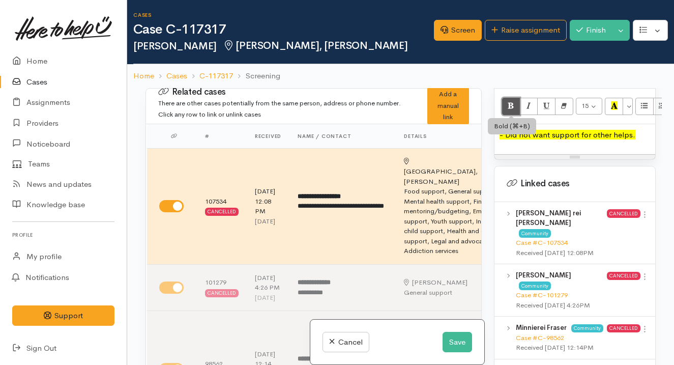
click at [516, 115] on button "Bold (⌘+B)" at bounding box center [511, 106] width 18 height 17
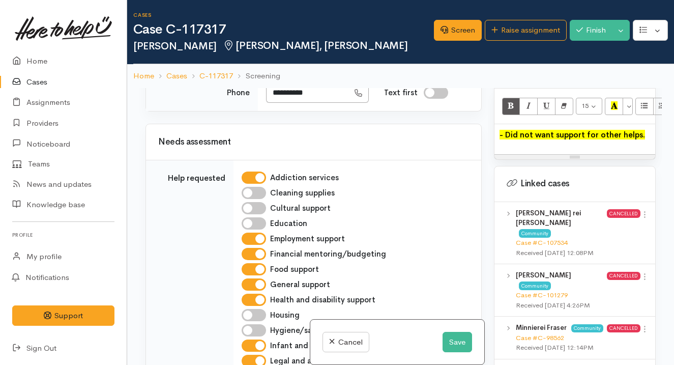
scroll to position [1452, 0]
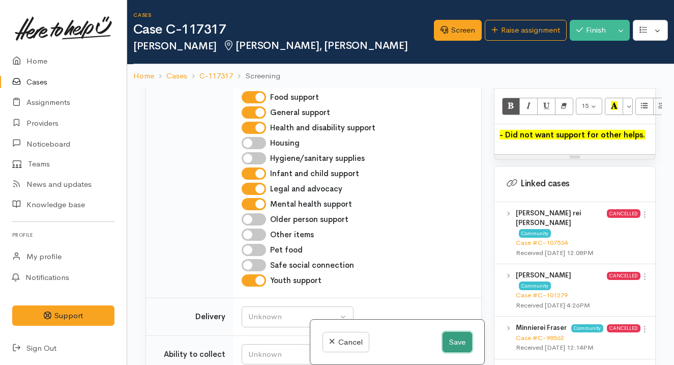
click at [465, 339] on button "Save" at bounding box center [458, 342] width 30 height 21
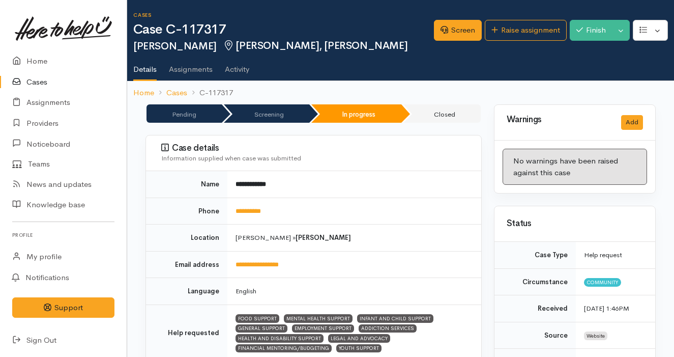
click at [44, 86] on link "Cases" at bounding box center [63, 82] width 127 height 21
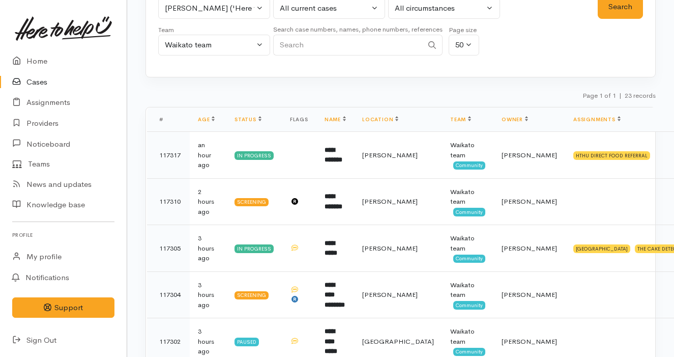
scroll to position [105, 0]
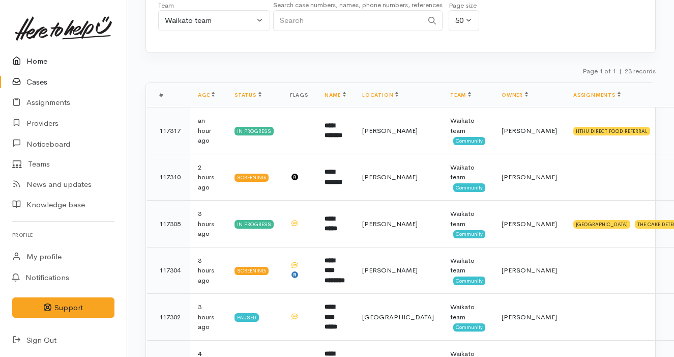
click at [66, 61] on link "Home" at bounding box center [63, 61] width 127 height 21
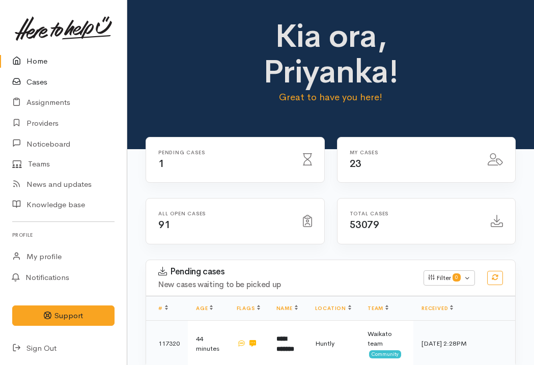
click at [49, 87] on link "Cases" at bounding box center [63, 82] width 127 height 21
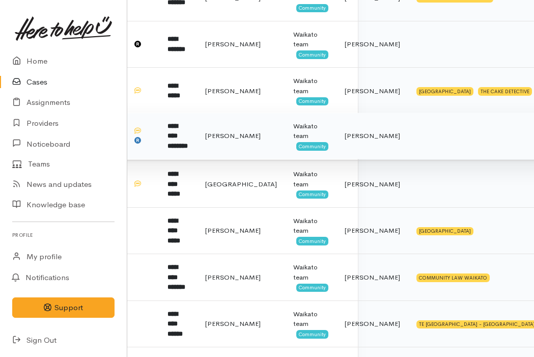
scroll to position [0, 157]
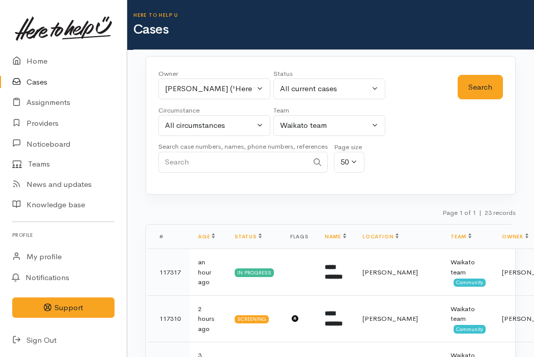
click at [314, 34] on h1 "Cases" at bounding box center [333, 29] width 401 height 15
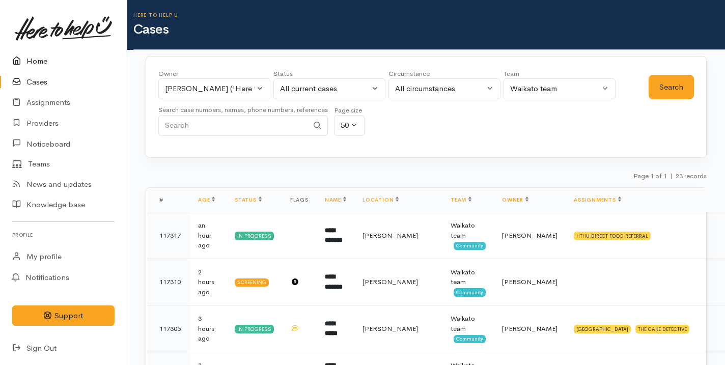
click at [65, 59] on link "Home" at bounding box center [63, 61] width 127 height 21
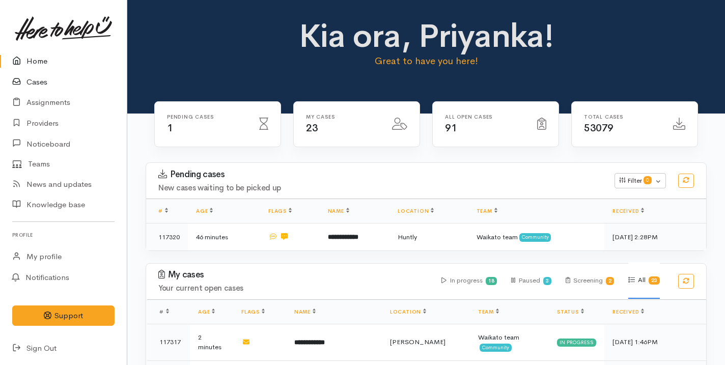
click at [59, 81] on link "Cases" at bounding box center [63, 82] width 127 height 21
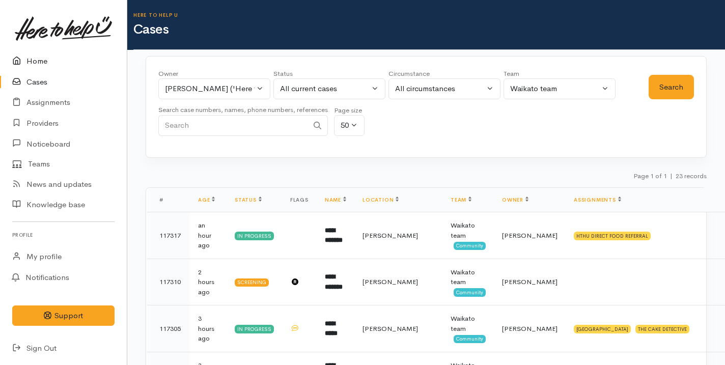
click at [75, 61] on link "Home" at bounding box center [63, 61] width 127 height 21
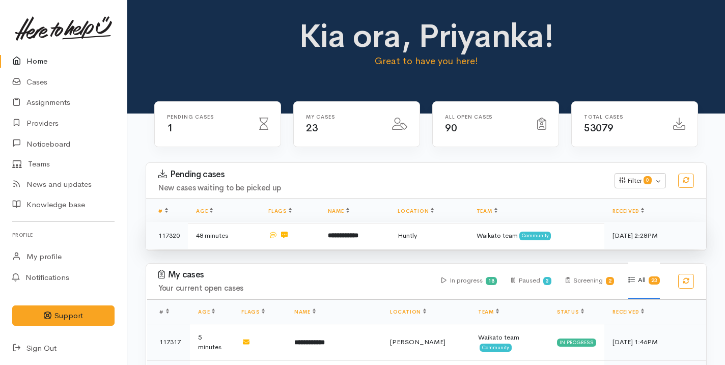
click at [345, 243] on td "**********" at bounding box center [355, 235] width 70 height 27
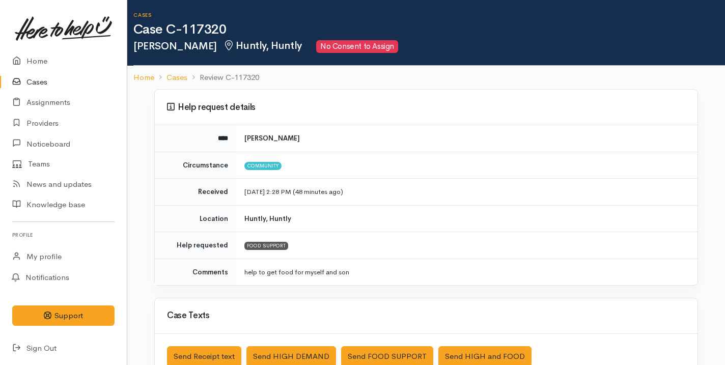
click at [54, 88] on link "Cases" at bounding box center [63, 82] width 127 height 21
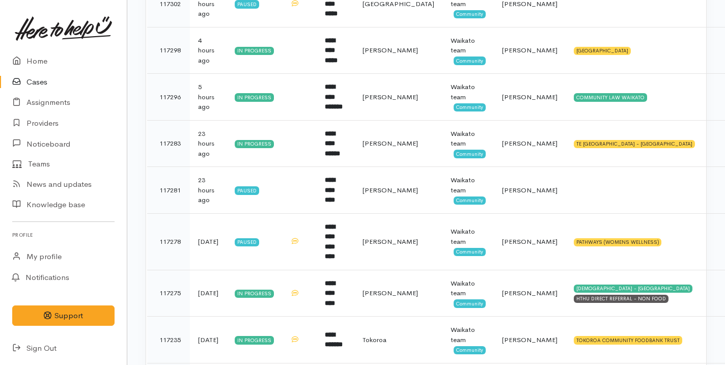
scroll to position [417, 0]
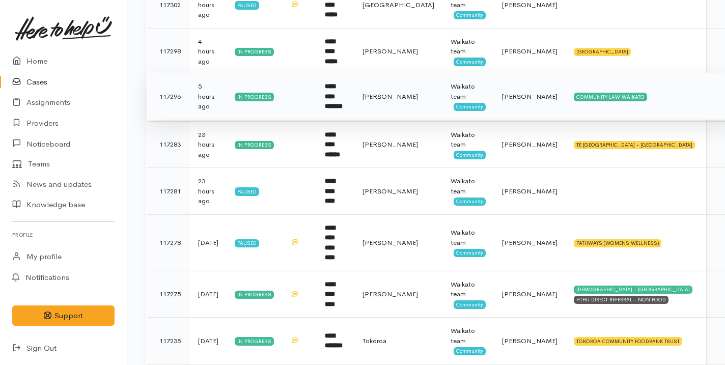
click at [335, 105] on td "**********" at bounding box center [336, 96] width 38 height 47
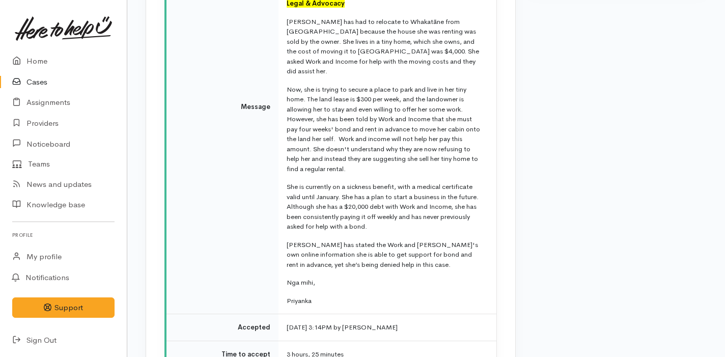
scroll to position [1535, 0]
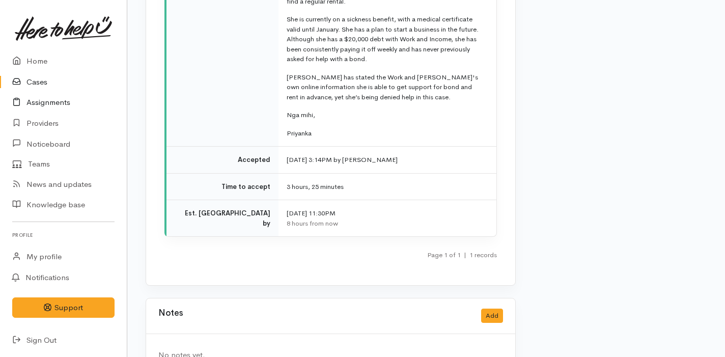
click at [65, 103] on link "Assignments" at bounding box center [63, 102] width 127 height 21
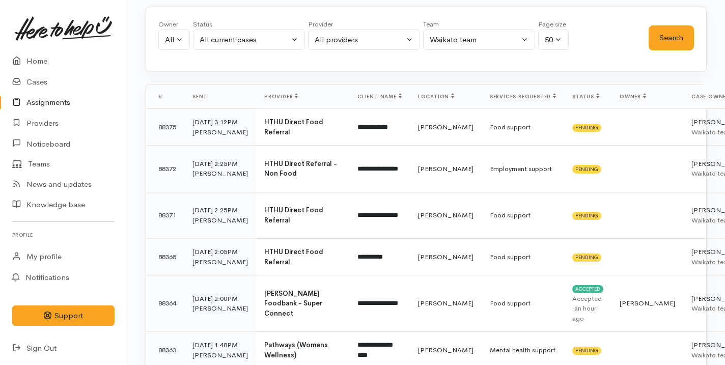
scroll to position [68, 0]
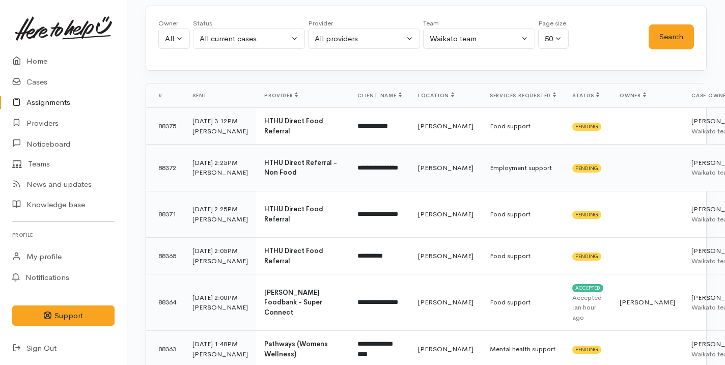
click at [256, 187] on td "HTHU Direct Referral - Non Food" at bounding box center [302, 168] width 93 height 47
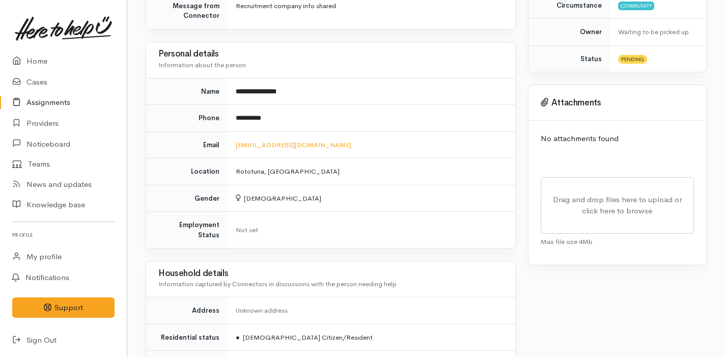
scroll to position [224, 0]
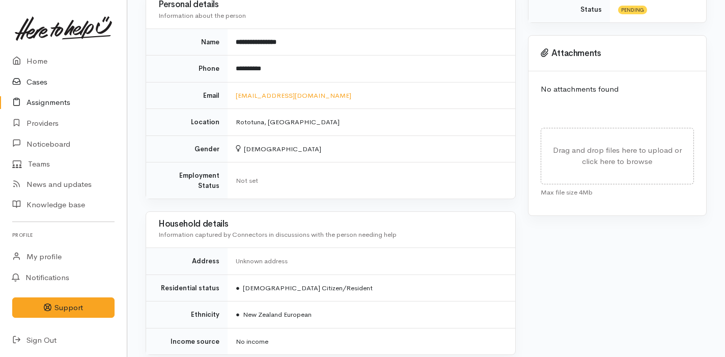
click at [72, 81] on link "Cases" at bounding box center [63, 82] width 127 height 21
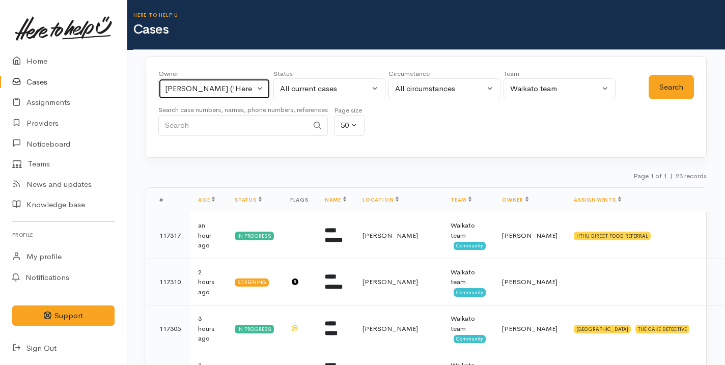
click at [239, 96] on button "Priyanka Duggal ('Here to help u')" at bounding box center [214, 88] width 112 height 21
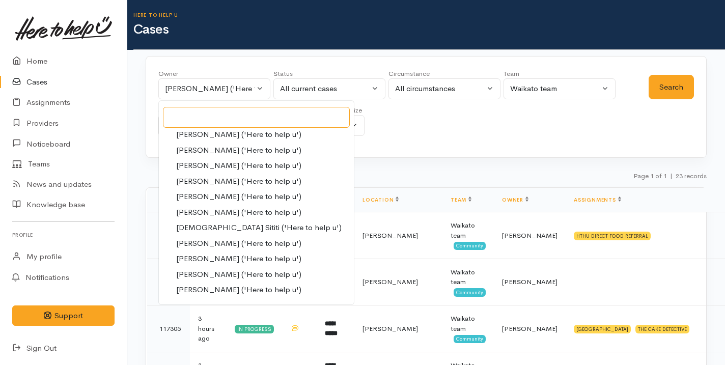
scroll to position [402, 0]
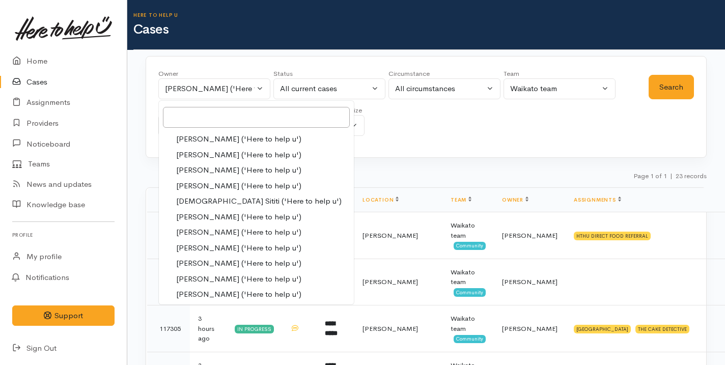
click at [227, 231] on span "Nicole Rusk ('Here to help u')" at bounding box center [238, 232] width 125 height 12
select select "2314"
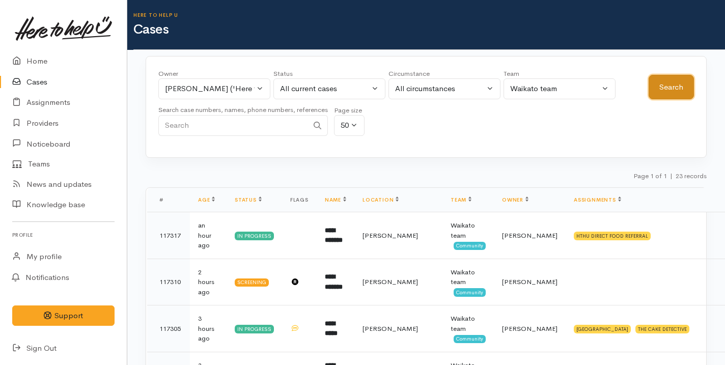
click at [672, 89] on button "Search" at bounding box center [670, 87] width 45 height 25
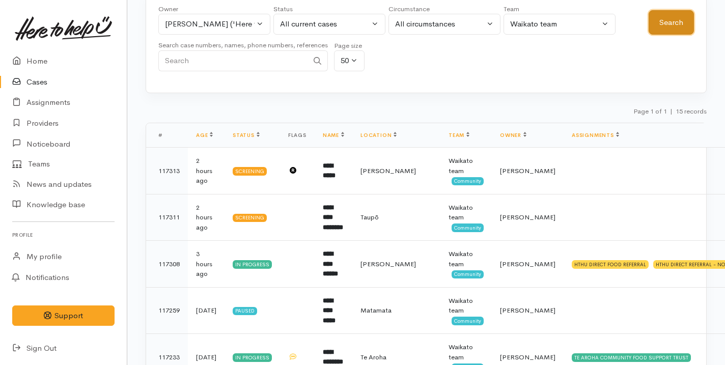
scroll to position [135, 0]
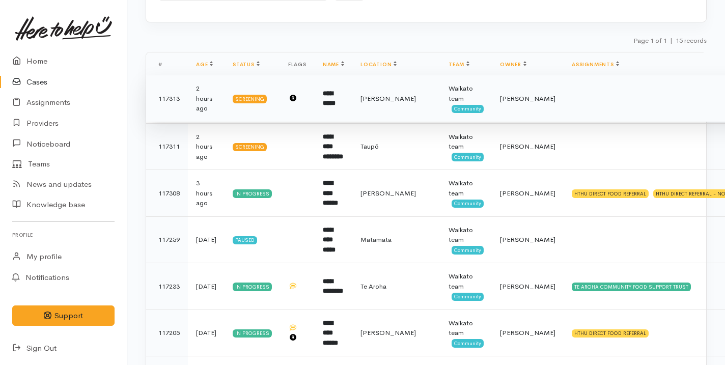
click at [563, 109] on td at bounding box center [669, 98] width 212 height 47
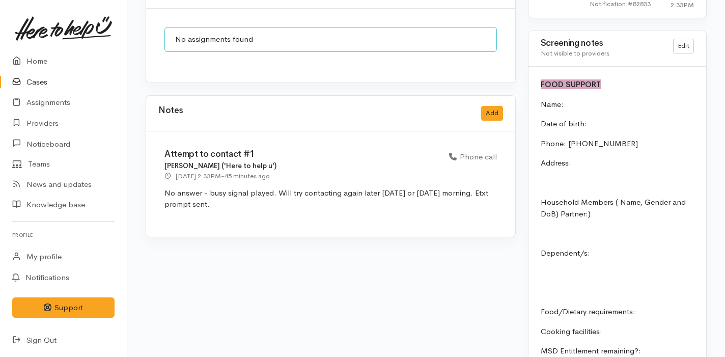
scroll to position [919, 0]
click at [34, 67] on link "Home" at bounding box center [63, 61] width 127 height 21
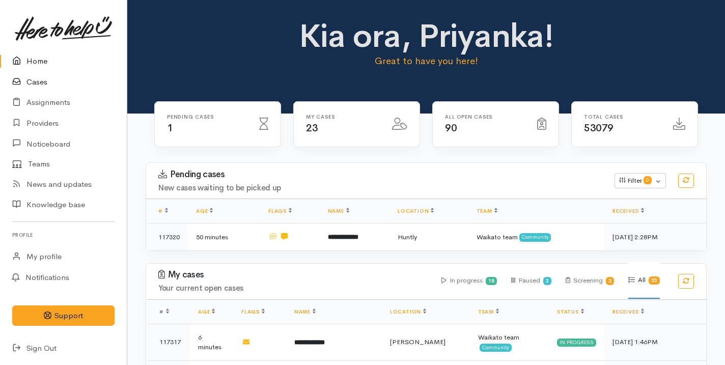
click at [64, 82] on link "Cases" at bounding box center [63, 82] width 127 height 21
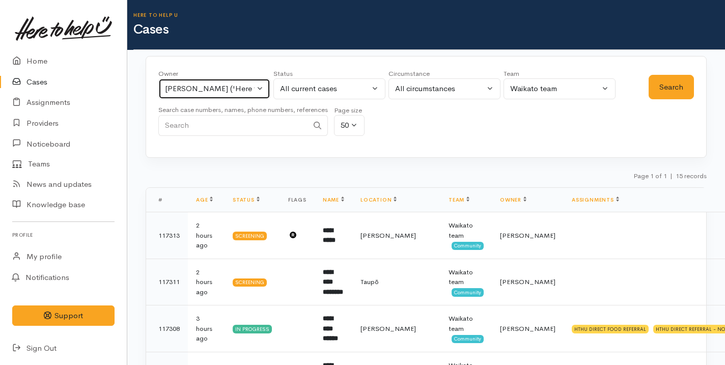
click at [209, 87] on div "[PERSON_NAME] ('Here to help u')" at bounding box center [210, 89] width 90 height 12
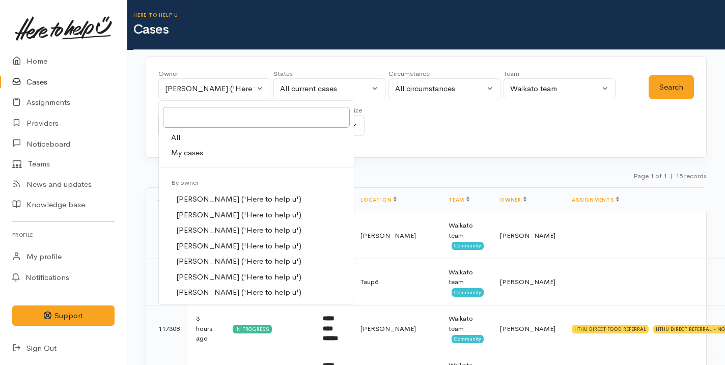
click at [208, 156] on link "My cases" at bounding box center [256, 153] width 195 height 16
select select "2109"
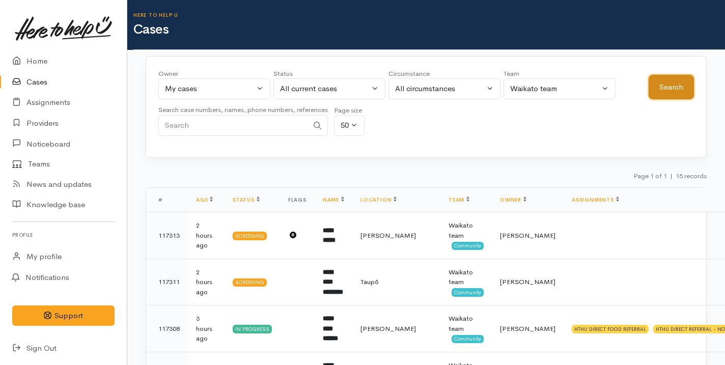
click at [669, 80] on button "Search" at bounding box center [670, 87] width 45 height 25
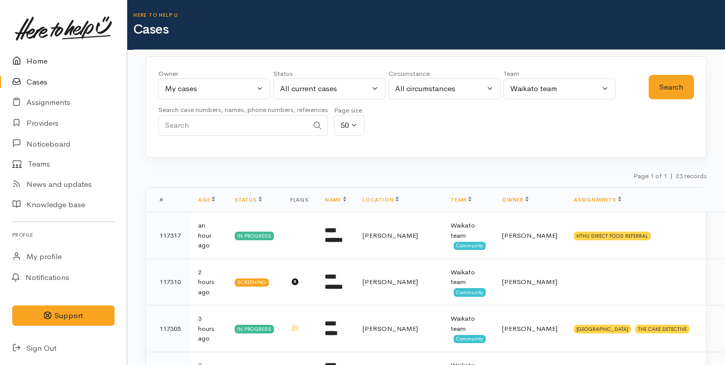
click at [45, 58] on link "Home" at bounding box center [63, 61] width 127 height 21
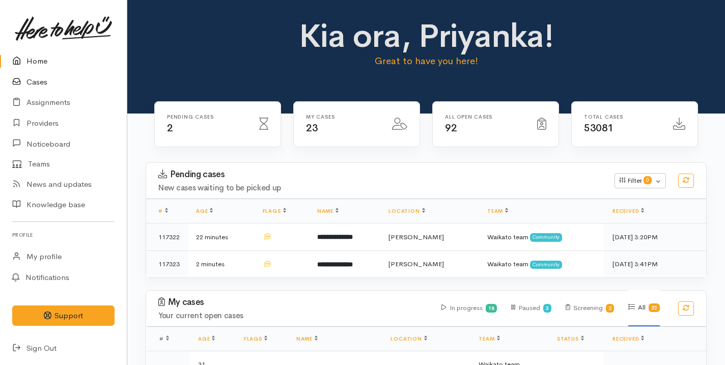
click at [91, 84] on link "Cases" at bounding box center [63, 82] width 127 height 21
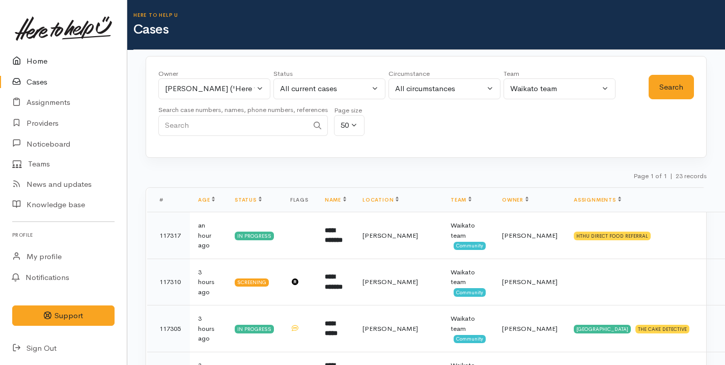
click at [70, 60] on link "Home" at bounding box center [63, 61] width 127 height 21
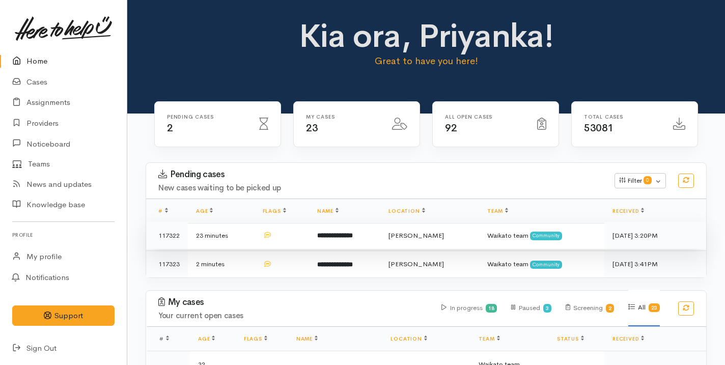
click at [318, 238] on td "**********" at bounding box center [344, 235] width 71 height 27
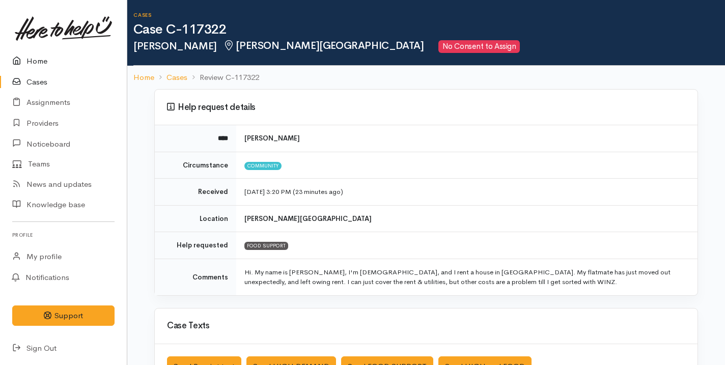
click at [74, 60] on link "Home" at bounding box center [63, 61] width 127 height 21
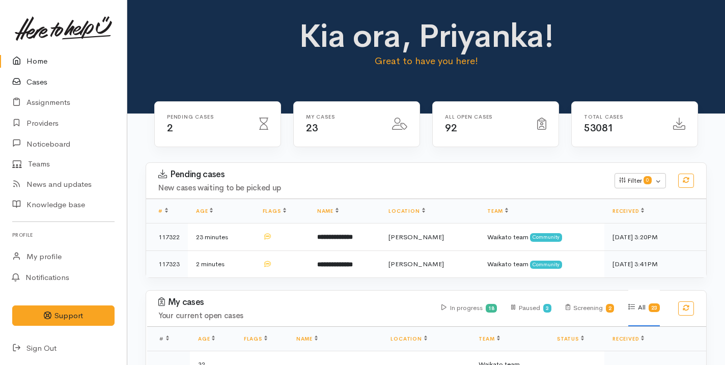
click at [80, 78] on link "Cases" at bounding box center [63, 82] width 127 height 21
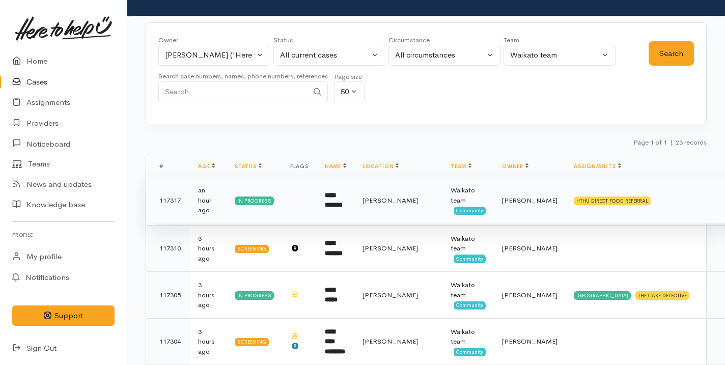
scroll to position [44, 0]
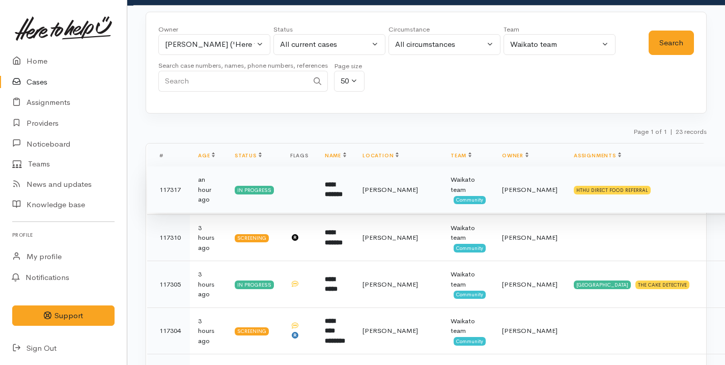
click at [387, 254] on td "[PERSON_NAME]" at bounding box center [398, 237] width 88 height 47
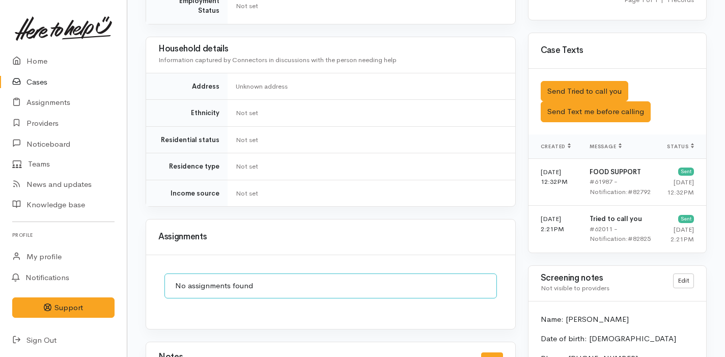
scroll to position [798, 0]
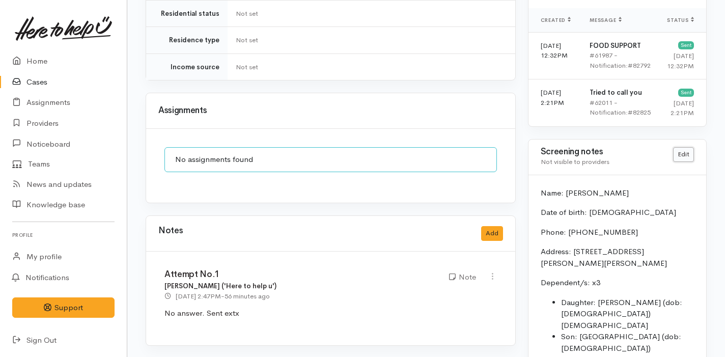
click at [683, 147] on link "Edit" at bounding box center [683, 154] width 21 height 15
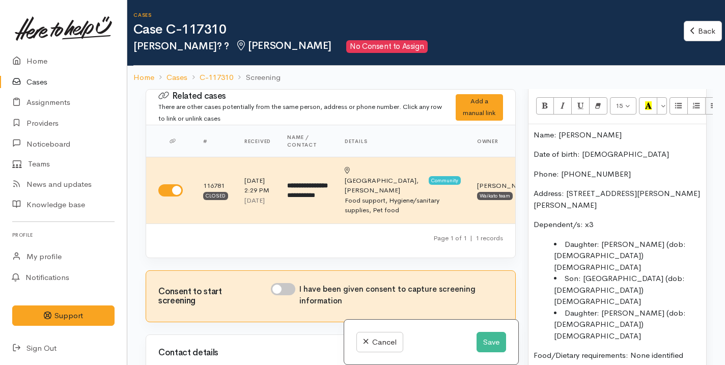
scroll to position [678, 0]
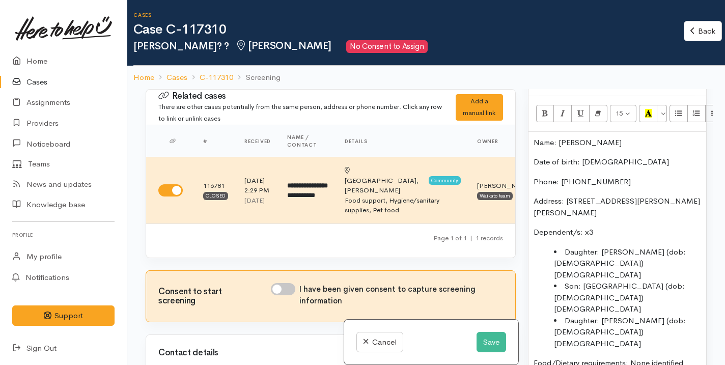
click at [530, 132] on div "Name: Elizabeth Uerata Date of birth: 06.08.1989 Phone: 64220992729 Address: 8A…" at bounding box center [617, 291] width 178 height 319
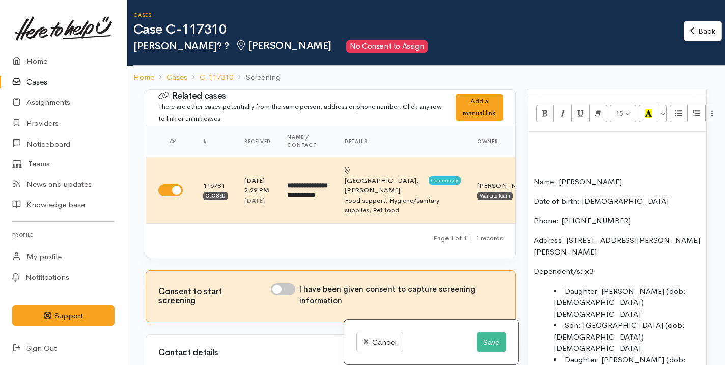
click at [547, 137] on p at bounding box center [616, 143] width 167 height 12
click at [482, 346] on button "Save" at bounding box center [491, 342] width 30 height 21
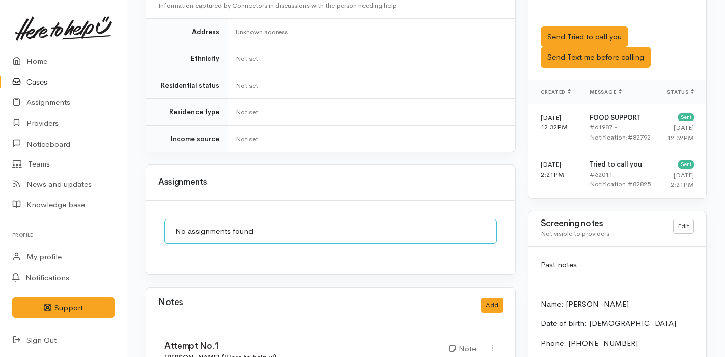
scroll to position [725, 0]
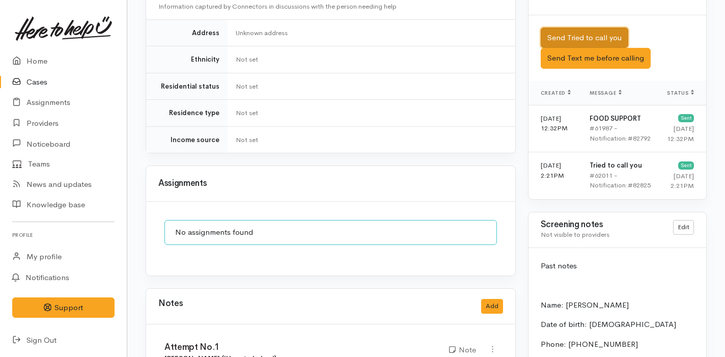
click at [581, 27] on button "Send Tried to call you" at bounding box center [584, 37] width 88 height 21
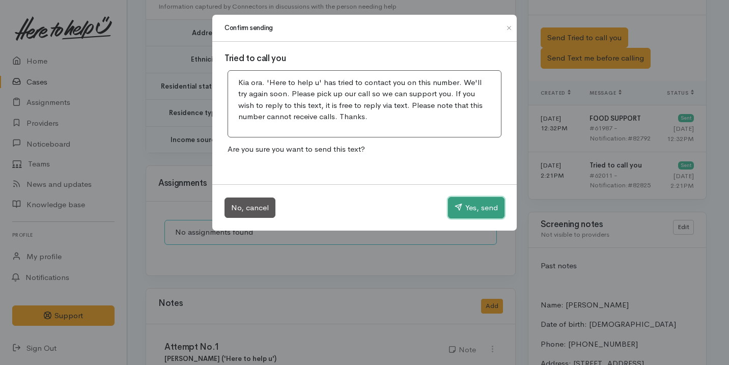
click at [483, 203] on button "Yes, send" at bounding box center [476, 207] width 56 height 21
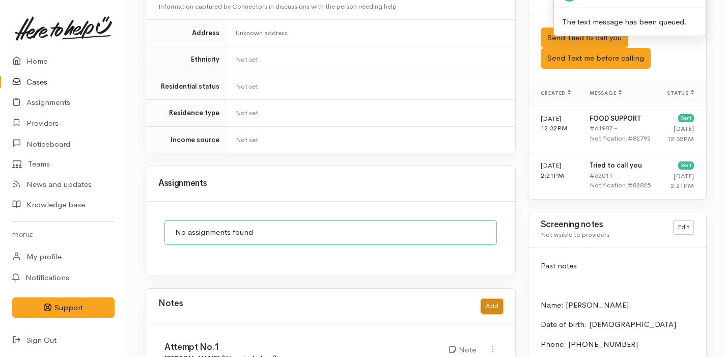
click at [497, 299] on button "Add" at bounding box center [492, 306] width 22 height 15
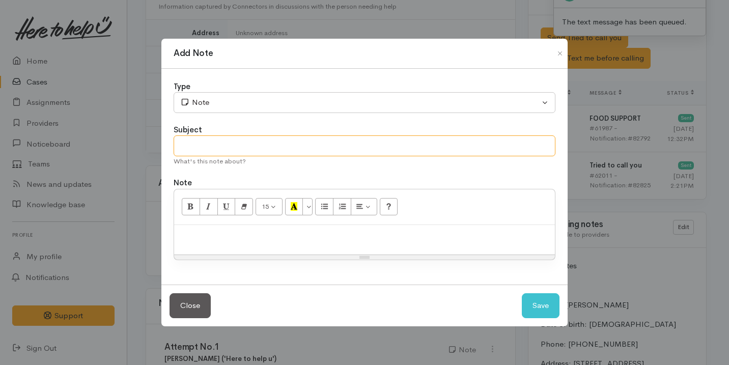
click at [283, 141] on input "text" at bounding box center [365, 145] width 382 height 21
type input "Attempt No.2"
click at [281, 233] on p at bounding box center [364, 236] width 371 height 12
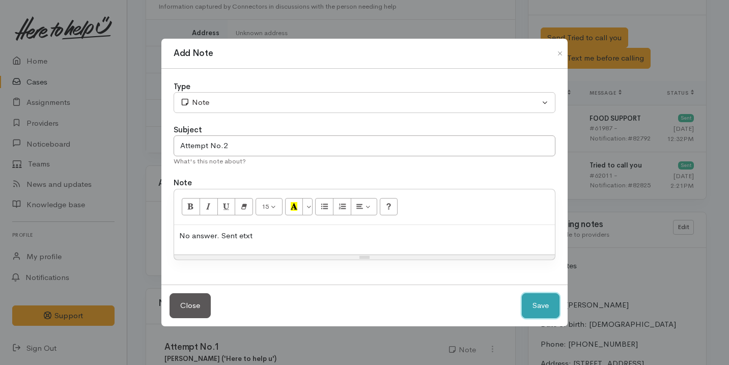
click at [543, 307] on button "Save" at bounding box center [541, 305] width 38 height 25
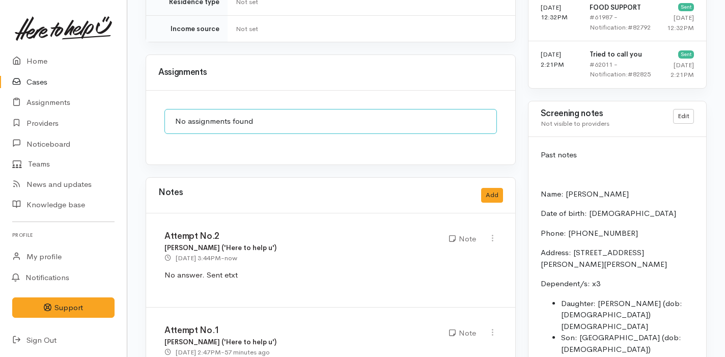
scroll to position [840, 0]
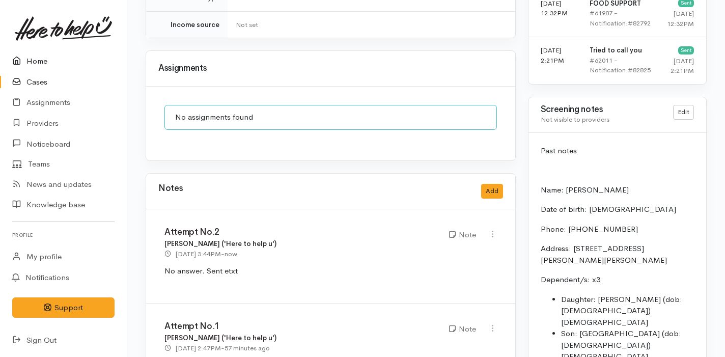
click at [55, 66] on link "Home" at bounding box center [63, 61] width 127 height 21
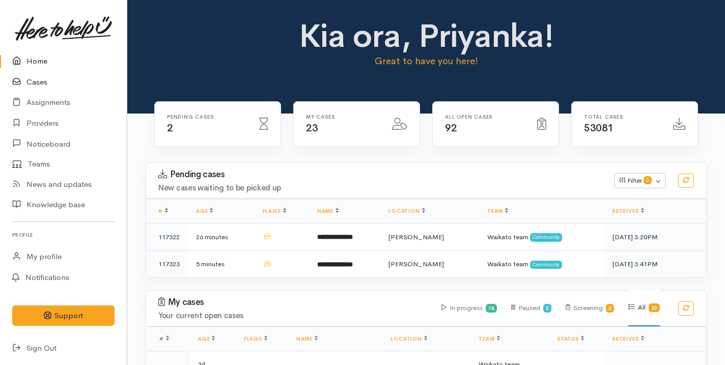
click at [45, 84] on link "Cases" at bounding box center [63, 82] width 127 height 21
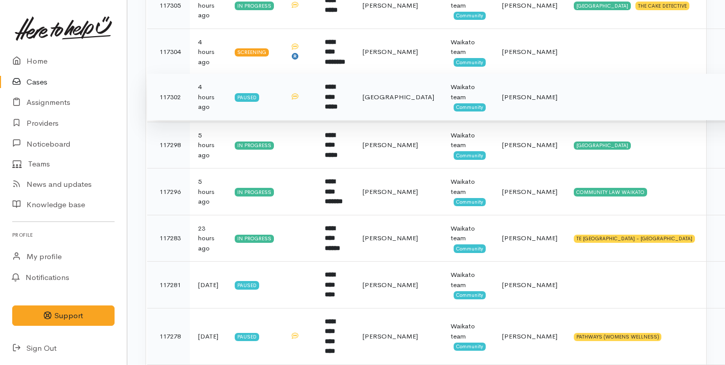
scroll to position [317, 0]
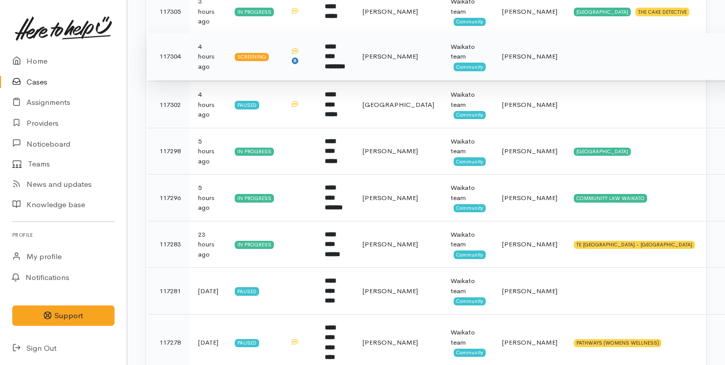
click at [317, 68] on td at bounding box center [299, 56] width 35 height 47
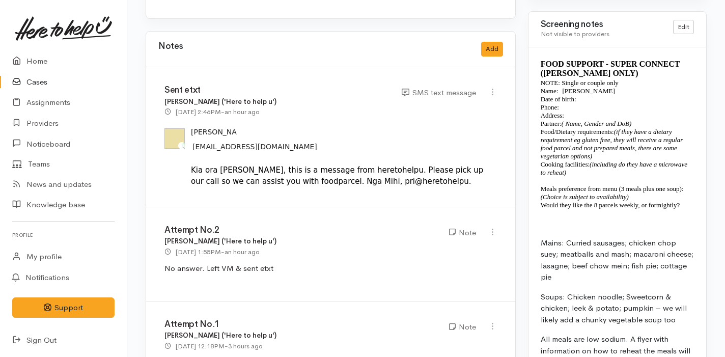
scroll to position [1159, 0]
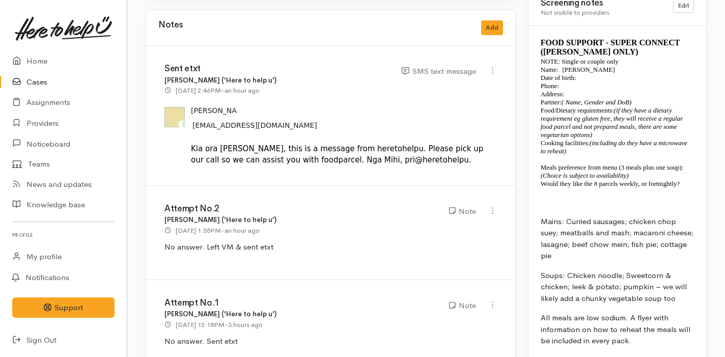
click at [91, 81] on link "Cases" at bounding box center [63, 82] width 127 height 21
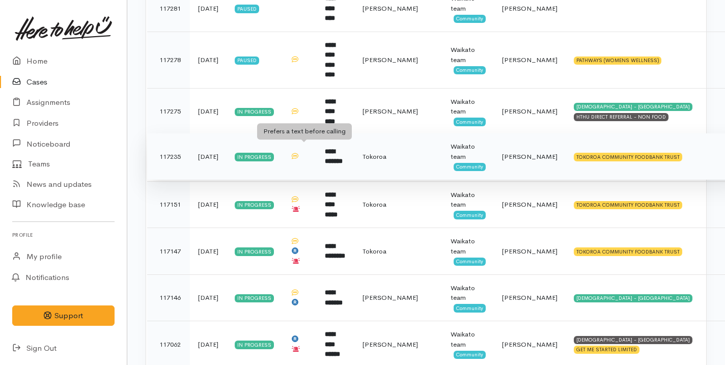
scroll to position [596, 0]
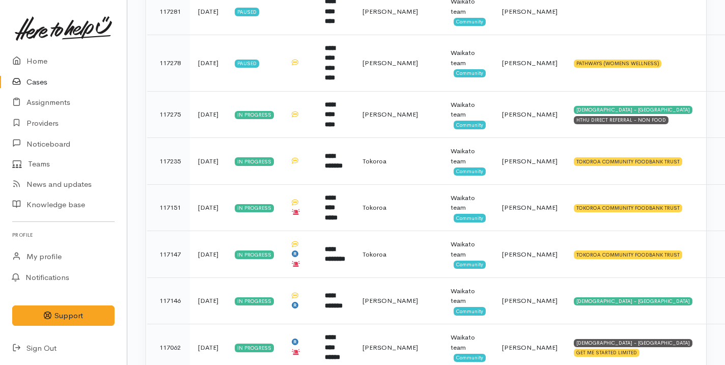
click at [81, 84] on link "Cases" at bounding box center [63, 82] width 127 height 21
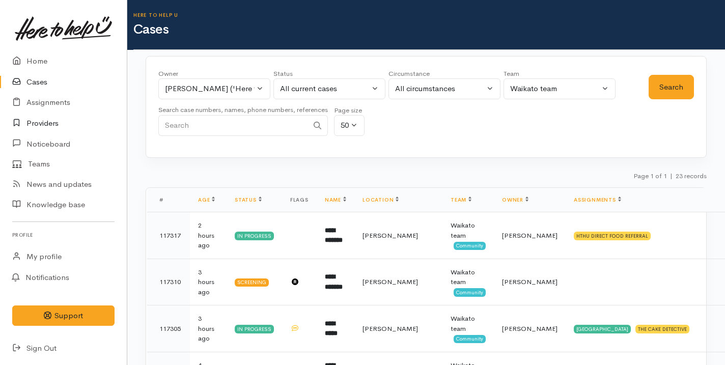
click at [73, 125] on link "Providers" at bounding box center [63, 123] width 127 height 21
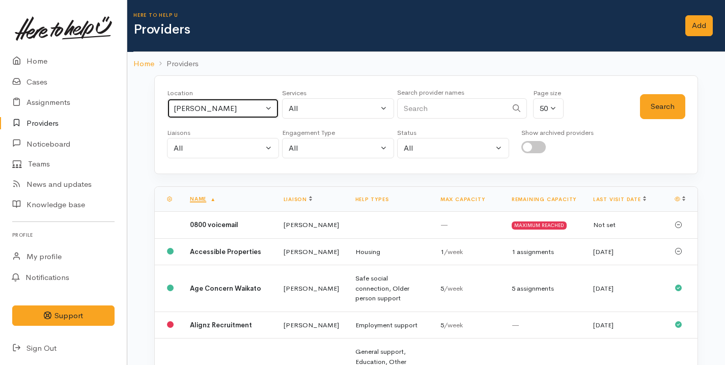
click at [218, 103] on div "Hamilton" at bounding box center [219, 109] width 90 height 12
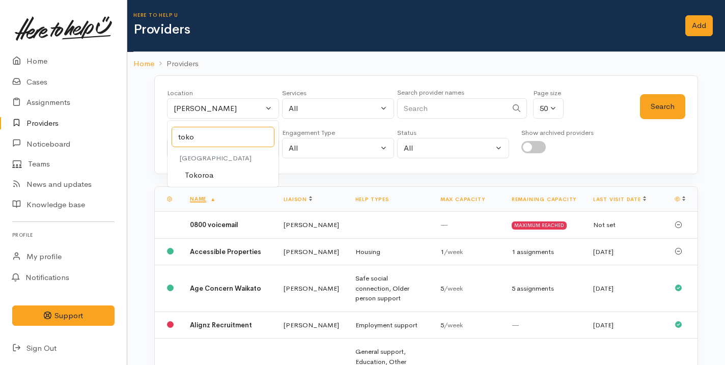
type input "toko"
click at [237, 171] on link "Tokoroa" at bounding box center [222, 175] width 111 height 16
select select "3"
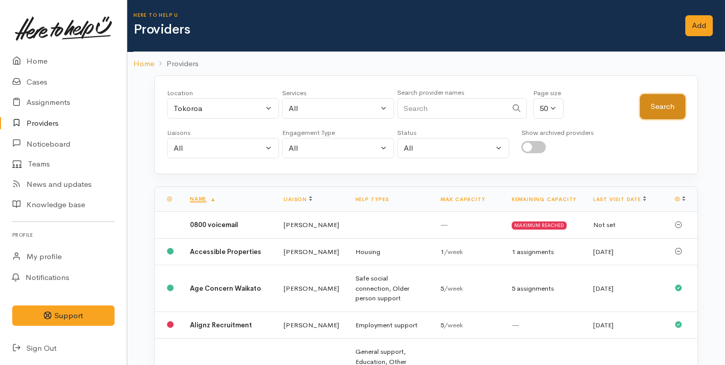
click at [673, 99] on button "Search" at bounding box center [662, 106] width 45 height 25
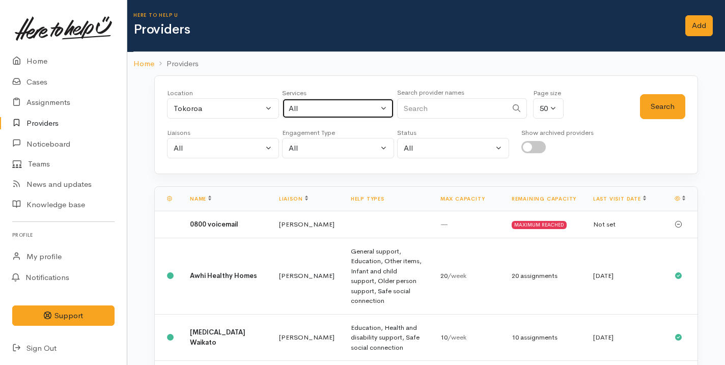
click at [336, 107] on div "All" at bounding box center [334, 109] width 90 height 12
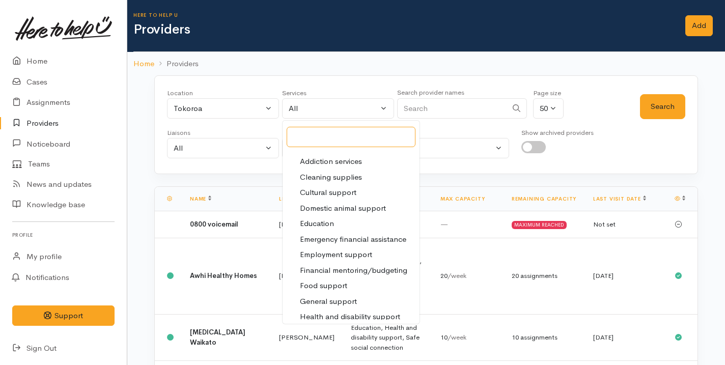
scroll to position [91, 0]
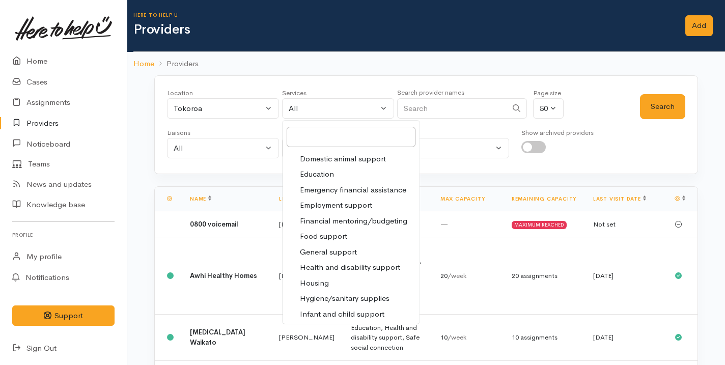
click at [338, 236] on span "Food support" at bounding box center [323, 237] width 47 height 12
select select "3"
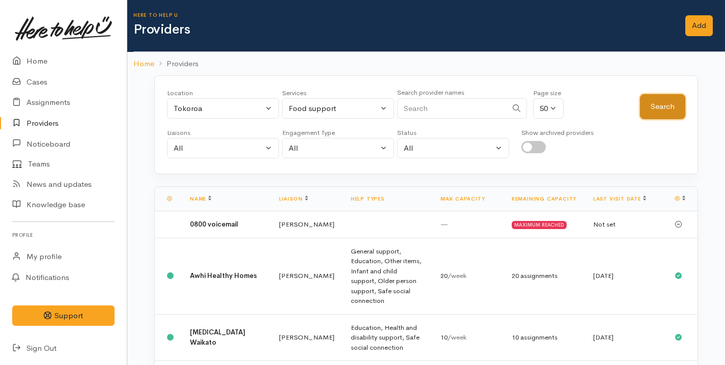
click at [667, 102] on button "Search" at bounding box center [662, 106] width 45 height 25
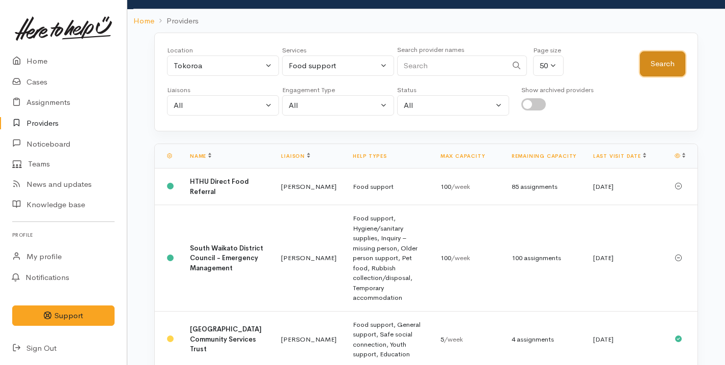
scroll to position [92, 0]
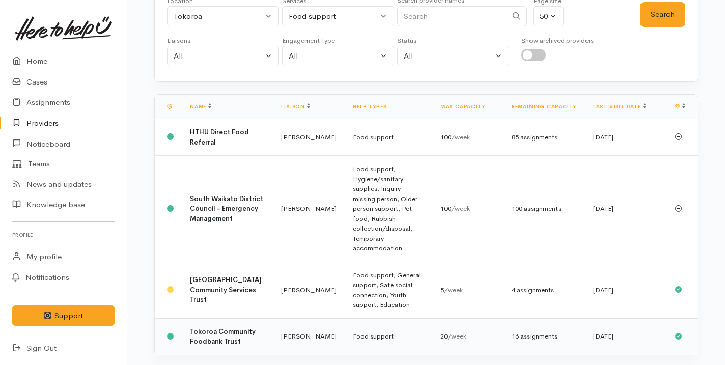
click at [278, 318] on td "[PERSON_NAME]" at bounding box center [309, 336] width 72 height 37
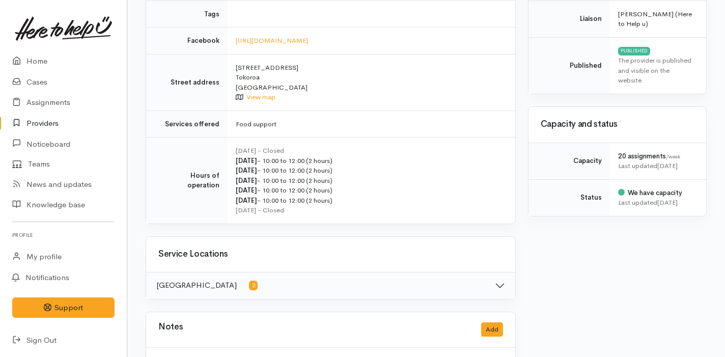
scroll to position [531, 0]
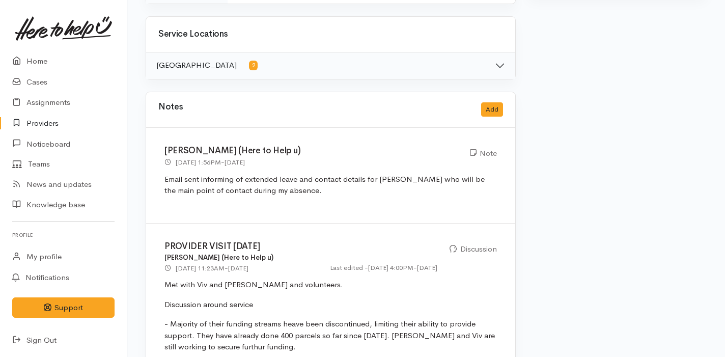
click at [324, 189] on p "Email sent informing of extended leave and contact details for [PERSON_NAME] wh…" at bounding box center [330, 185] width 332 height 23
click at [324, 189] on p "Email sent informing of extended leave and contact details for Helena who will …" at bounding box center [330, 185] width 332 height 23
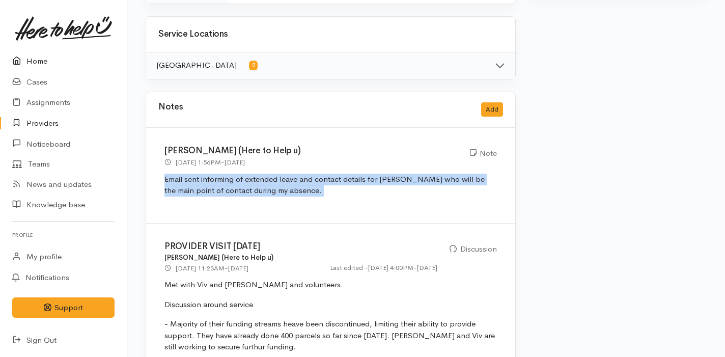
click at [50, 56] on link "Home" at bounding box center [63, 61] width 127 height 21
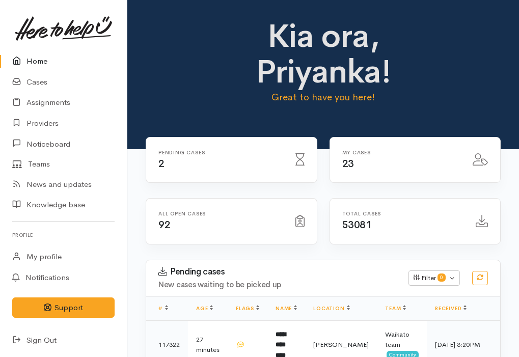
click at [54, 71] on link "Home" at bounding box center [63, 61] width 127 height 21
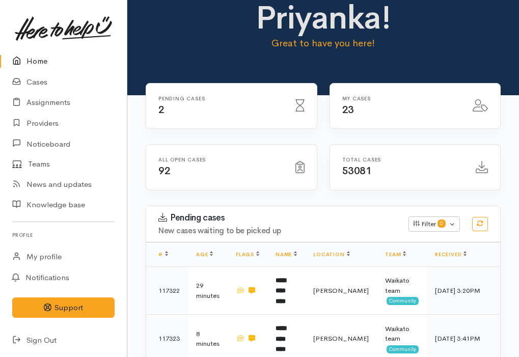
scroll to position [121, 0]
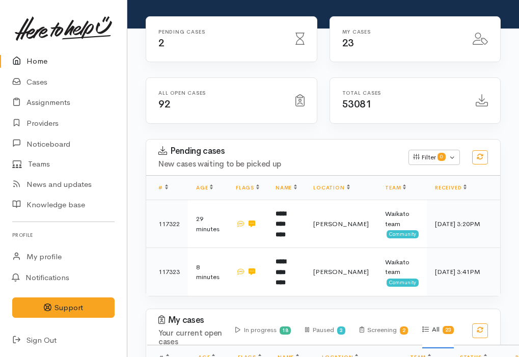
click at [87, 67] on link "Home" at bounding box center [63, 61] width 127 height 21
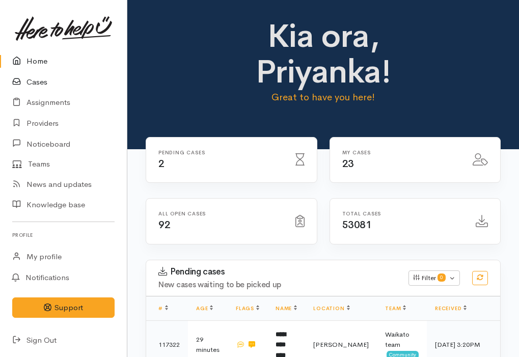
click at [48, 86] on link "Cases" at bounding box center [63, 82] width 127 height 21
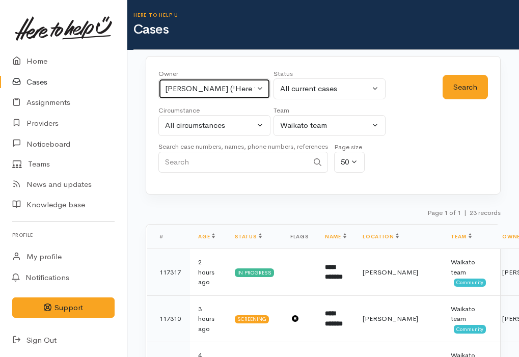
click at [245, 84] on div "Priyanka Duggal ('Here to help u')" at bounding box center [210, 89] width 90 height 12
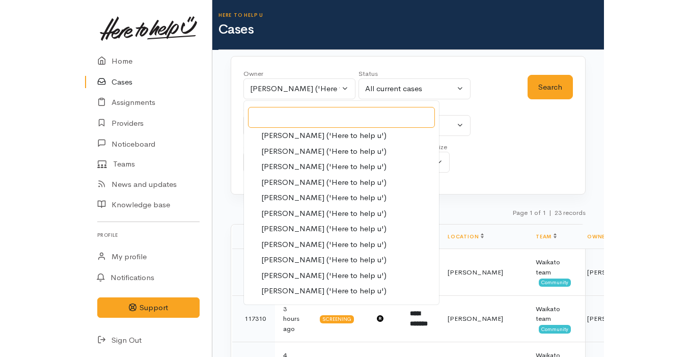
scroll to position [191, 0]
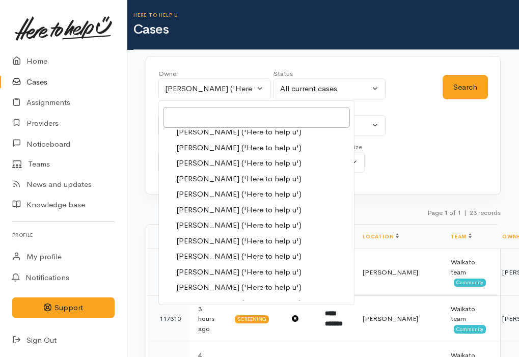
click at [215, 222] on span "[PERSON_NAME] ('Here to help u')" at bounding box center [238, 225] width 125 height 12
select select "202"
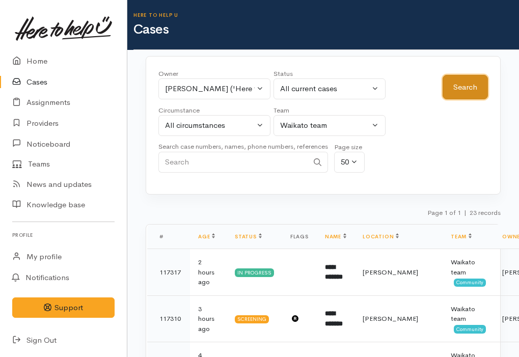
click at [462, 90] on button "Search" at bounding box center [464, 87] width 45 height 25
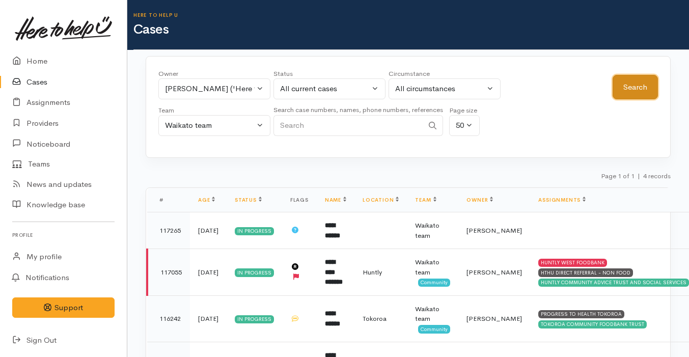
scroll to position [62, 0]
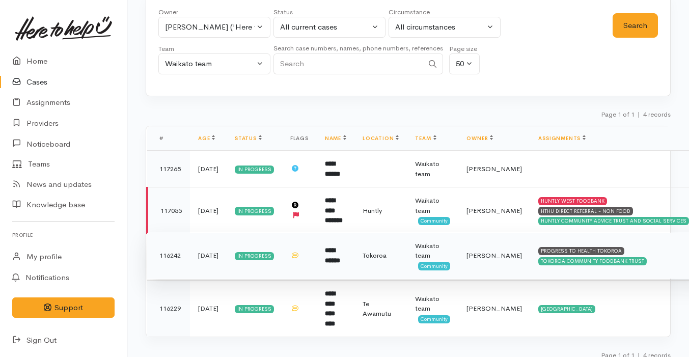
click at [354, 267] on td "**********" at bounding box center [336, 255] width 38 height 47
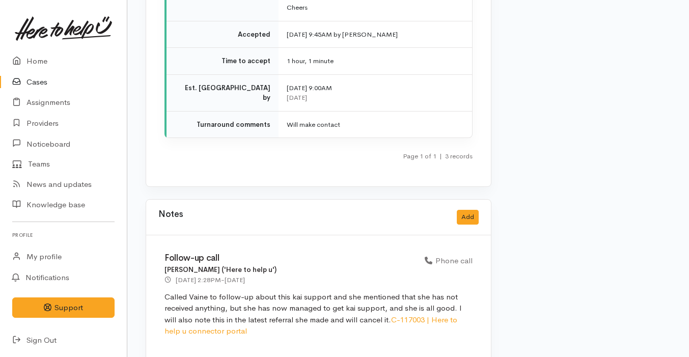
scroll to position [2447, 0]
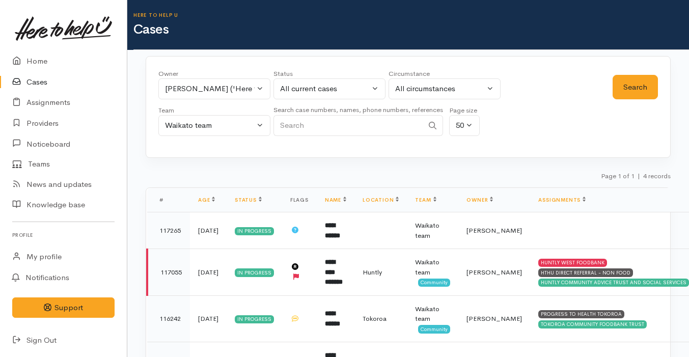
scroll to position [62, 0]
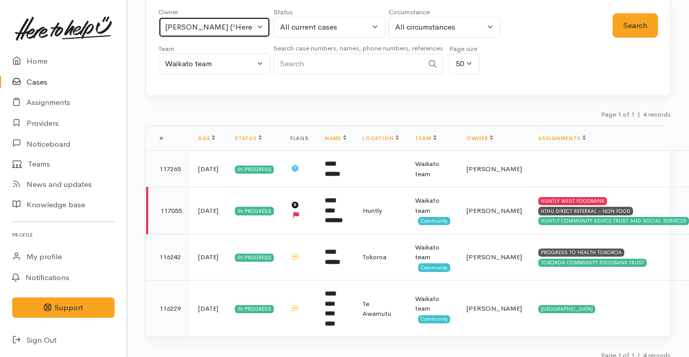
click at [240, 33] on button "[PERSON_NAME] ('Here to help u')" at bounding box center [214, 27] width 112 height 21
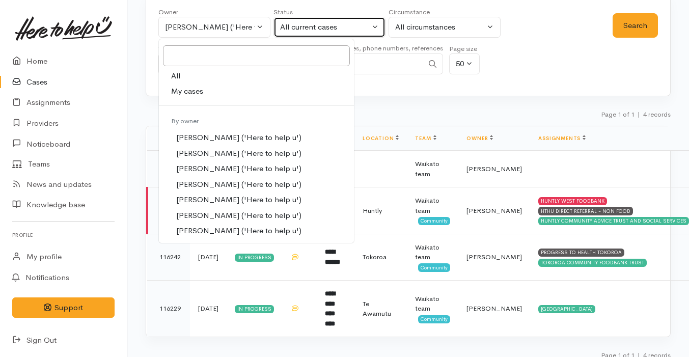
click at [346, 19] on button "All current cases" at bounding box center [329, 27] width 112 height 21
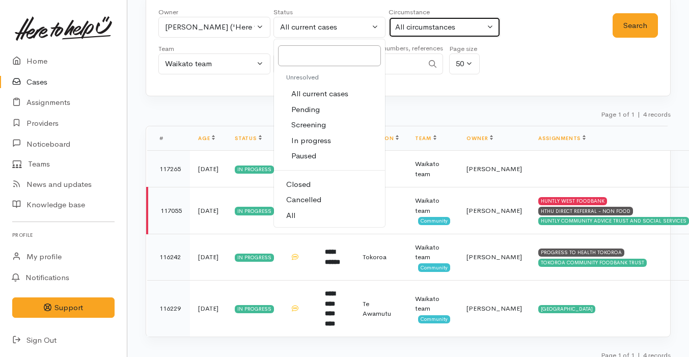
click at [423, 23] on div "All circumstances" at bounding box center [440, 27] width 90 height 12
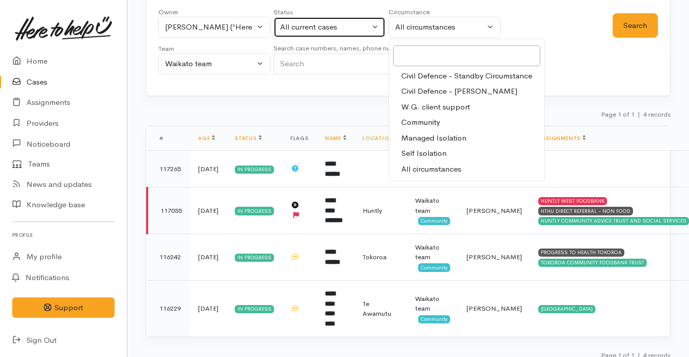
click at [288, 33] on div "All current cases" at bounding box center [325, 27] width 90 height 12
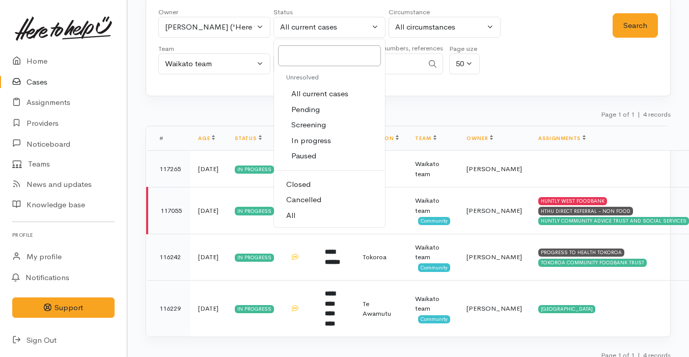
click at [322, 199] on link "Cancelled" at bounding box center [329, 200] width 111 height 16
select select "Cancelled"
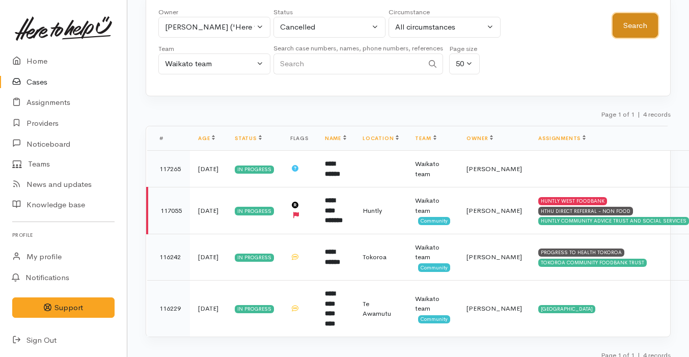
click at [652, 18] on button "Search" at bounding box center [634, 25] width 45 height 25
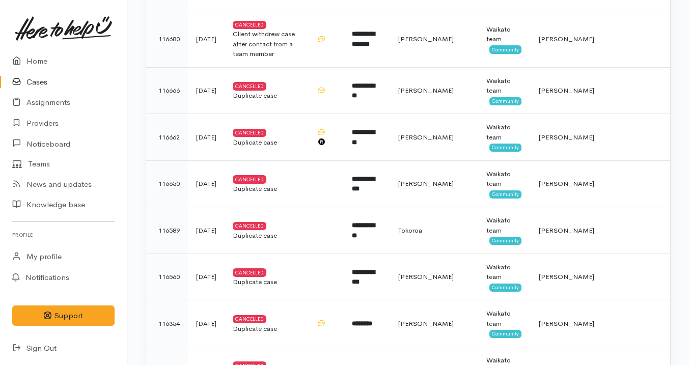
scroll to position [689, 0]
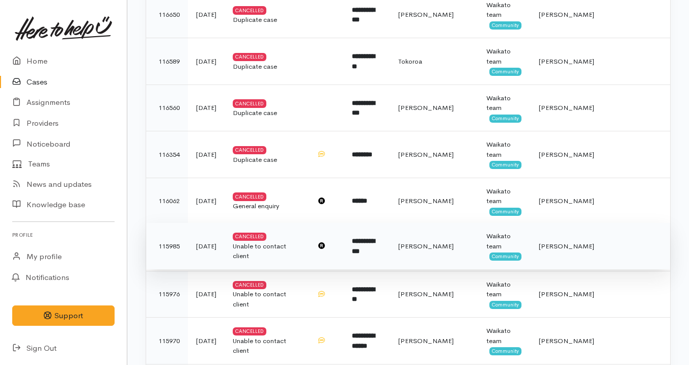
click at [390, 236] on td "**********" at bounding box center [367, 246] width 46 height 47
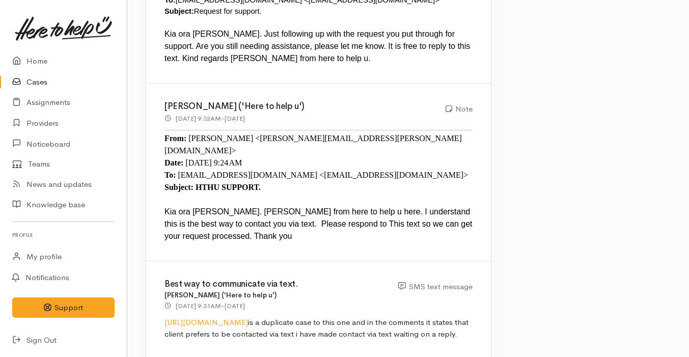
scroll to position [1325, 0]
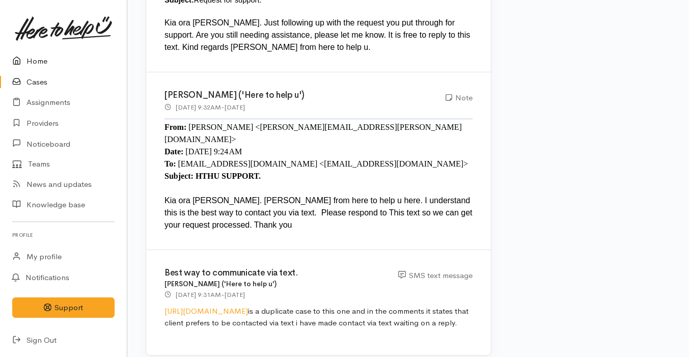
click at [93, 69] on link "Home" at bounding box center [63, 61] width 127 height 21
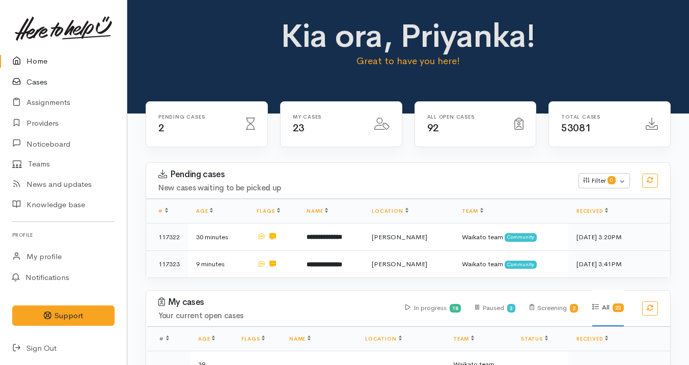
click at [60, 86] on link "Cases" at bounding box center [63, 82] width 127 height 21
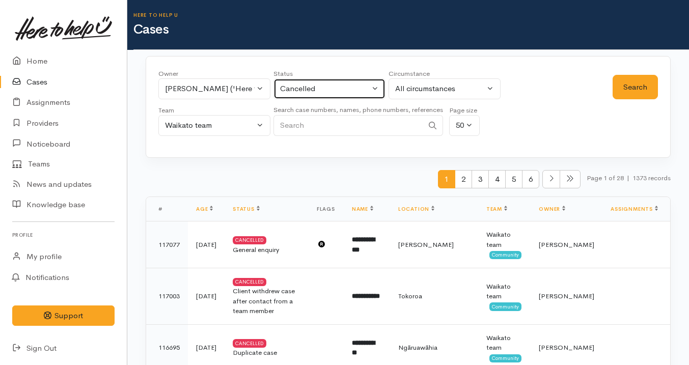
click at [330, 82] on button "Cancelled" at bounding box center [329, 88] width 112 height 21
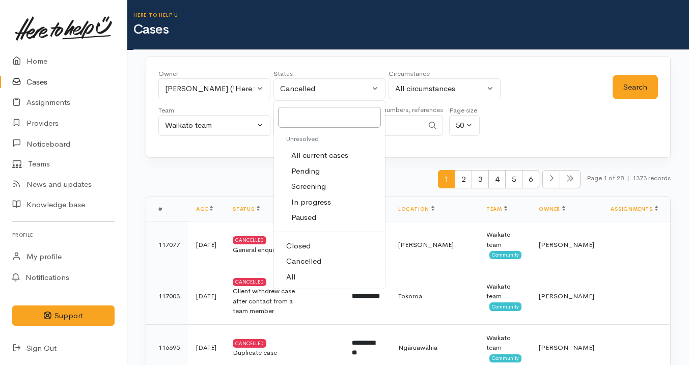
click at [315, 273] on link "All" at bounding box center [329, 277] width 111 height 16
select select "All"
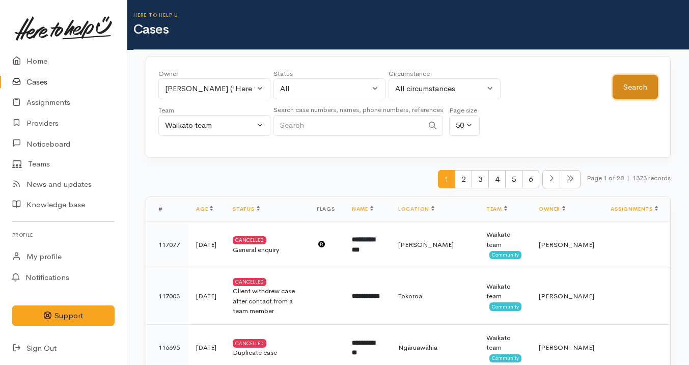
click at [637, 84] on button "Search" at bounding box center [634, 87] width 45 height 25
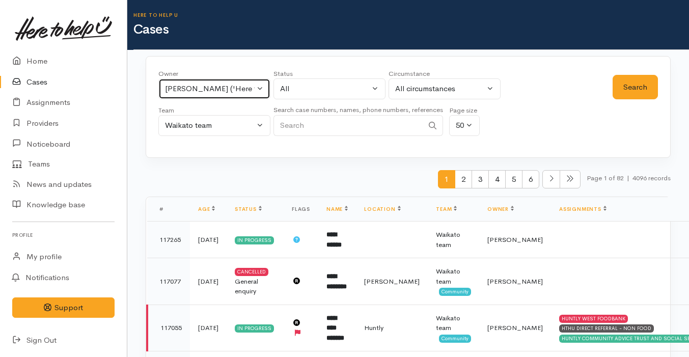
click at [222, 92] on div "Helena Kaufononga ('Here to help u')" at bounding box center [210, 89] width 90 height 12
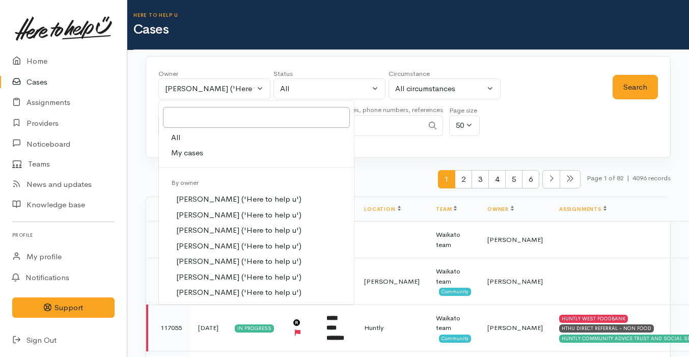
click at [212, 152] on link "My cases" at bounding box center [256, 153] width 195 height 16
select select "2109"
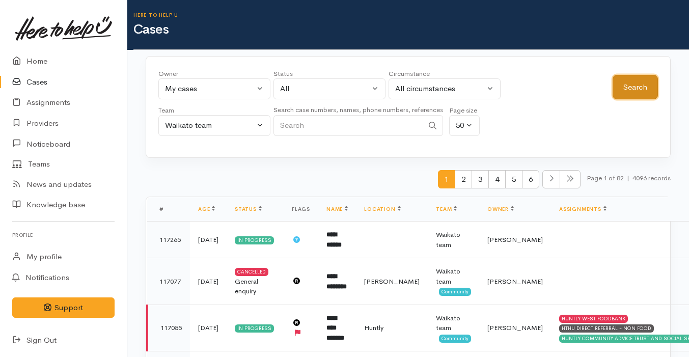
click at [628, 82] on button "Search" at bounding box center [634, 87] width 45 height 25
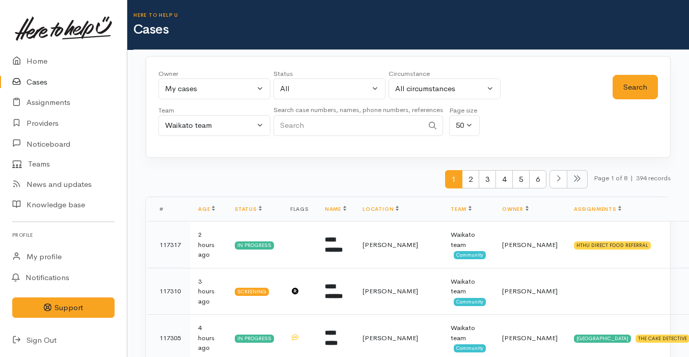
click at [575, 177] on icon at bounding box center [577, 179] width 8 height 8
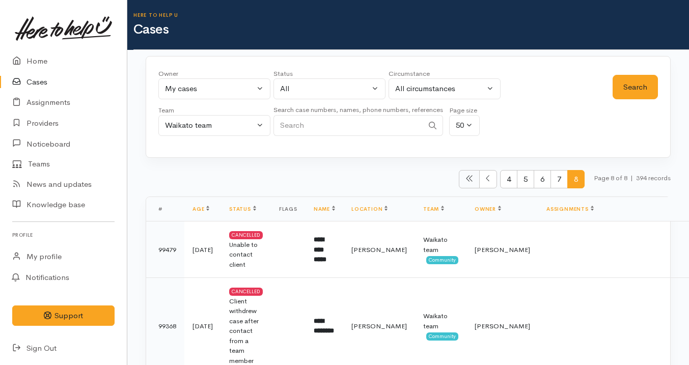
click at [466, 180] on icon at bounding box center [469, 179] width 6 height 6
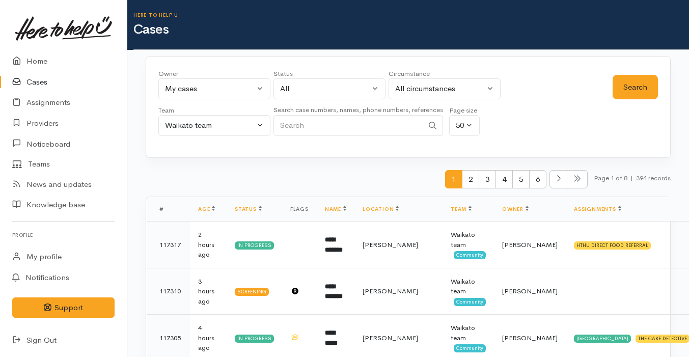
click at [465, 180] on span "2" at bounding box center [470, 179] width 17 height 19
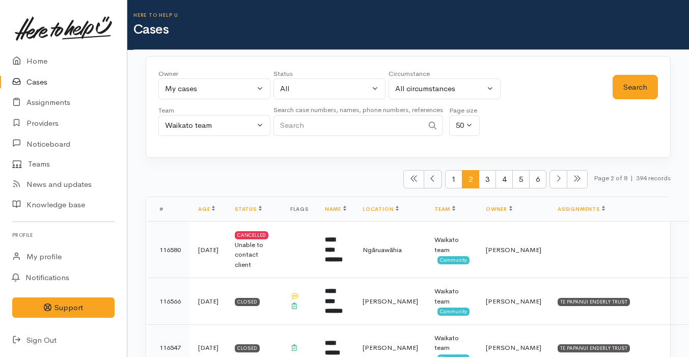
click at [430, 177] on icon at bounding box center [432, 179] width 5 height 8
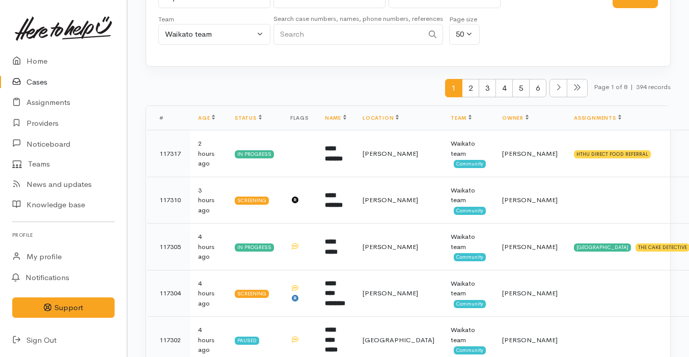
scroll to position [204, 0]
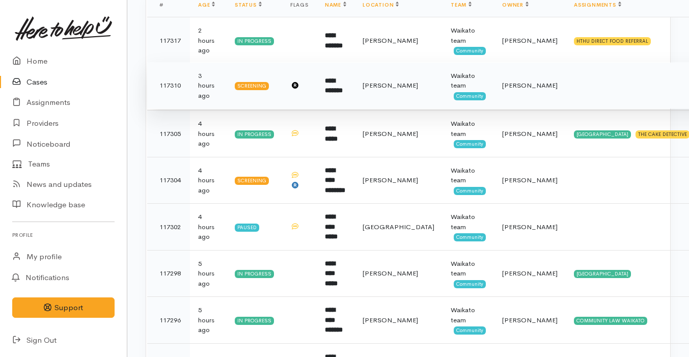
click at [354, 99] on td "**********" at bounding box center [336, 85] width 38 height 47
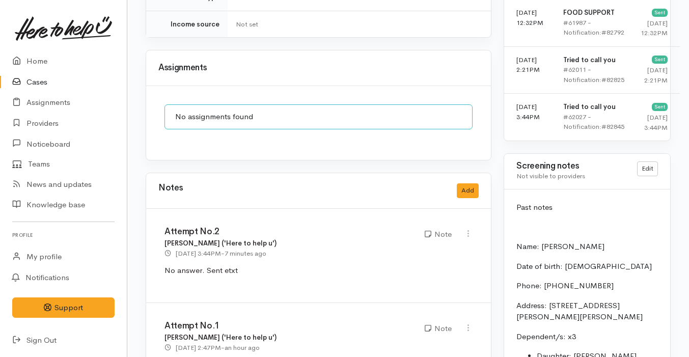
scroll to position [1033, 0]
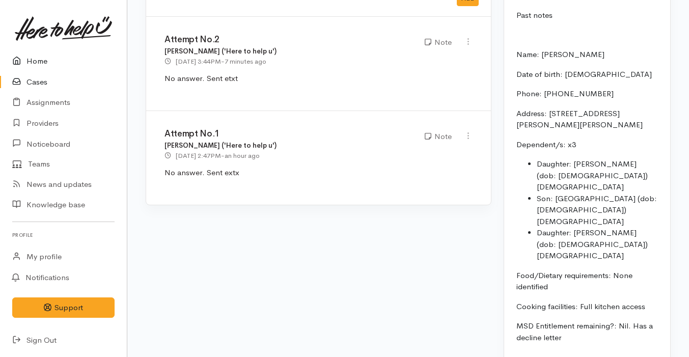
click at [59, 66] on link "Home" at bounding box center [63, 61] width 127 height 21
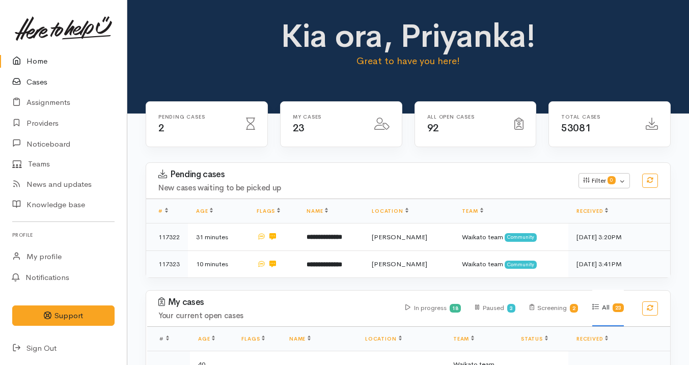
click at [82, 85] on link "Cases" at bounding box center [63, 82] width 127 height 21
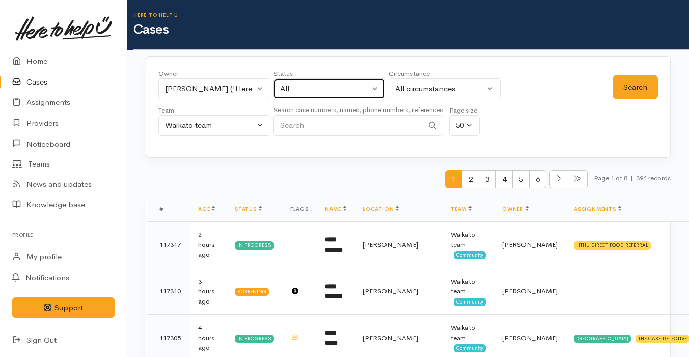
click at [284, 81] on button "All" at bounding box center [329, 88] width 112 height 21
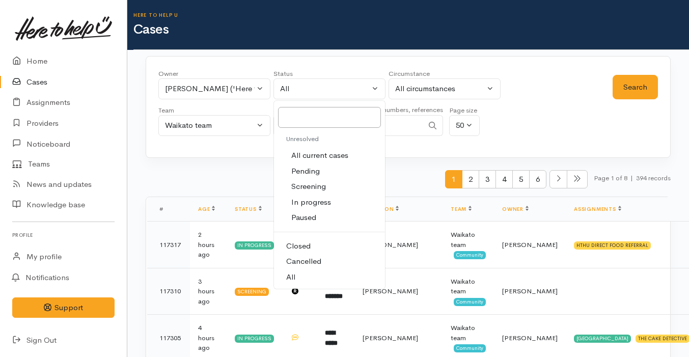
click at [334, 155] on span "All current cases" at bounding box center [319, 156] width 57 height 12
select select "Unresolved"
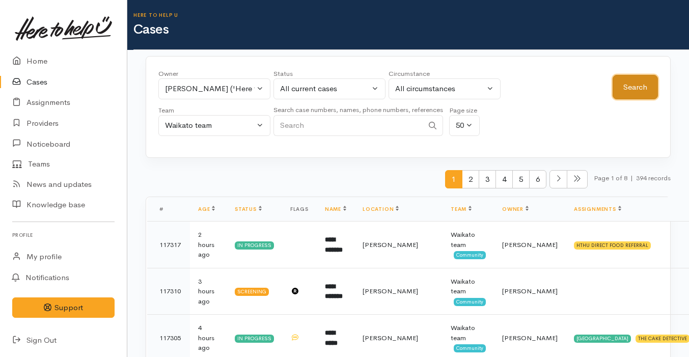
click at [632, 90] on button "Search" at bounding box center [634, 87] width 45 height 25
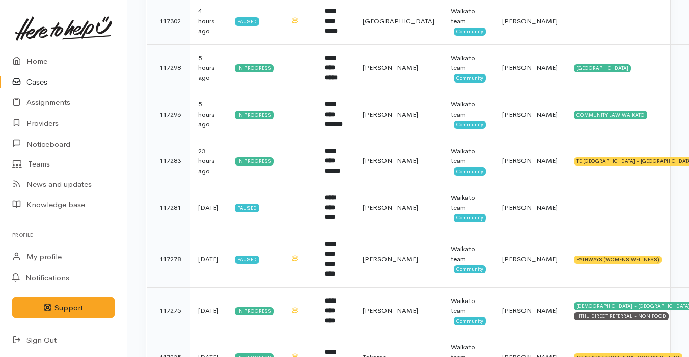
scroll to position [492, 0]
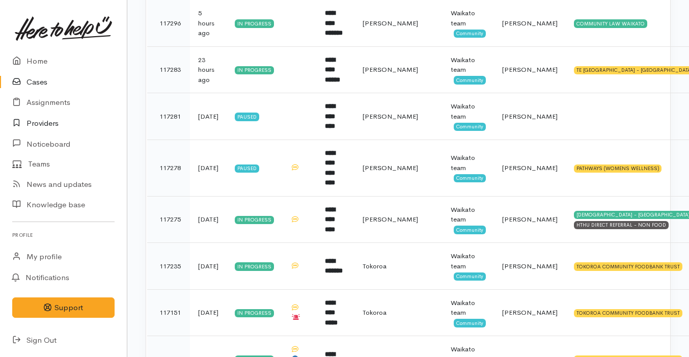
click at [90, 123] on link "Providers" at bounding box center [63, 123] width 127 height 21
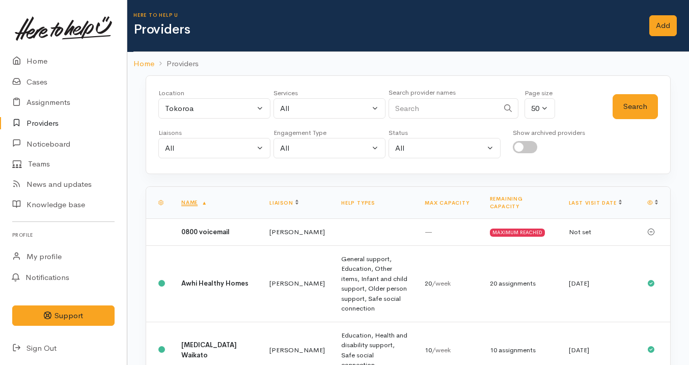
scroll to position [1, 0]
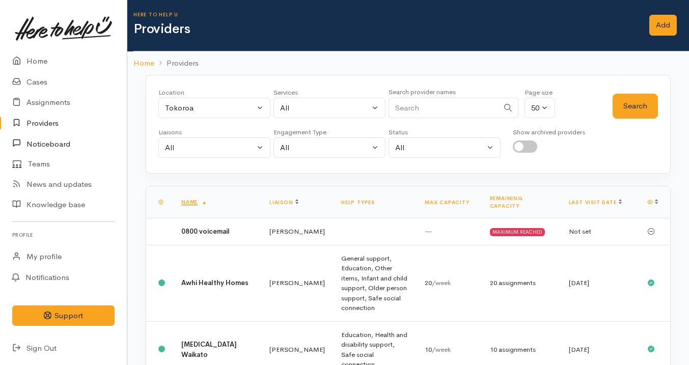
click at [52, 138] on link "Noticeboard" at bounding box center [63, 143] width 127 height 21
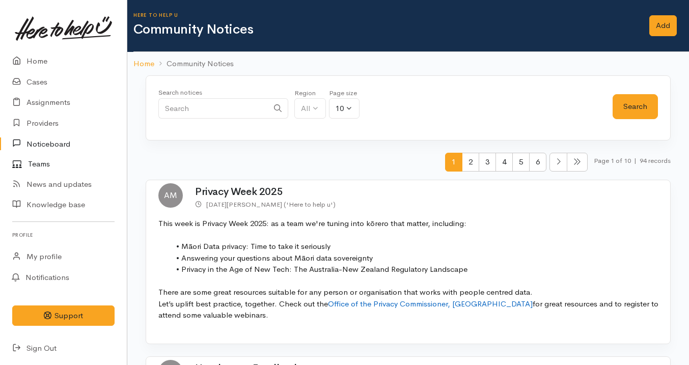
click at [59, 163] on link "Teams" at bounding box center [63, 164] width 127 height 20
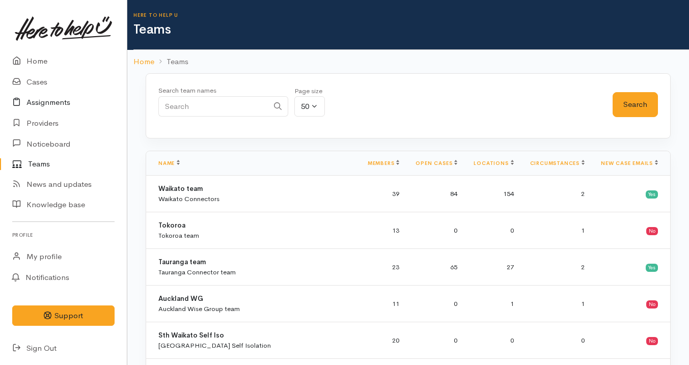
click at [82, 98] on link "Assignments" at bounding box center [63, 102] width 127 height 21
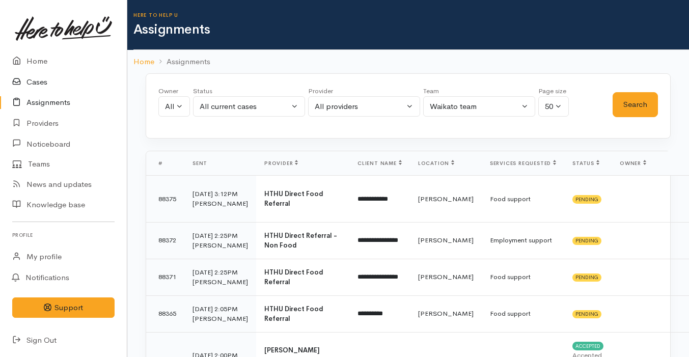
click at [57, 78] on link "Cases" at bounding box center [63, 82] width 127 height 21
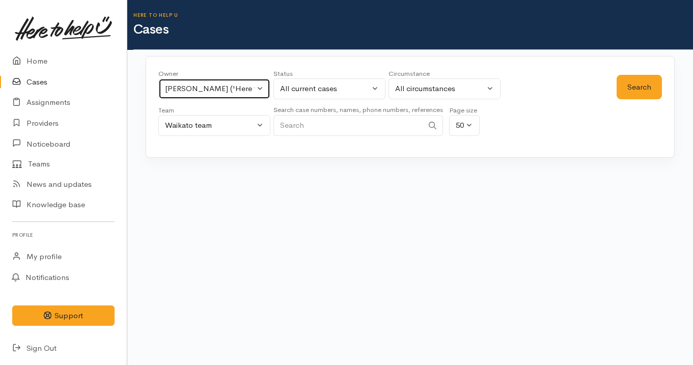
click at [246, 87] on div "[PERSON_NAME] ('Here to help u')" at bounding box center [210, 89] width 90 height 12
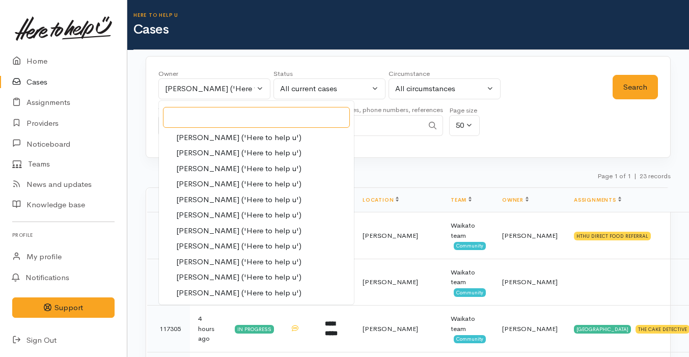
scroll to position [390, 0]
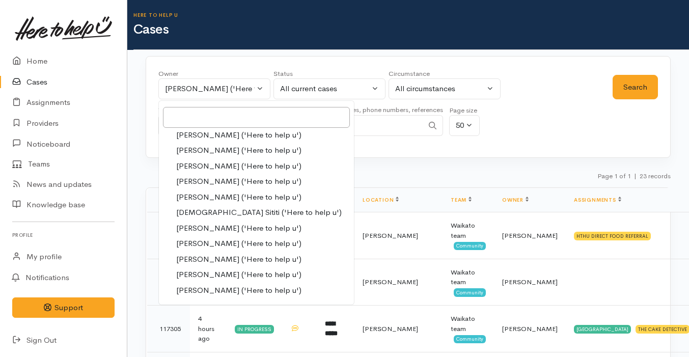
click at [238, 258] on span "[PERSON_NAME] ('Here to help u')" at bounding box center [238, 259] width 125 height 12
select select "1920"
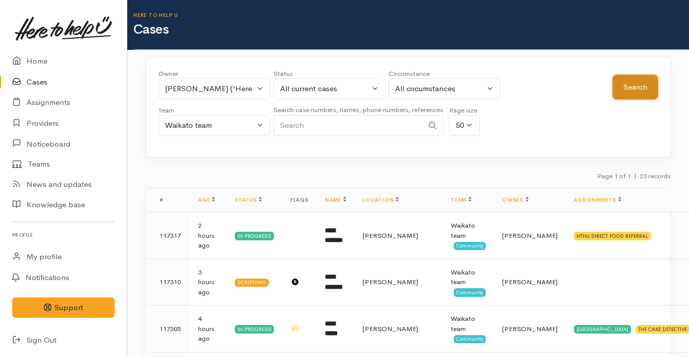
click at [628, 91] on button "Search" at bounding box center [634, 87] width 45 height 25
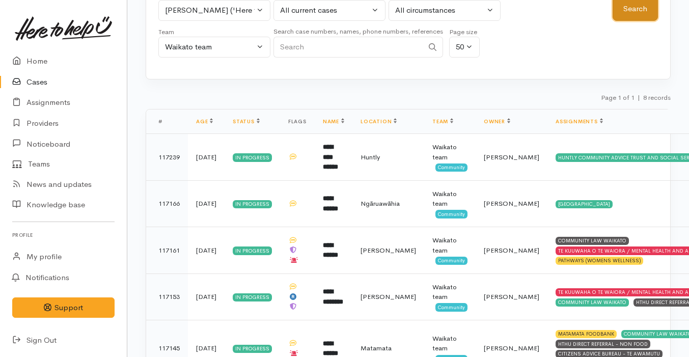
scroll to position [80, 0]
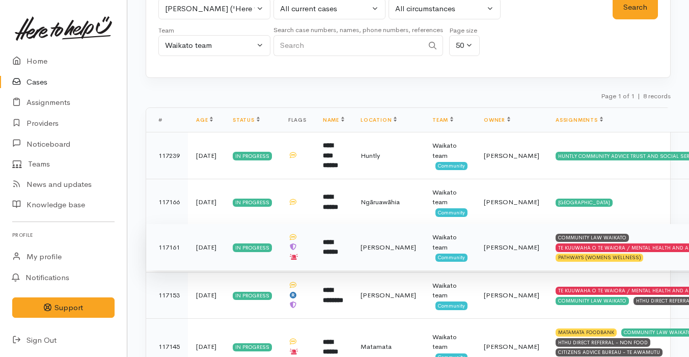
click at [375, 254] on td "[PERSON_NAME]" at bounding box center [388, 247] width 72 height 47
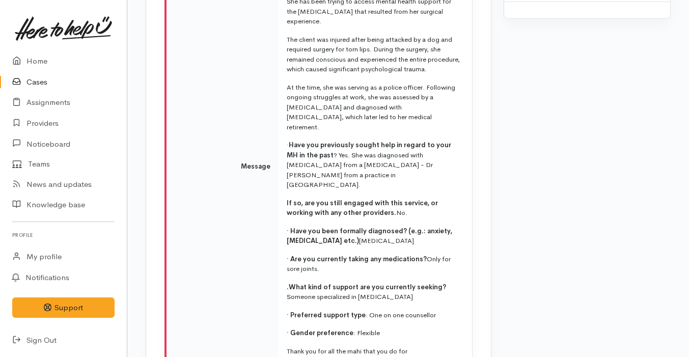
scroll to position [2403, 0]
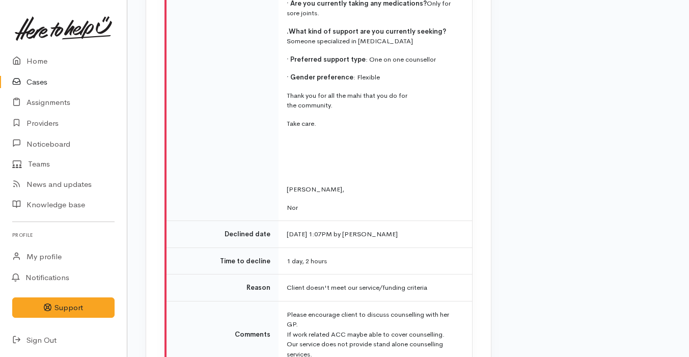
click at [376, 301] on td "Please encourage client to discuss counselling with her GP. If work related ACC…" at bounding box center [374, 334] width 193 height 66
click at [381, 301] on td "Please encourage client to discuss counselling with her GP. If work related ACC…" at bounding box center [374, 334] width 193 height 66
click at [387, 301] on td "Please encourage client to discuss counselling with her GP. If work related ACC…" at bounding box center [374, 334] width 193 height 66
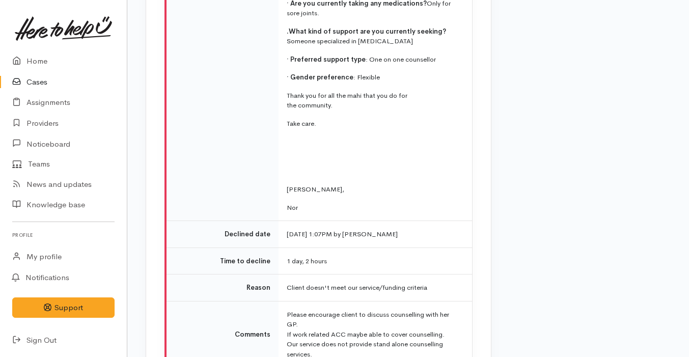
click at [387, 301] on td "Please encourage client to discuss counselling with her GP. If work related ACC…" at bounding box center [374, 334] width 193 height 66
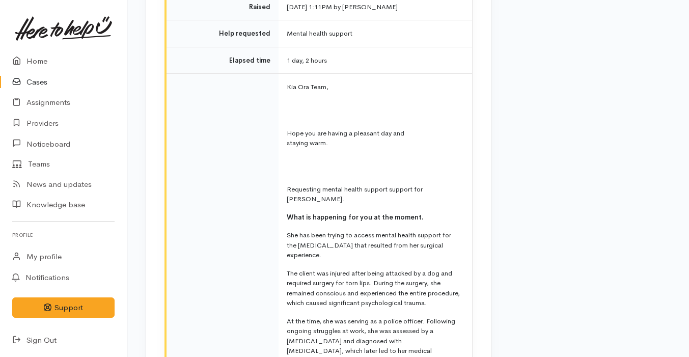
scroll to position [2853, 0]
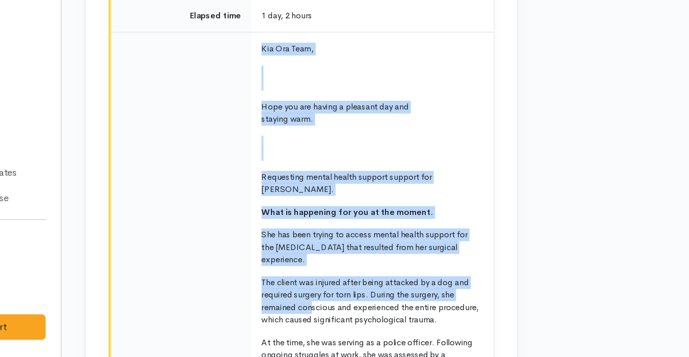
drag, startPoint x: 274, startPoint y: 163, endPoint x: 327, endPoint y: 187, distance: 58.3
click at [327, 267] on p "The client was injured after being attacked by a dog and required surgery for t…" at bounding box center [373, 287] width 173 height 40
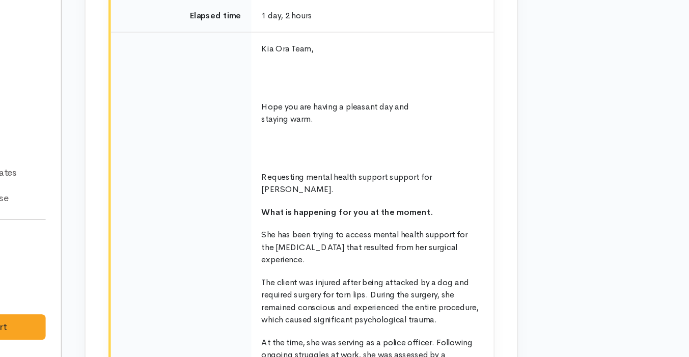
click at [327, 267] on p "The client was injured after being attacked by a dog and required surgery for t…" at bounding box center [373, 287] width 173 height 40
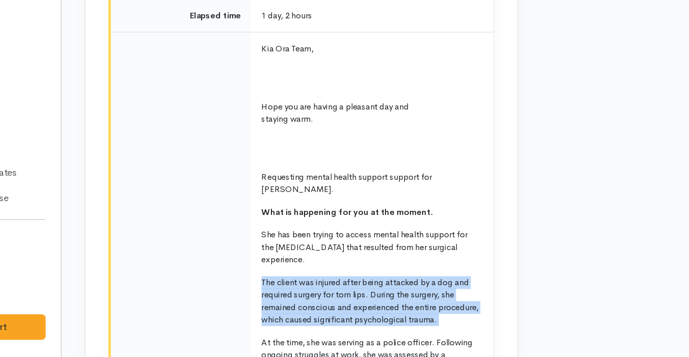
click at [395, 267] on p "The client was injured after being attacked by a dog and required surgery for t…" at bounding box center [373, 287] width 173 height 40
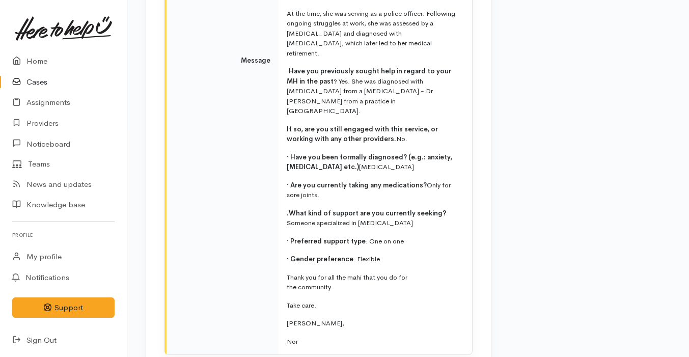
scroll to position [3189, 0]
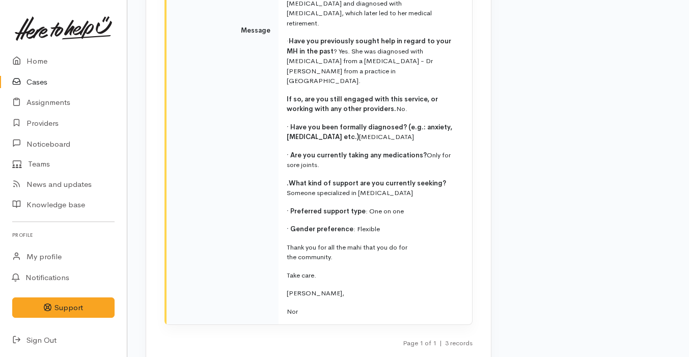
click at [62, 83] on link "Cases" at bounding box center [63, 82] width 127 height 21
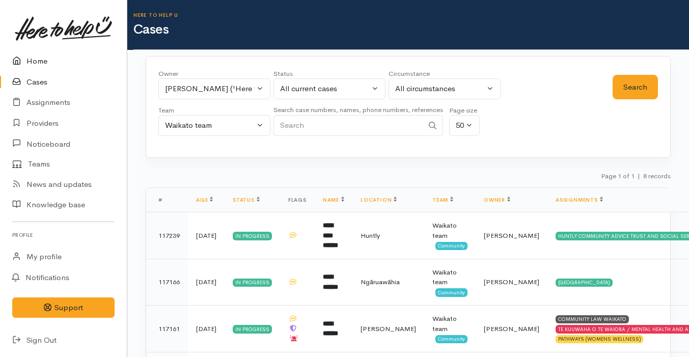
click at [63, 64] on link "Home" at bounding box center [63, 61] width 127 height 21
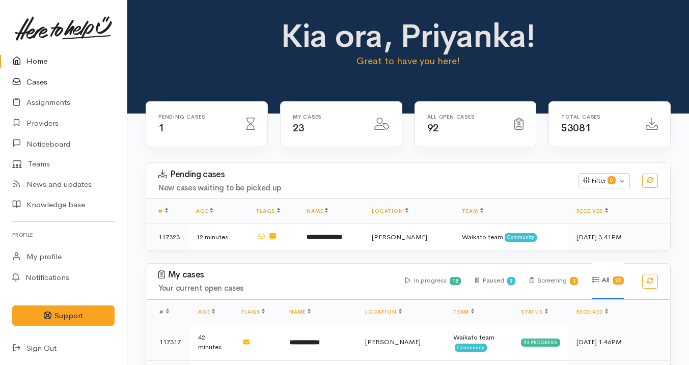
click at [63, 83] on link "Cases" at bounding box center [63, 82] width 127 height 21
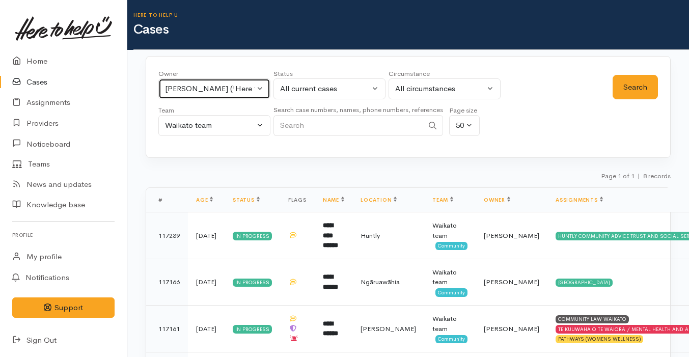
click at [222, 93] on div "[PERSON_NAME] ('Here to help u')" at bounding box center [210, 89] width 90 height 12
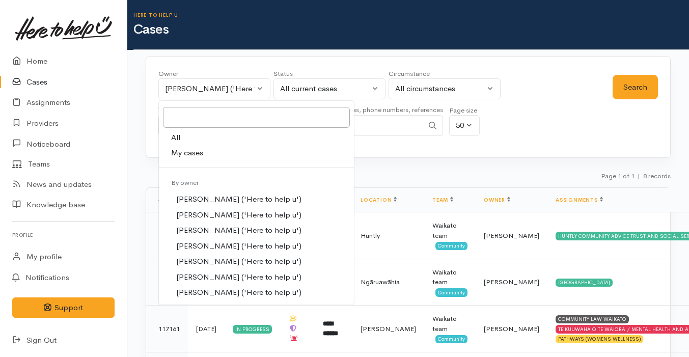
click at [216, 152] on link "My cases" at bounding box center [256, 153] width 195 height 16
select select "2109"
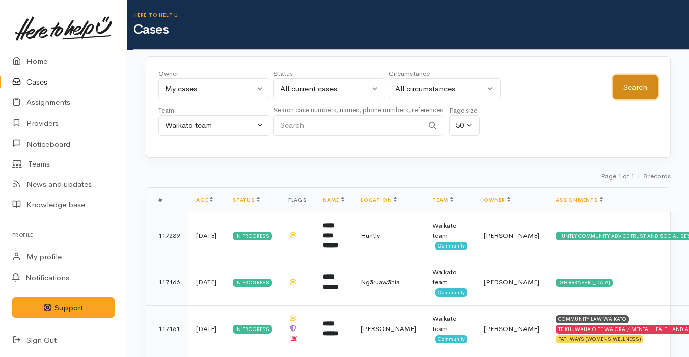
click at [647, 87] on button "Search" at bounding box center [634, 87] width 45 height 25
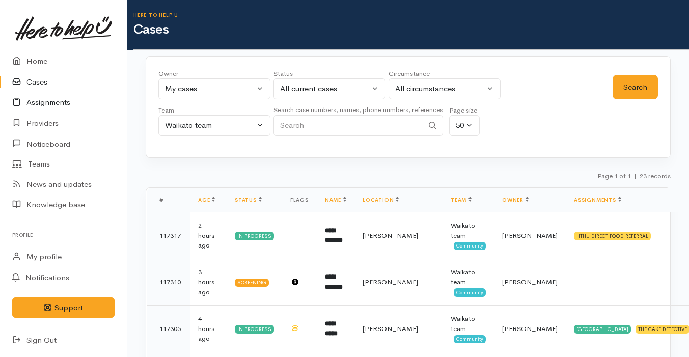
click at [67, 97] on link "Assignments" at bounding box center [63, 102] width 127 height 21
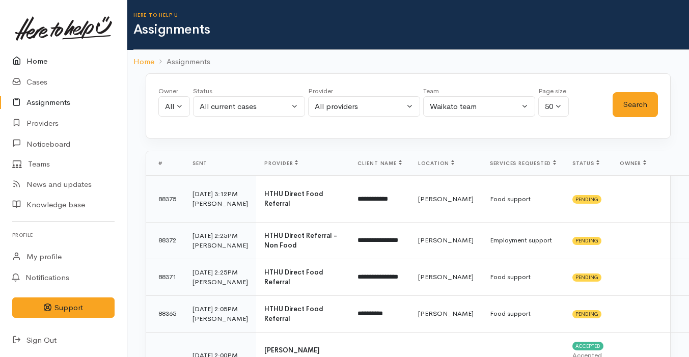
click at [83, 54] on link "Home" at bounding box center [63, 61] width 127 height 21
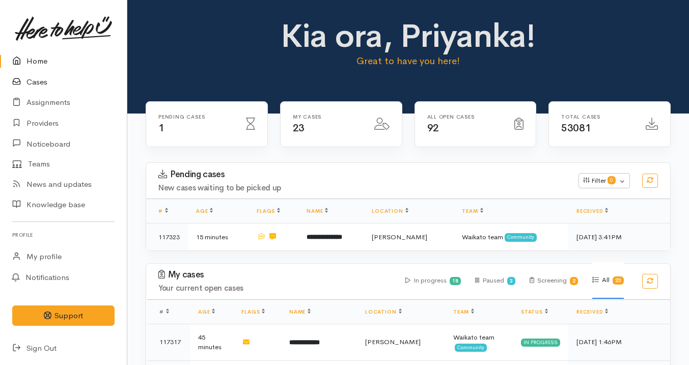
click at [53, 79] on link "Cases" at bounding box center [63, 82] width 127 height 21
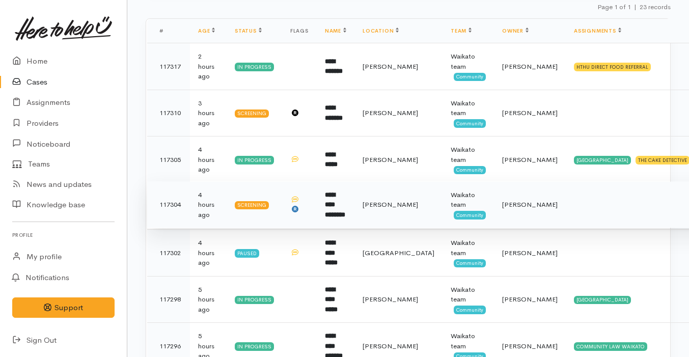
scroll to position [317, 0]
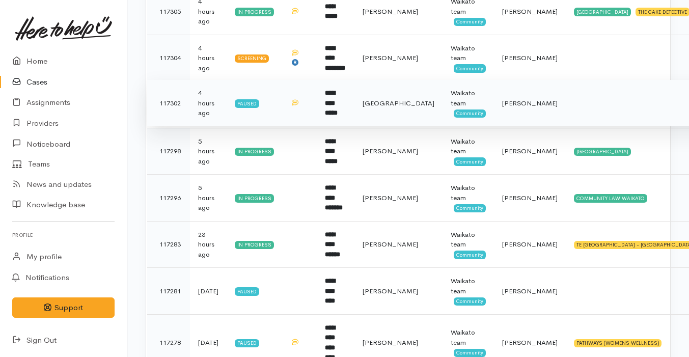
click at [354, 120] on td "**********" at bounding box center [336, 103] width 38 height 47
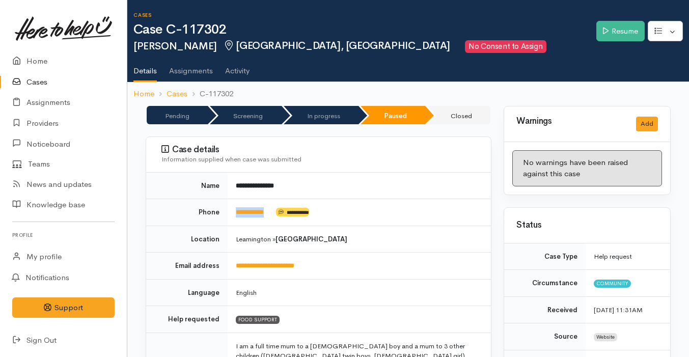
drag, startPoint x: 279, startPoint y: 209, endPoint x: 233, endPoint y: 205, distance: 46.5
click at [233, 205] on td "**********" at bounding box center [358, 212] width 263 height 27
copy td "**********"
click at [72, 83] on link "Cases" at bounding box center [63, 82] width 127 height 21
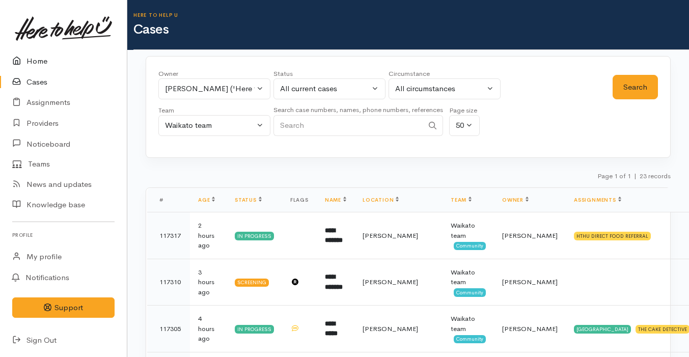
click at [101, 62] on link "Home" at bounding box center [63, 61] width 127 height 21
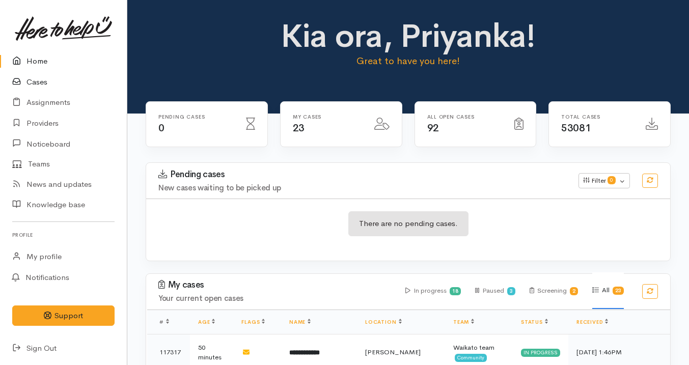
click at [73, 89] on link "Cases" at bounding box center [63, 82] width 127 height 21
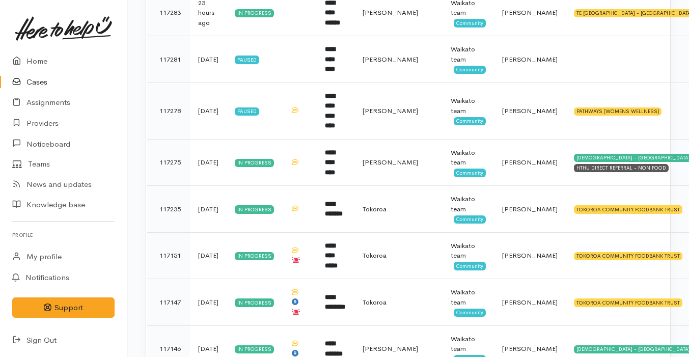
scroll to position [601, 0]
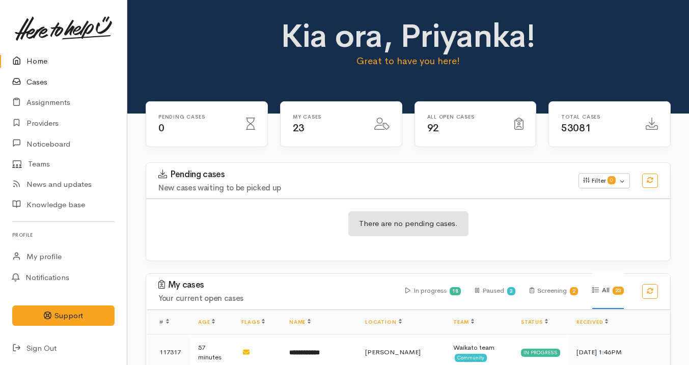
click at [51, 82] on link "Cases" at bounding box center [63, 82] width 127 height 21
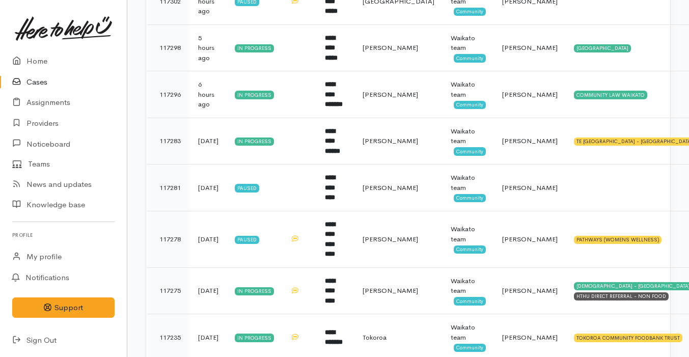
scroll to position [493, 0]
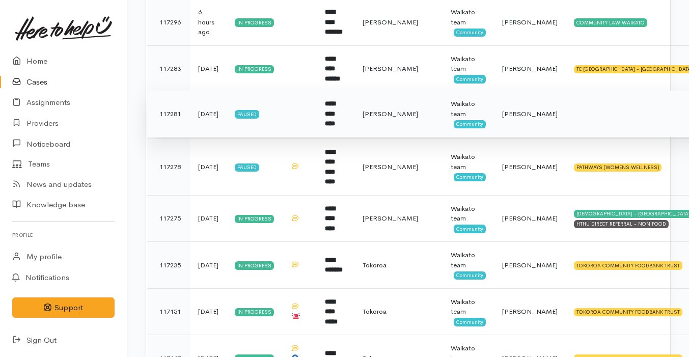
click at [298, 115] on td at bounding box center [299, 114] width 35 height 47
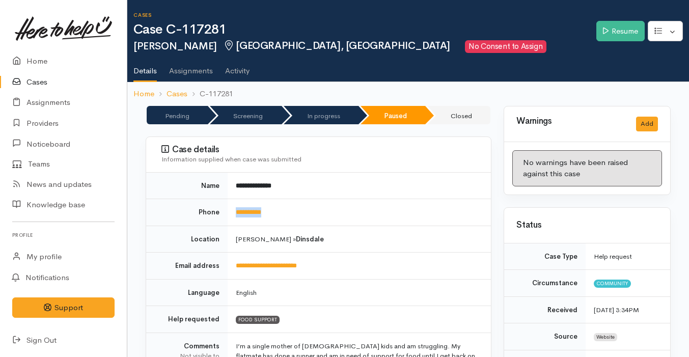
drag, startPoint x: 284, startPoint y: 210, endPoint x: 228, endPoint y: 209, distance: 56.0
click at [228, 209] on td "**********" at bounding box center [358, 212] width 263 height 27
copy link "**********"
click at [38, 81] on link "Cases" at bounding box center [63, 82] width 127 height 21
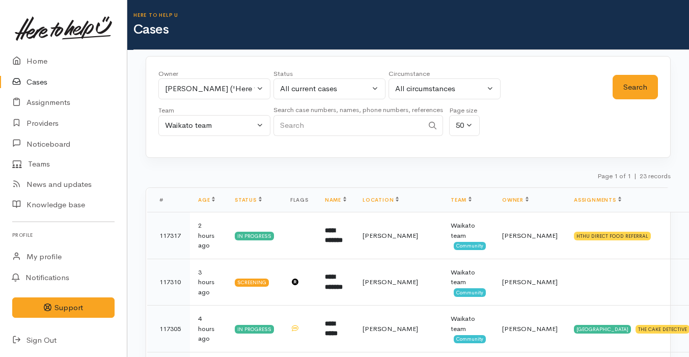
click at [58, 65] on link "Home" at bounding box center [63, 61] width 127 height 21
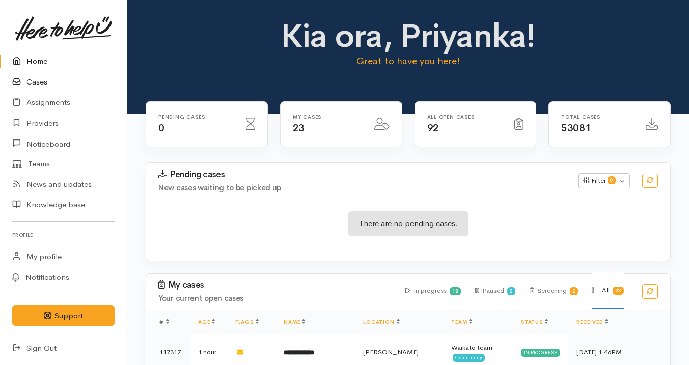
click at [52, 90] on link "Cases" at bounding box center [63, 82] width 127 height 21
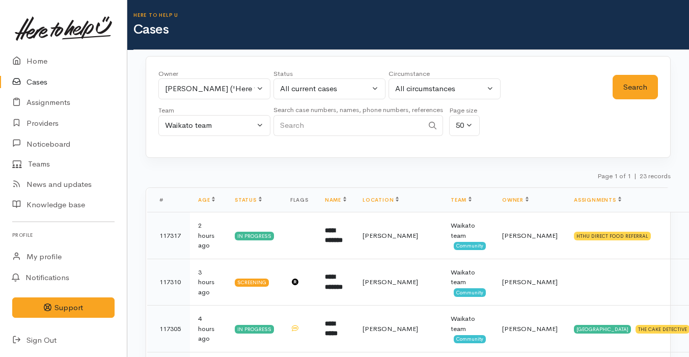
click at [518, 105] on div "Owner All My cases Aandrea Murray ('Here to help u') Akash Prakash ('Here to he…" at bounding box center [385, 105] width 454 height 73
click at [46, 63] on link "Home" at bounding box center [63, 61] width 127 height 21
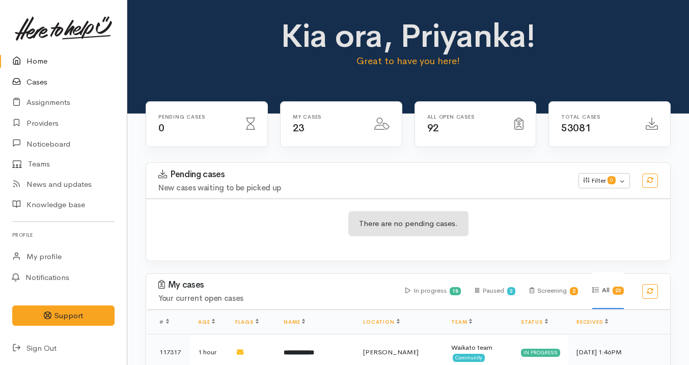
click at [64, 85] on link "Cases" at bounding box center [63, 82] width 127 height 21
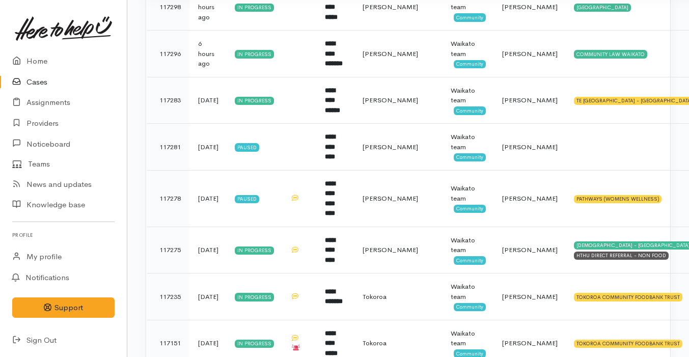
scroll to position [462, 0]
